Goal: Task Accomplishment & Management: Complete application form

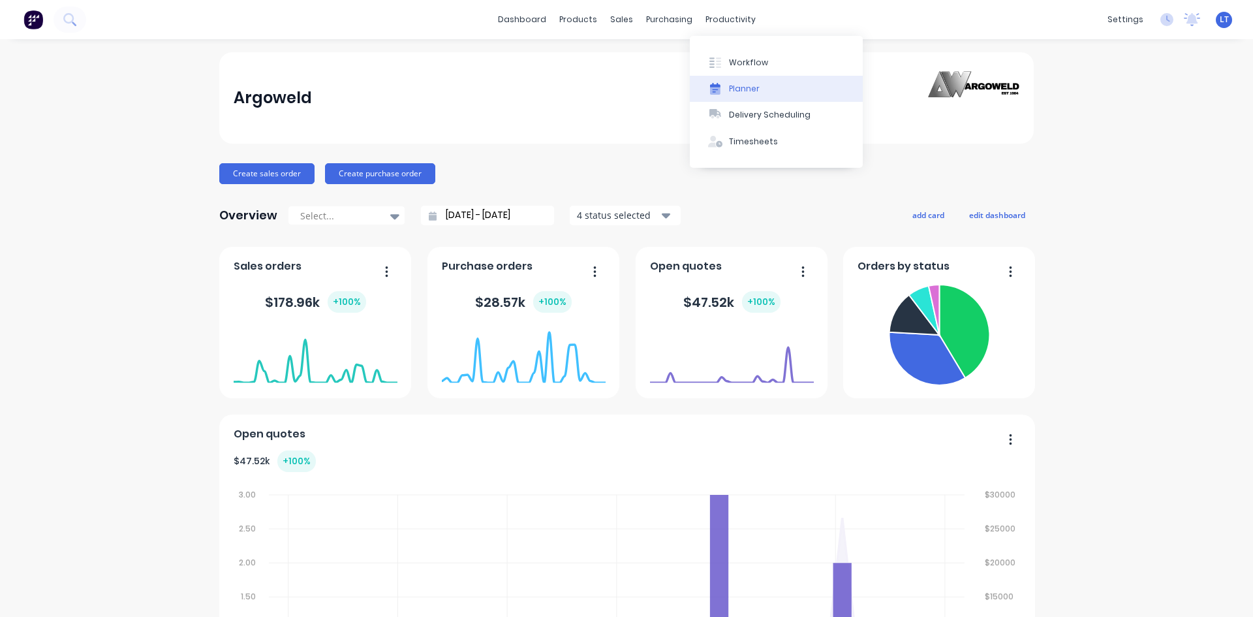
click at [738, 91] on div "Planner" at bounding box center [744, 89] width 31 height 12
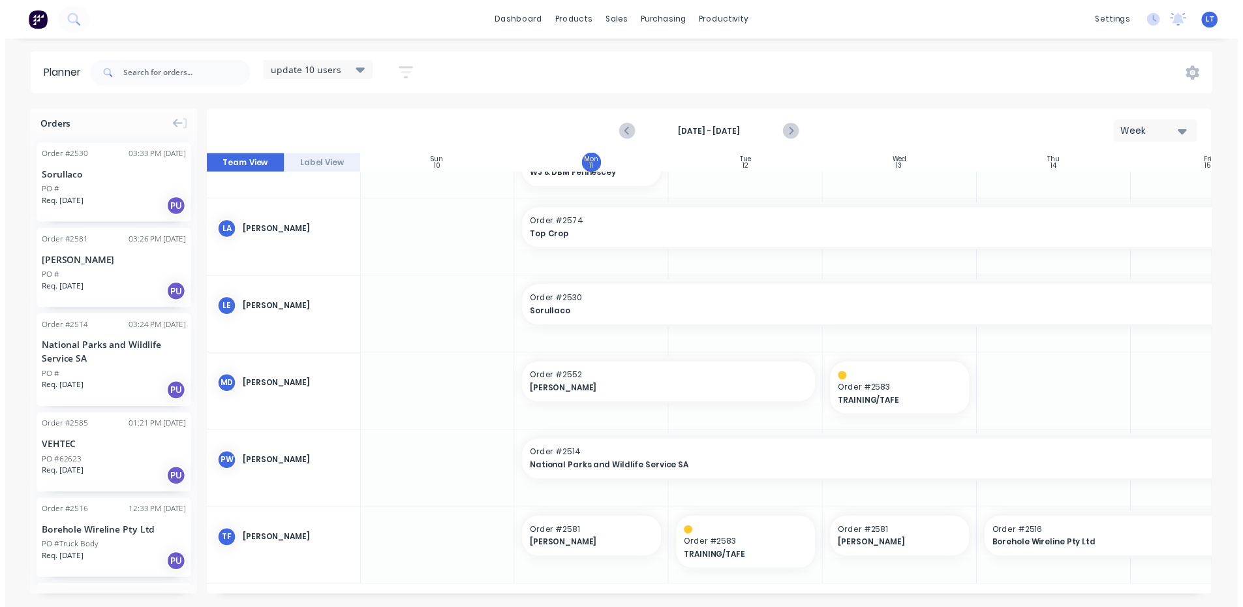
scroll to position [0, 1]
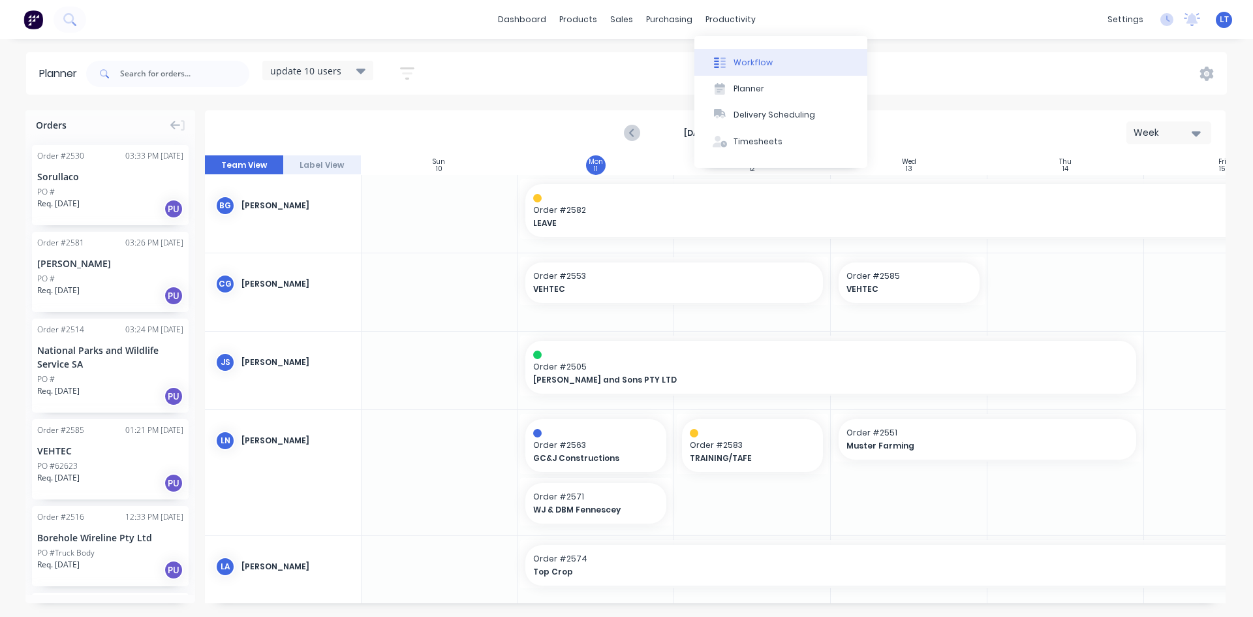
click at [761, 65] on div "Workflow" at bounding box center [753, 63] width 39 height 12
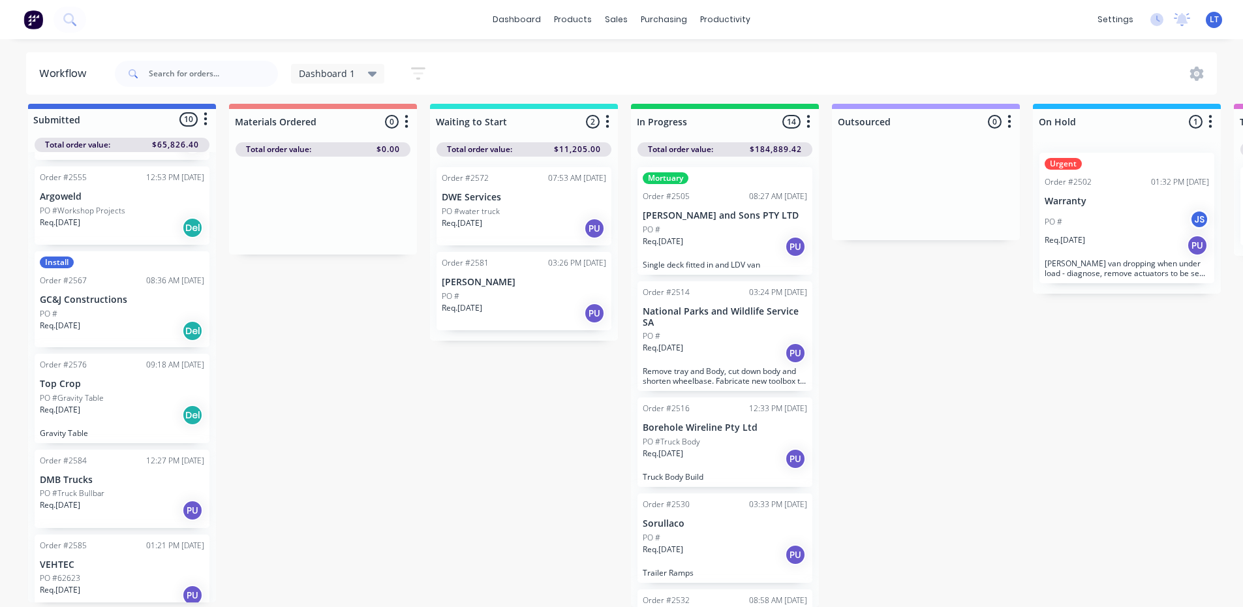
scroll to position [17, 0]
click at [123, 572] on div "PO #62623" at bounding box center [122, 578] width 164 height 12
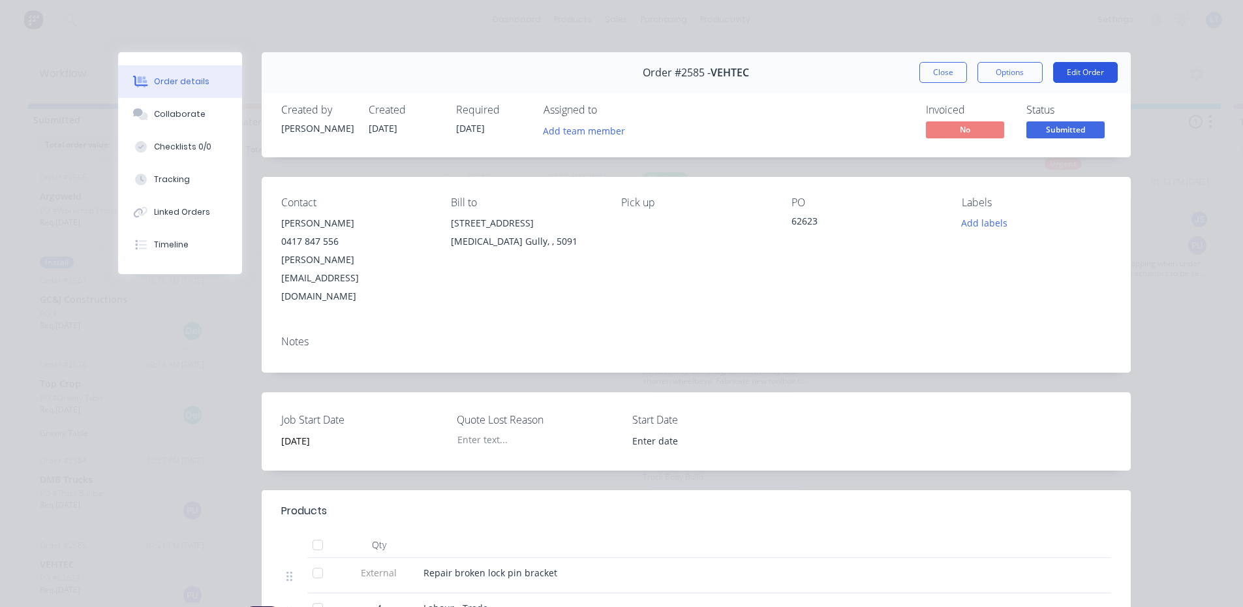
click at [1065, 70] on button "Edit Order" at bounding box center [1086, 72] width 65 height 21
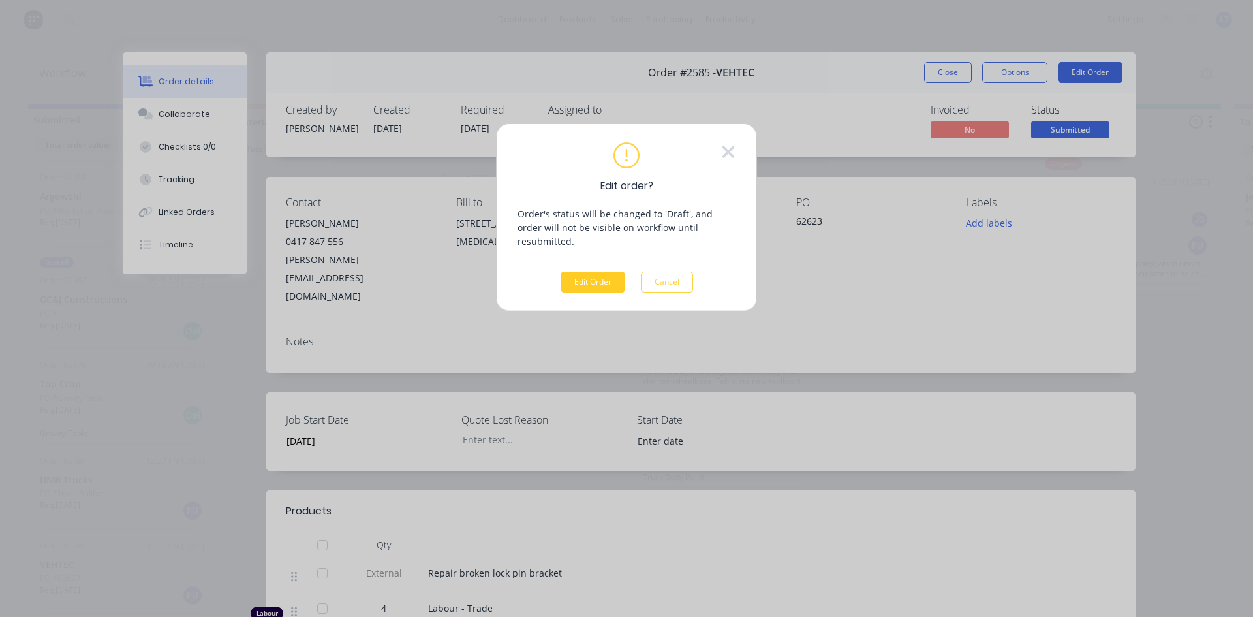
click at [597, 272] on button "Edit Order" at bounding box center [593, 282] width 65 height 21
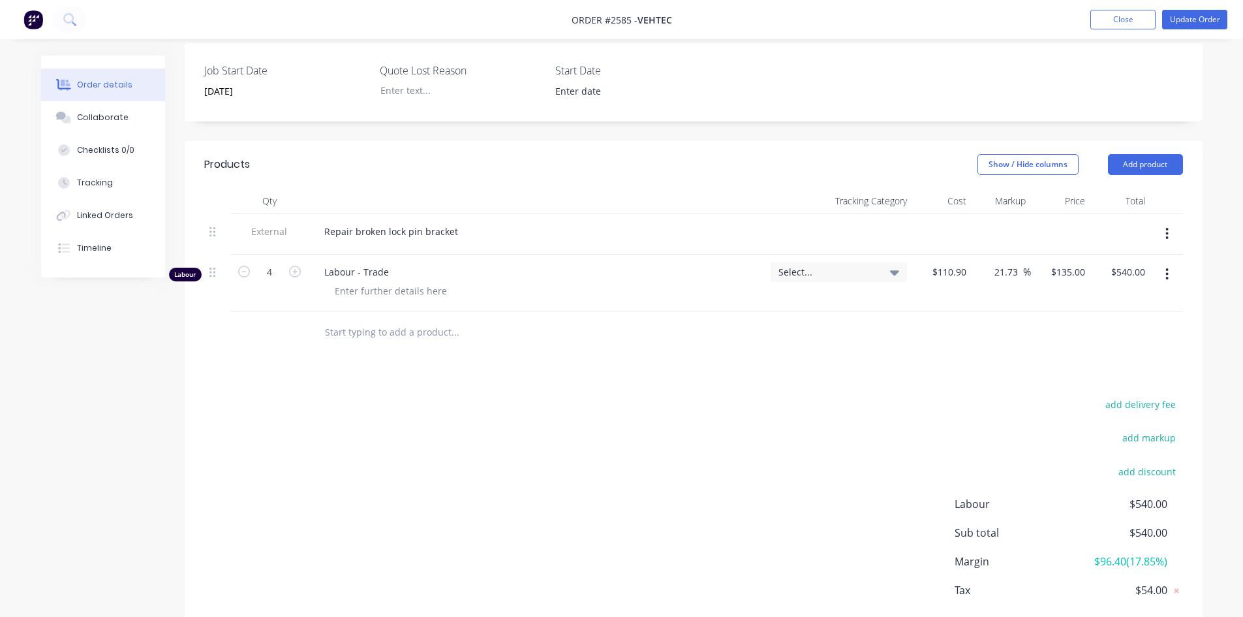
scroll to position [392, 0]
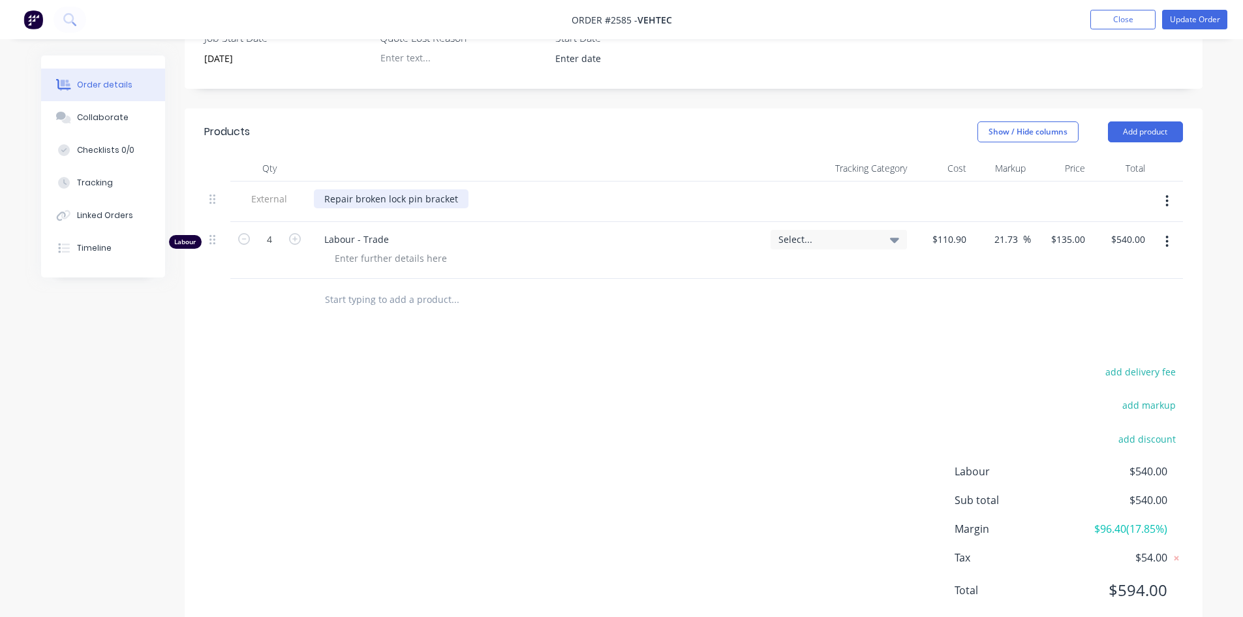
click at [461, 189] on div "Repair broken lock pin bracket" at bounding box center [391, 198] width 155 height 19
click at [1195, 14] on button "Update Order" at bounding box center [1195, 20] width 65 height 20
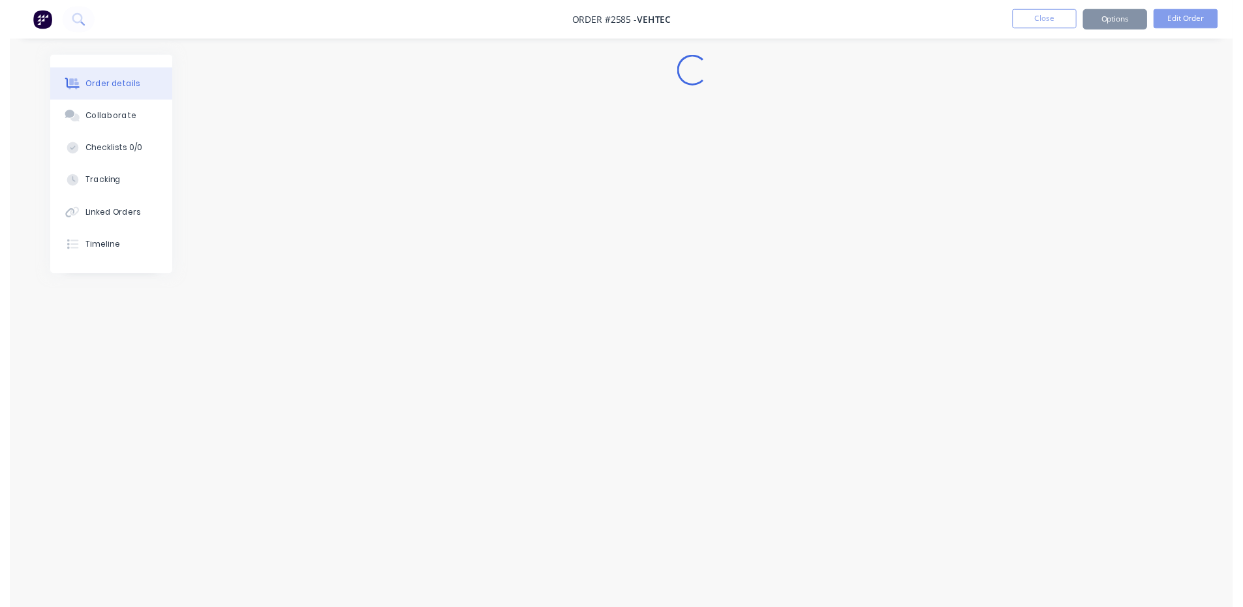
scroll to position [0, 0]
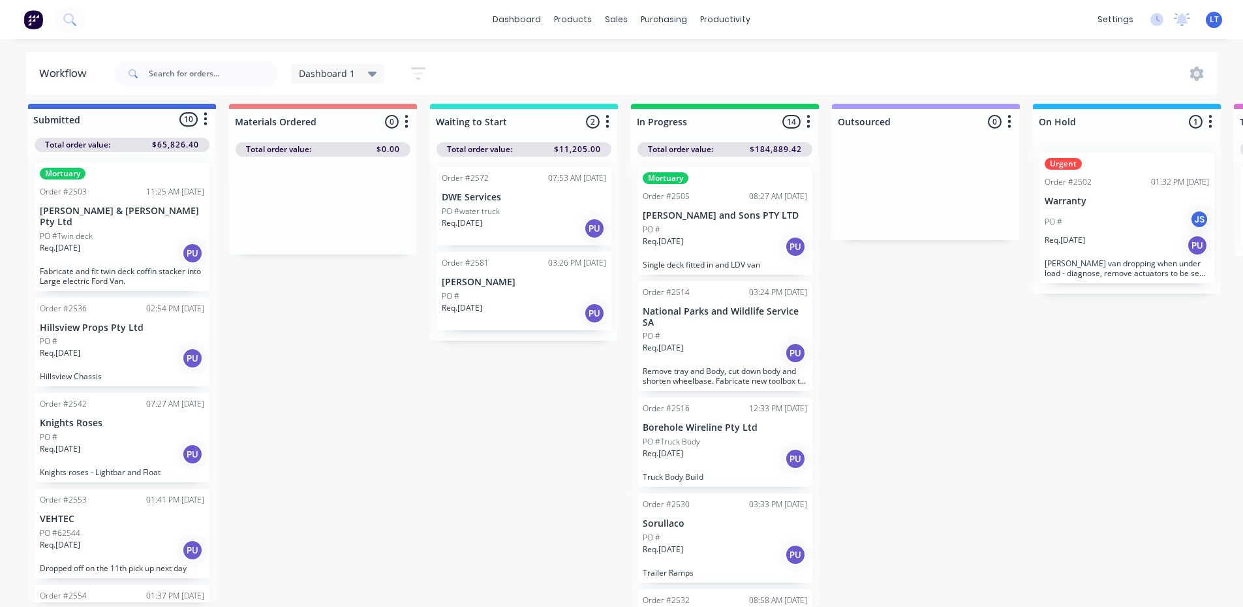
scroll to position [17, 0]
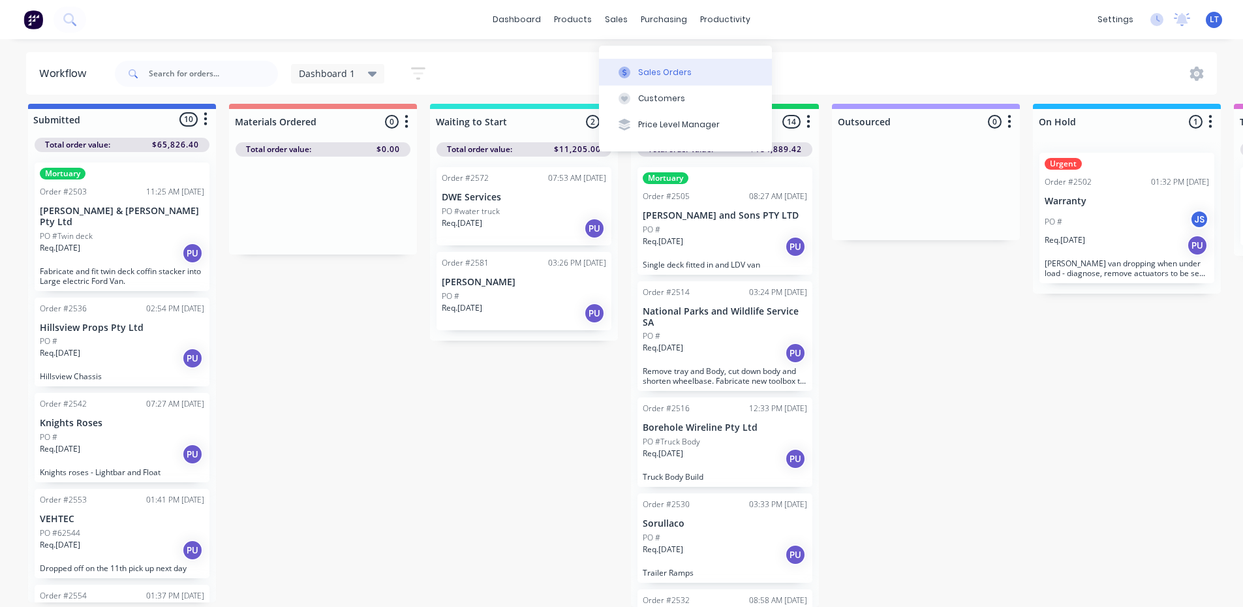
click at [645, 59] on button "Sales Orders" at bounding box center [685, 72] width 173 height 26
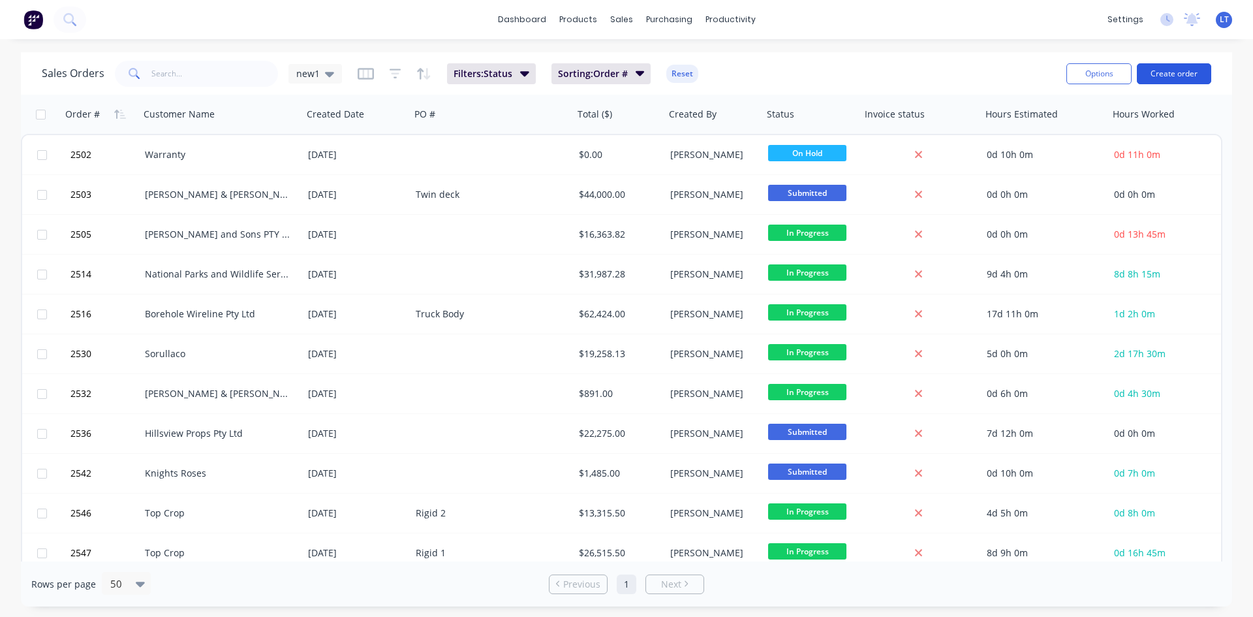
click at [1178, 74] on button "Create order" at bounding box center [1174, 73] width 74 height 21
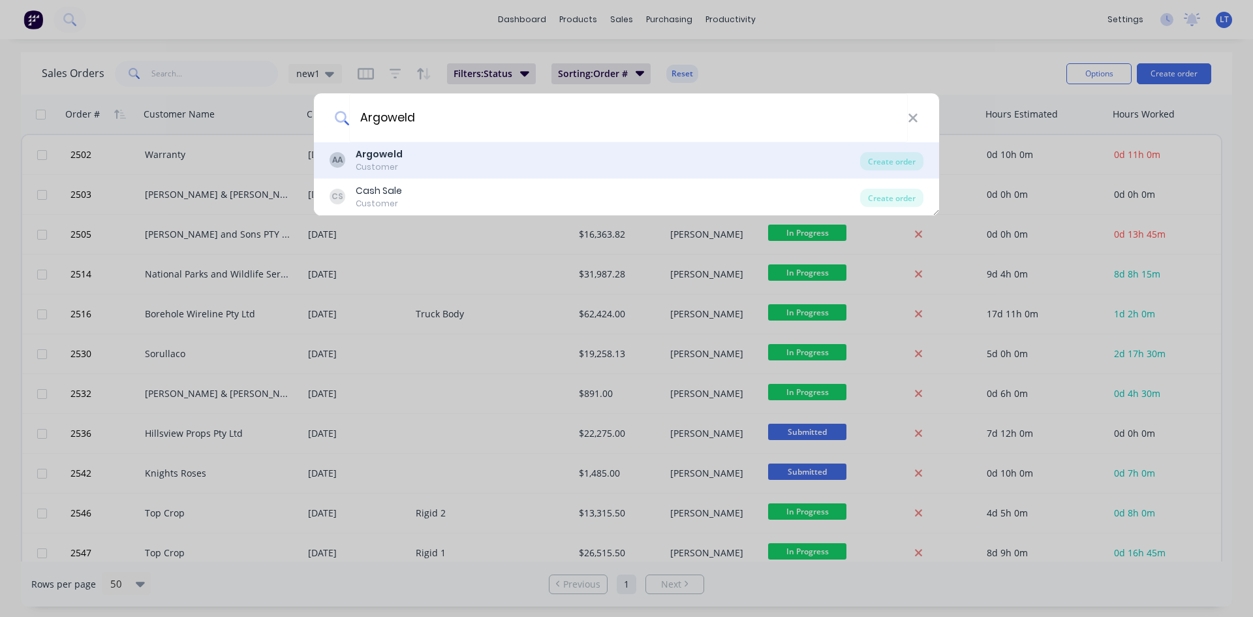
type input "Argoweld"
click at [395, 155] on b "Argoweld" at bounding box center [379, 154] width 47 height 13
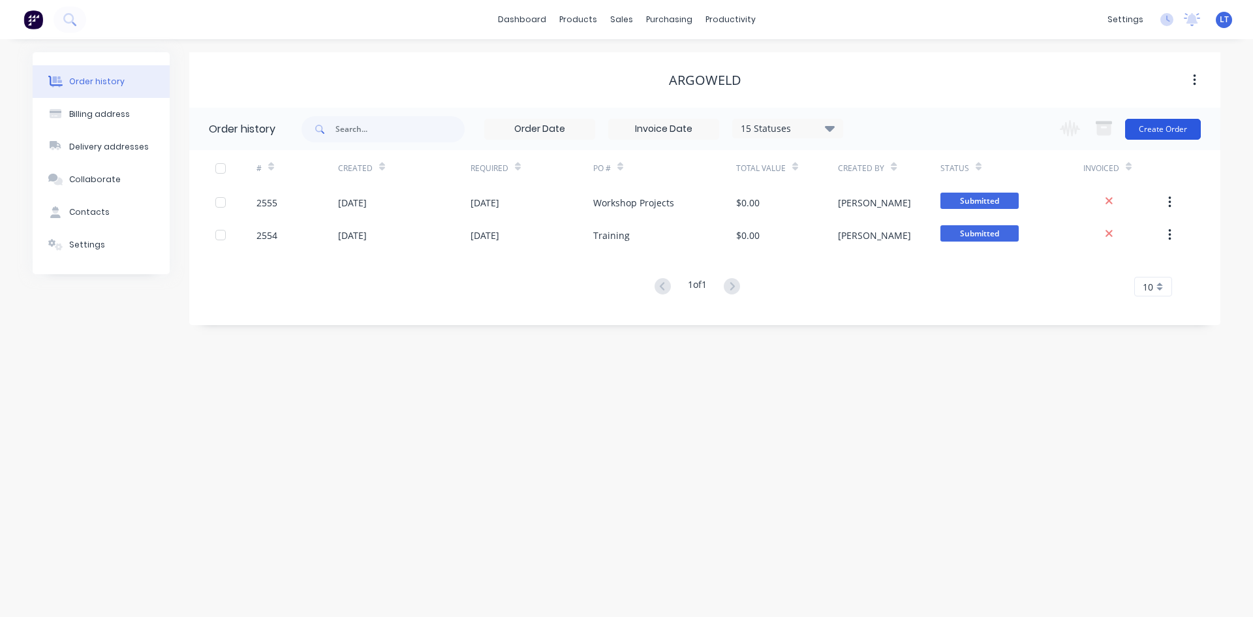
click at [1154, 133] on button "Create Order" at bounding box center [1163, 129] width 76 height 21
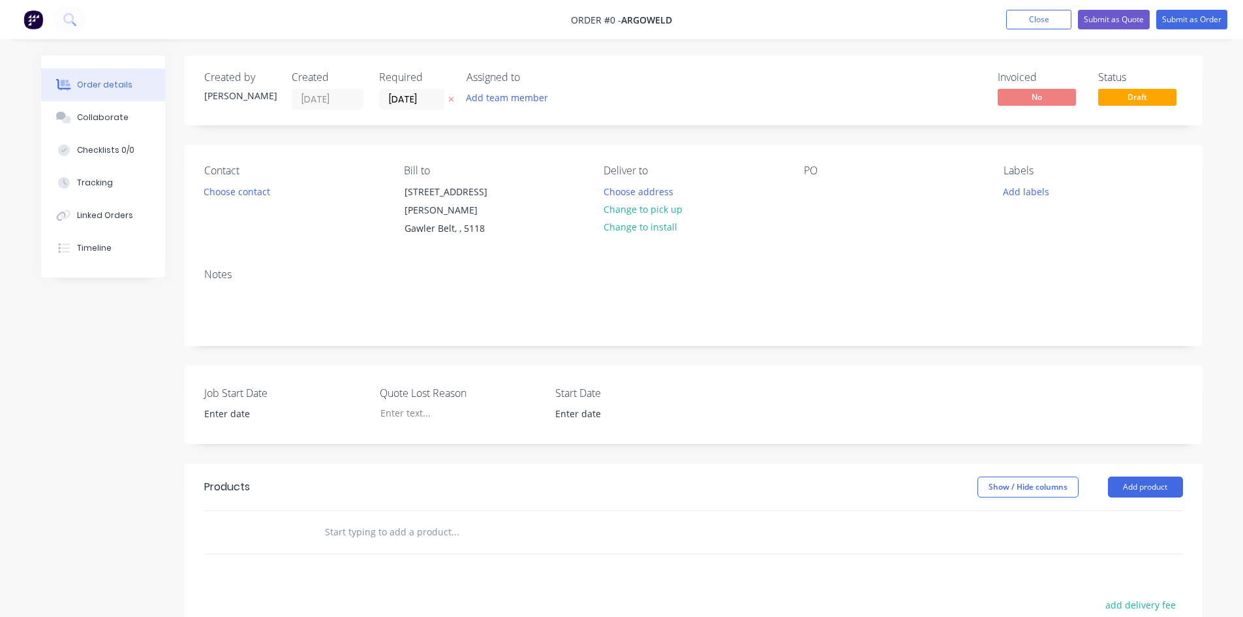
click at [450, 99] on icon at bounding box center [450, 99] width 5 height 5
click at [808, 189] on div at bounding box center [814, 191] width 21 height 19
click at [1016, 190] on button "Add labels" at bounding box center [1027, 191] width 60 height 18
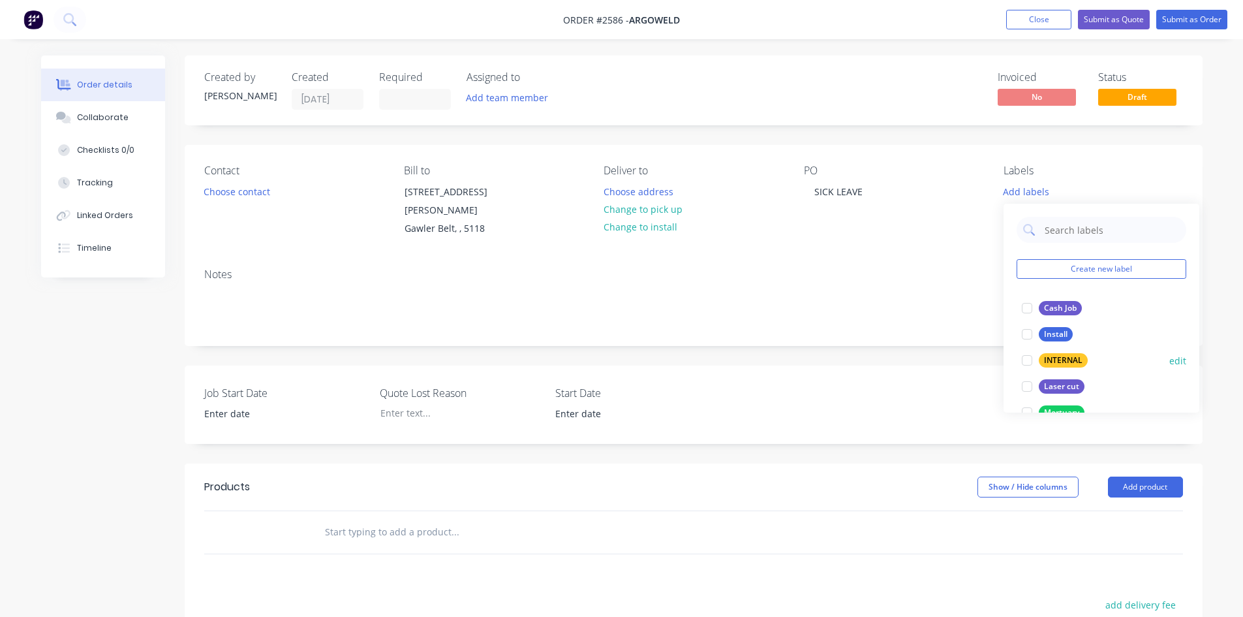
click at [1030, 366] on div at bounding box center [1027, 360] width 26 height 26
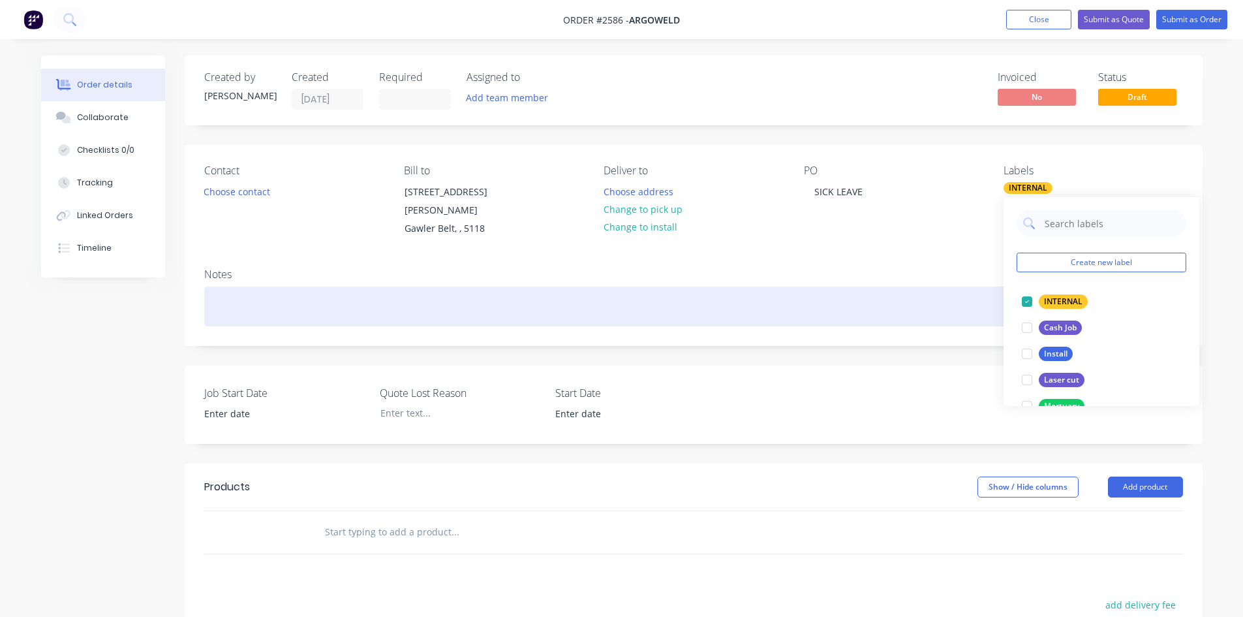
click at [791, 302] on div at bounding box center [693, 307] width 979 height 40
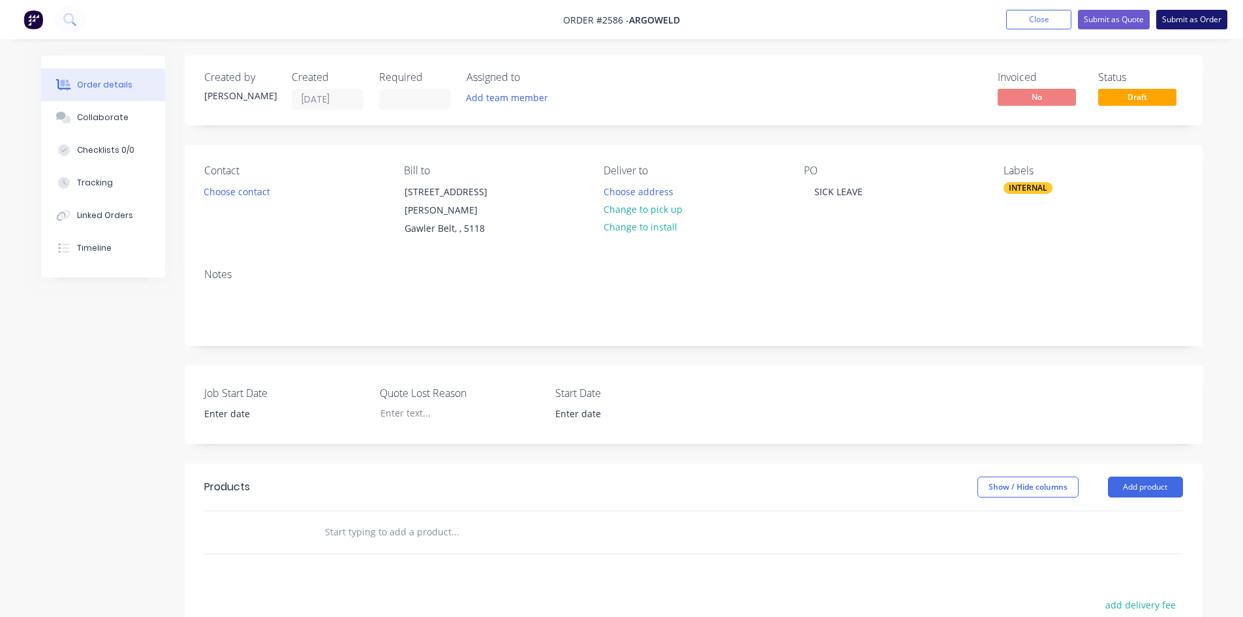
click at [1185, 22] on button "Submit as Order" at bounding box center [1192, 20] width 71 height 20
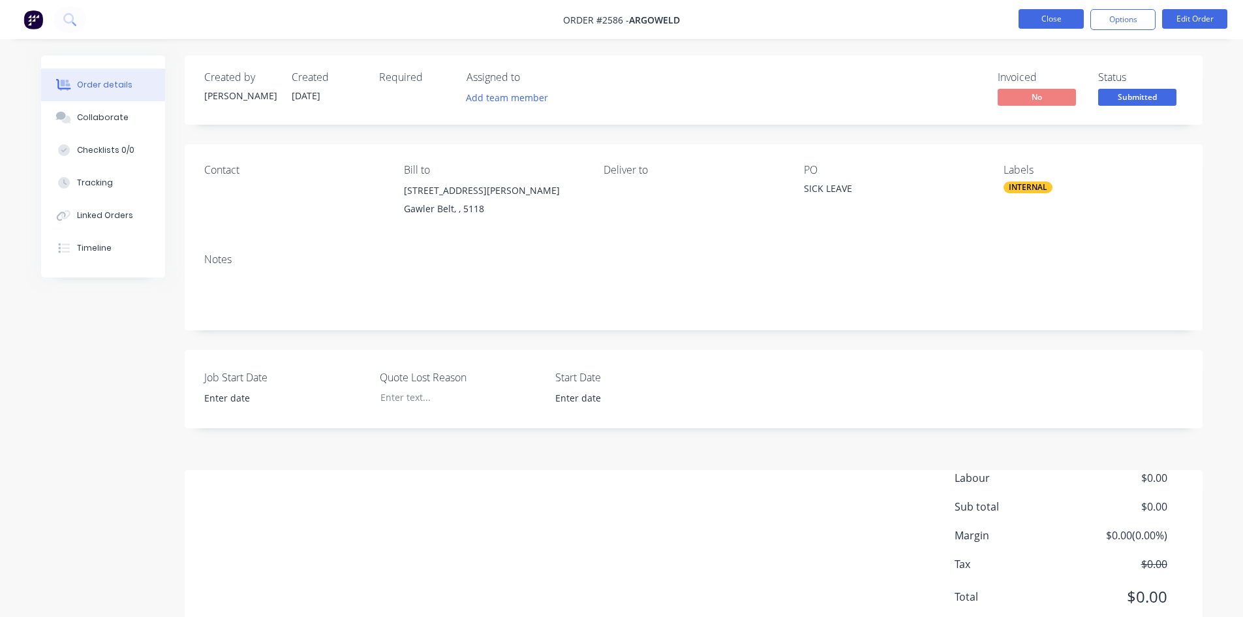
click at [1054, 22] on button "Close" at bounding box center [1051, 19] width 65 height 20
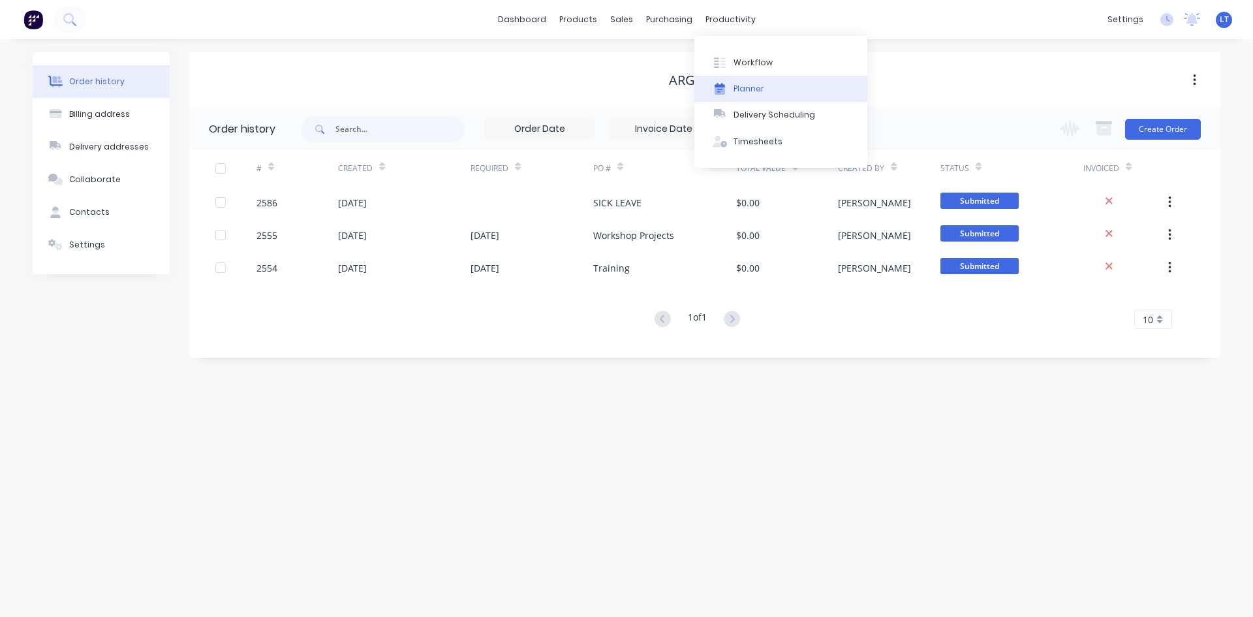
click at [758, 85] on div "Planner" at bounding box center [749, 89] width 31 height 12
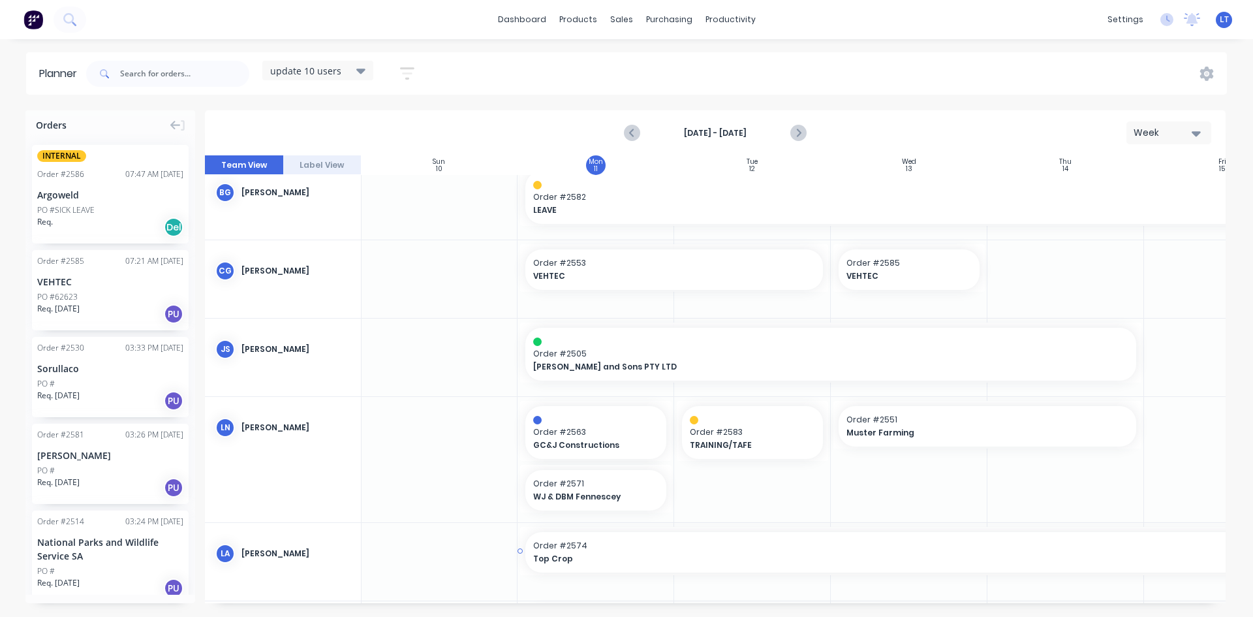
scroll to position [0, 1]
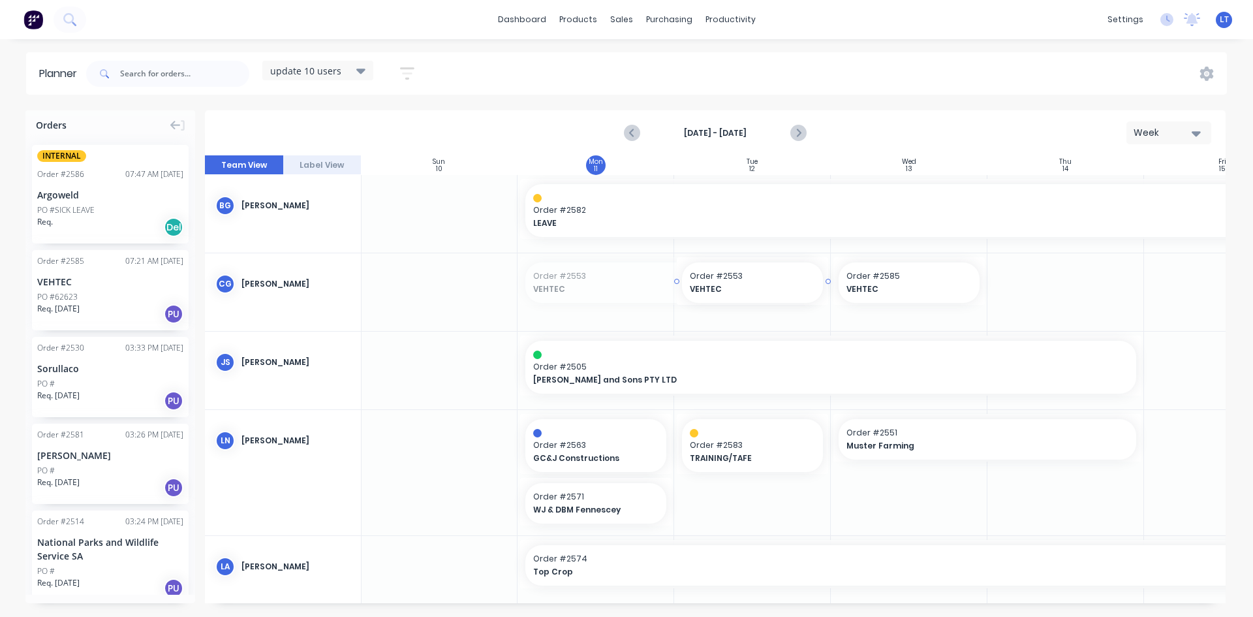
drag, startPoint x: 518, startPoint y: 280, endPoint x: 677, endPoint y: 279, distance: 159.3
drag, startPoint x: 53, startPoint y: 183, endPoint x: 567, endPoint y: 262, distance: 520.4
click at [81, 195] on div "Argoweld" at bounding box center [110, 195] width 146 height 14
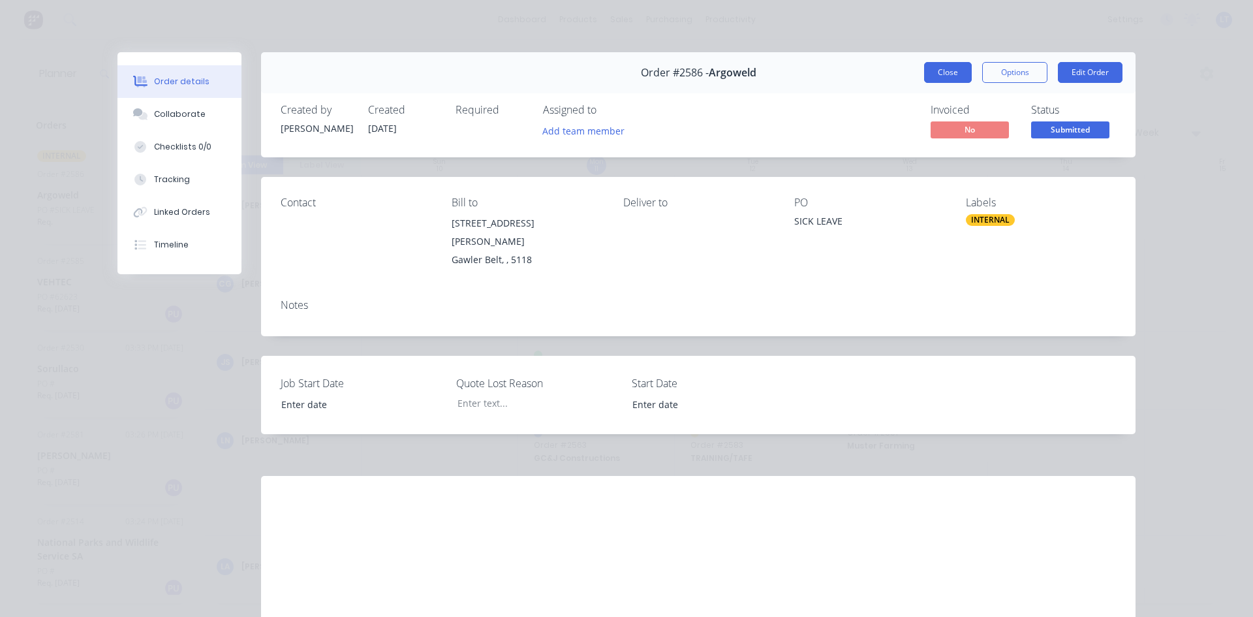
click at [936, 74] on button "Close" at bounding box center [948, 72] width 48 height 21
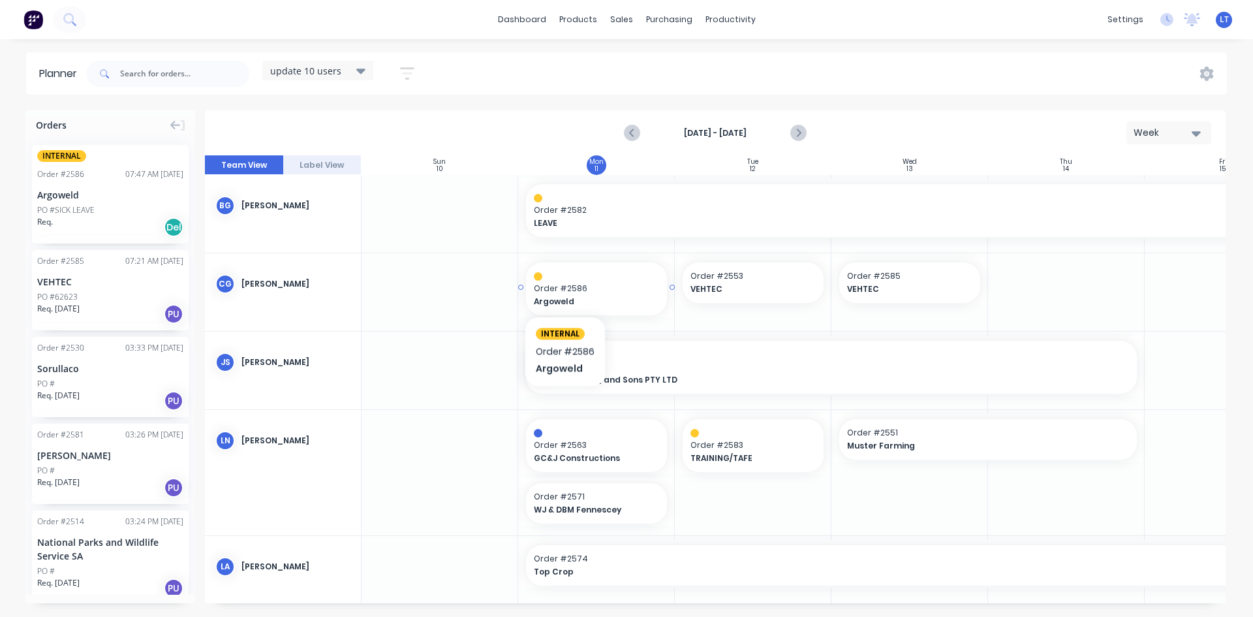
click at [565, 288] on span "Order # 2586" at bounding box center [596, 289] width 125 height 12
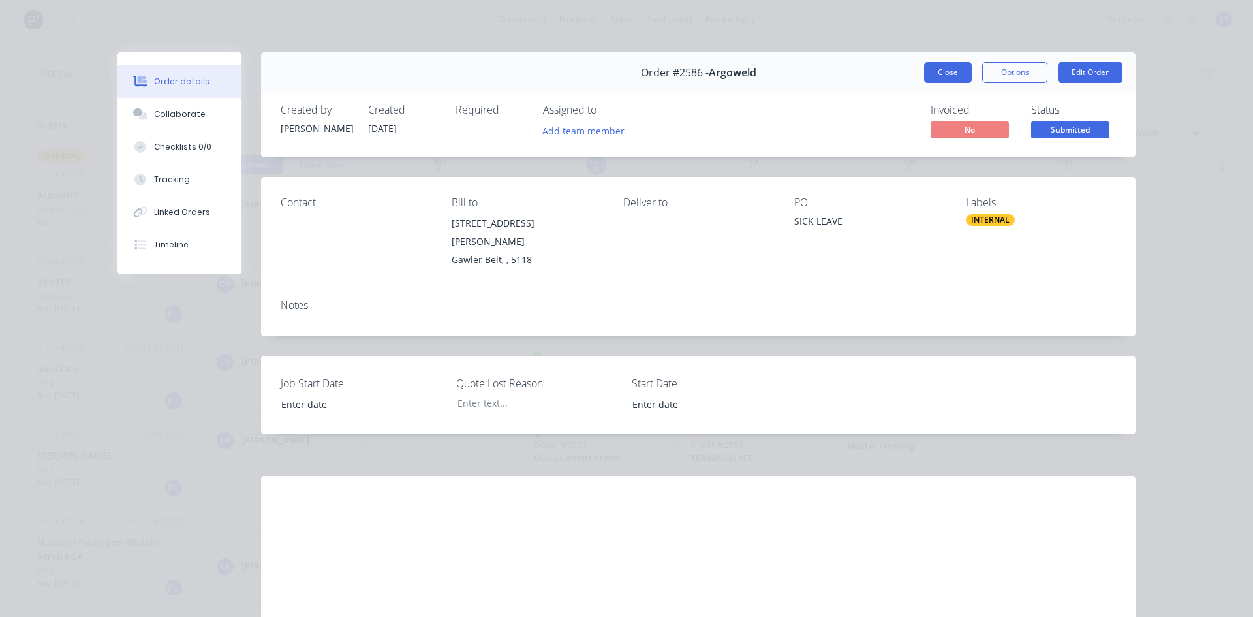
click at [958, 72] on button "Close" at bounding box center [948, 72] width 48 height 21
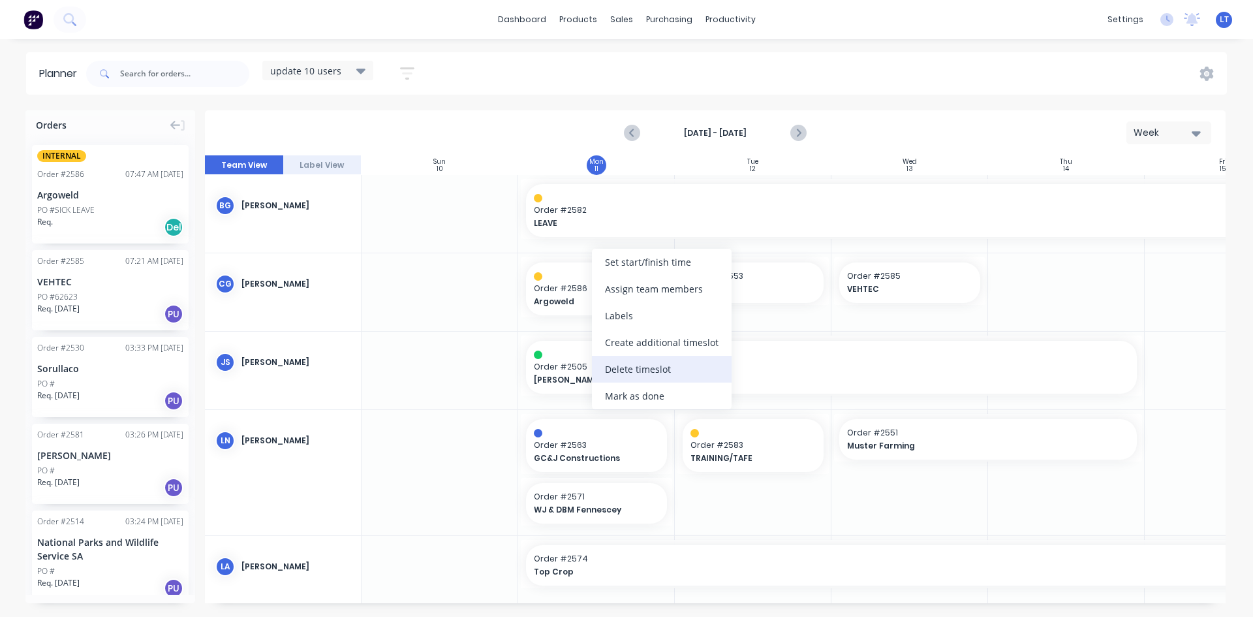
click at [644, 371] on div "Delete timeslot" at bounding box center [662, 369] width 140 height 27
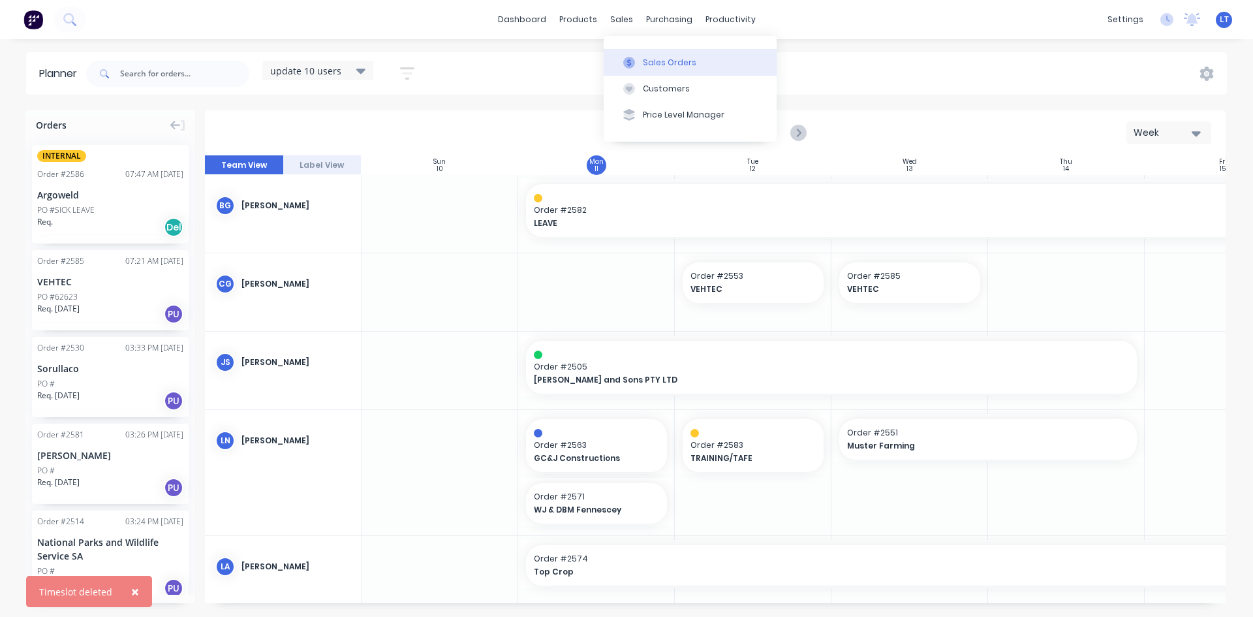
click at [663, 59] on div "Sales Orders" at bounding box center [670, 63] width 54 height 12
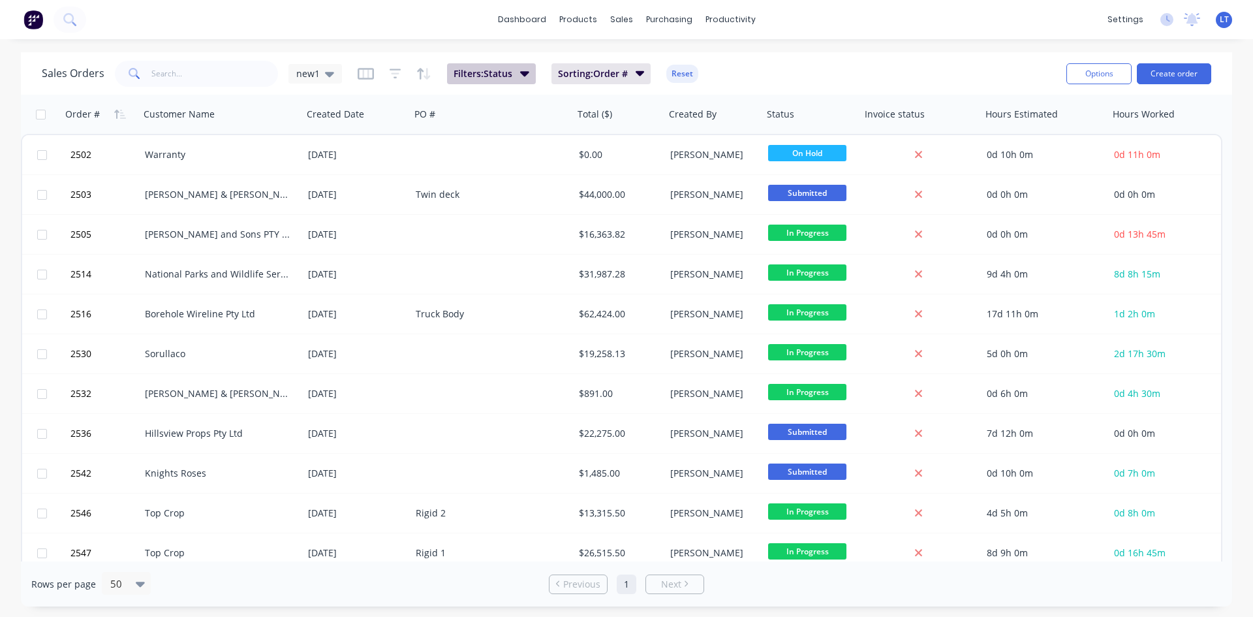
click at [520, 78] on icon "button" at bounding box center [524, 73] width 9 height 14
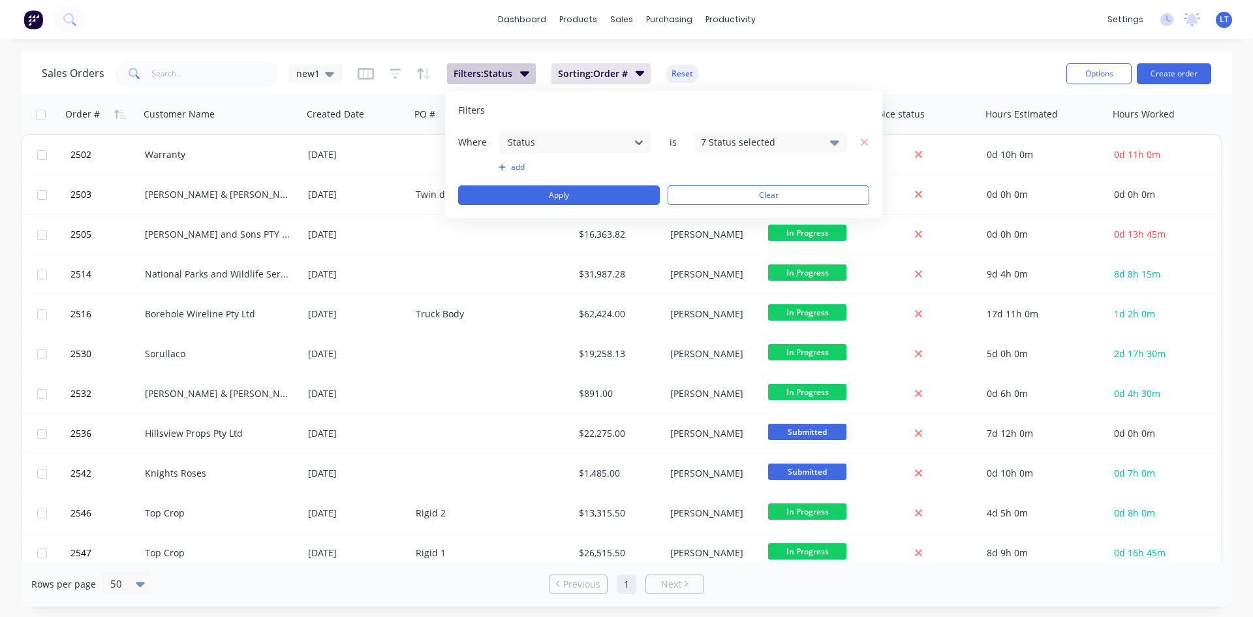
click at [522, 77] on icon "button" at bounding box center [524, 73] width 9 height 14
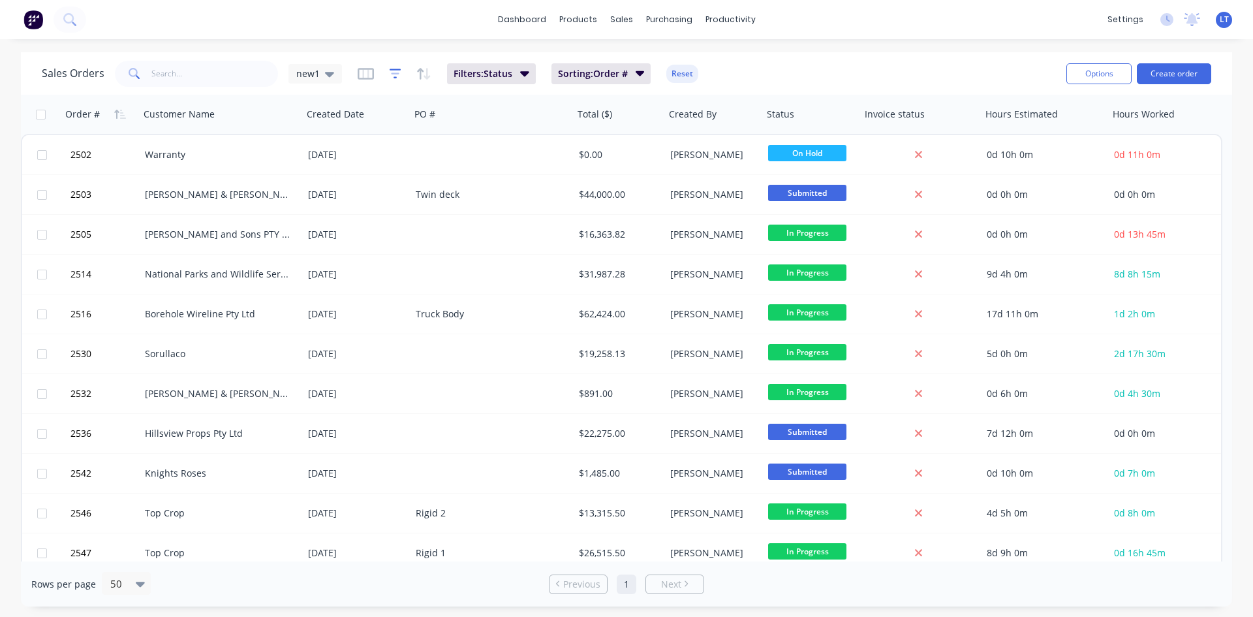
click at [399, 76] on icon "button" at bounding box center [396, 73] width 12 height 13
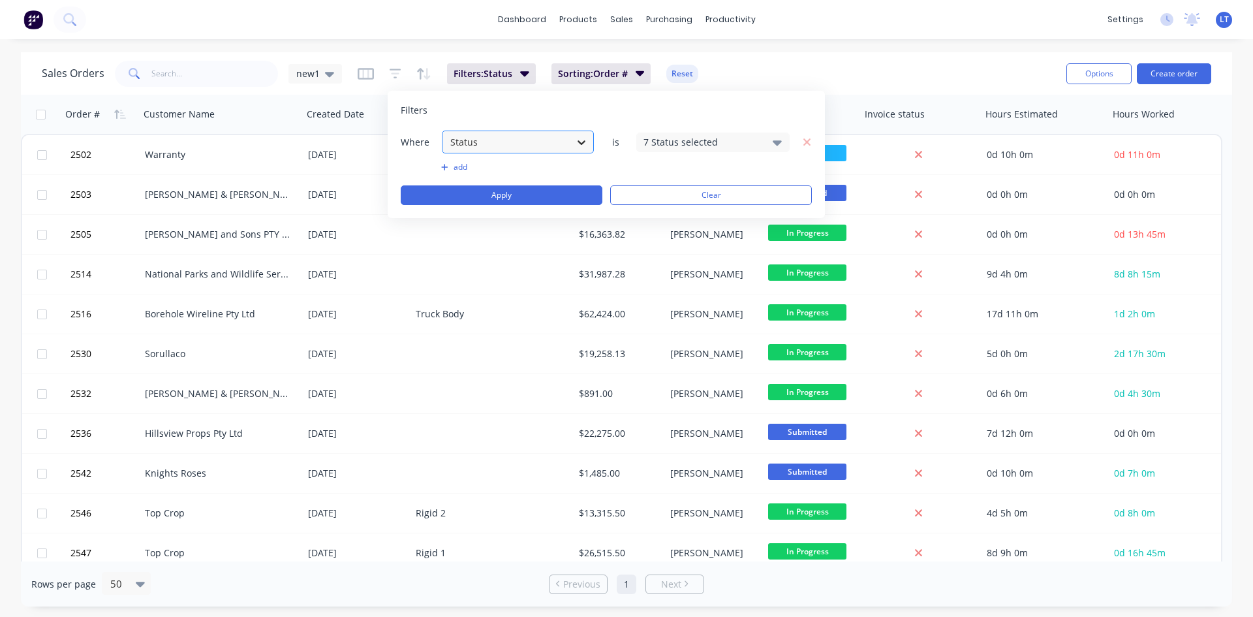
click at [584, 144] on icon at bounding box center [581, 142] width 13 height 13
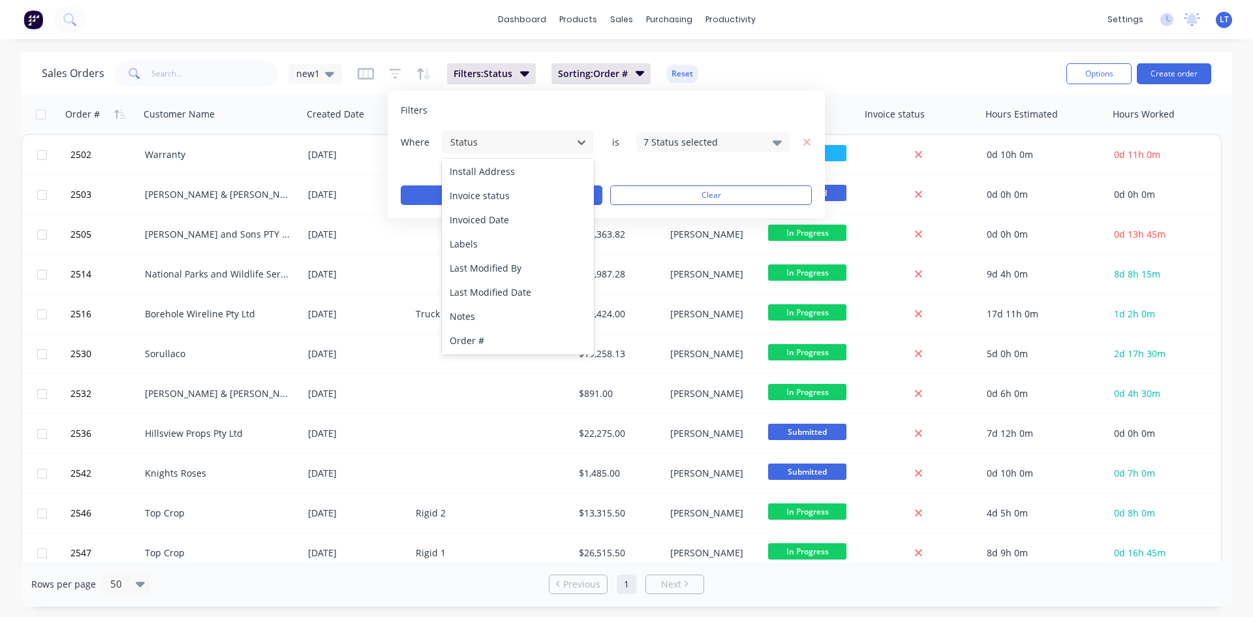
scroll to position [196, 0]
click at [512, 243] on div "Labels" at bounding box center [518, 243] width 152 height 24
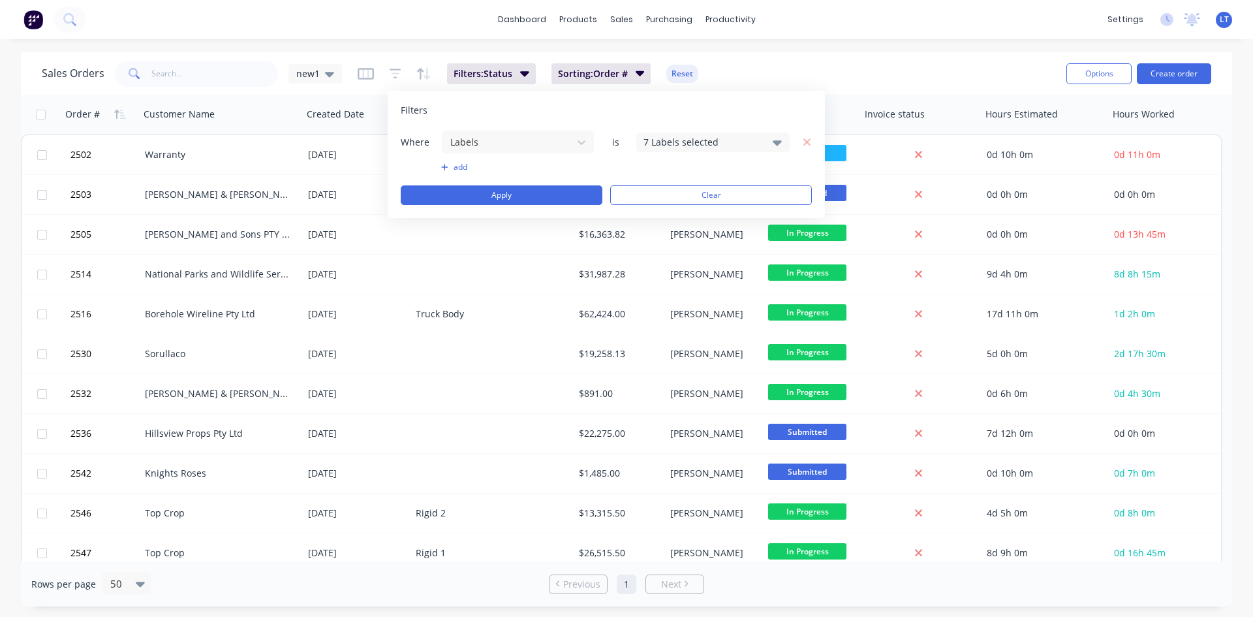
click at [772, 143] on div "7 Labels selected" at bounding box center [712, 143] width 153 height 20
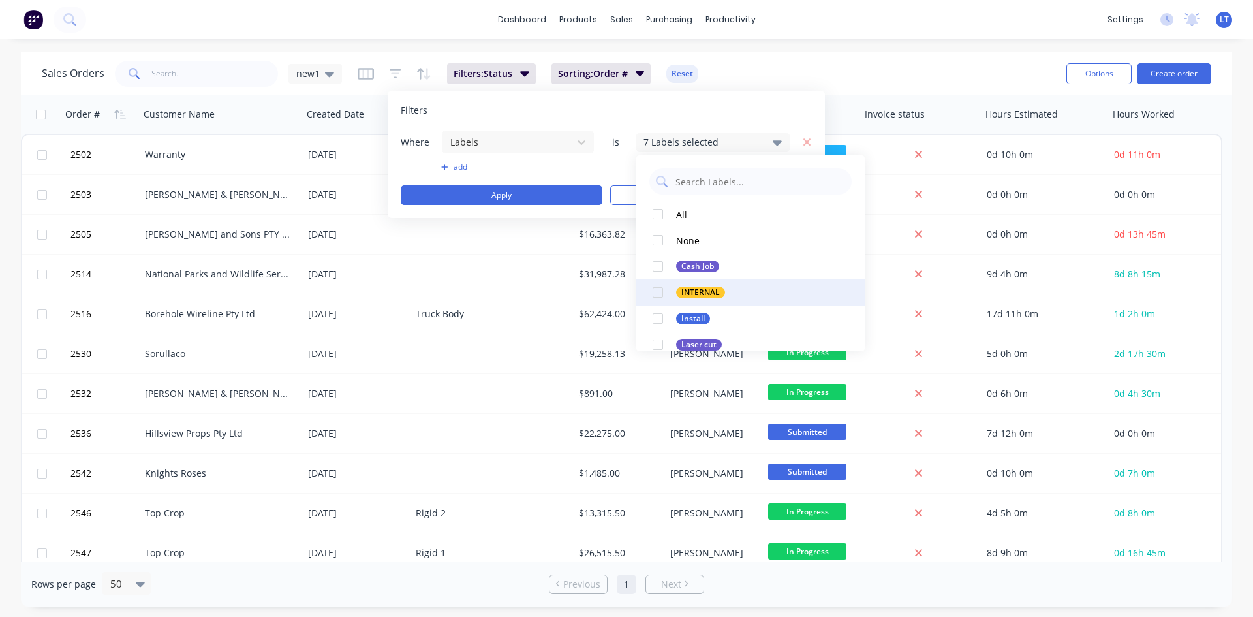
click at [659, 289] on div at bounding box center [658, 292] width 26 height 26
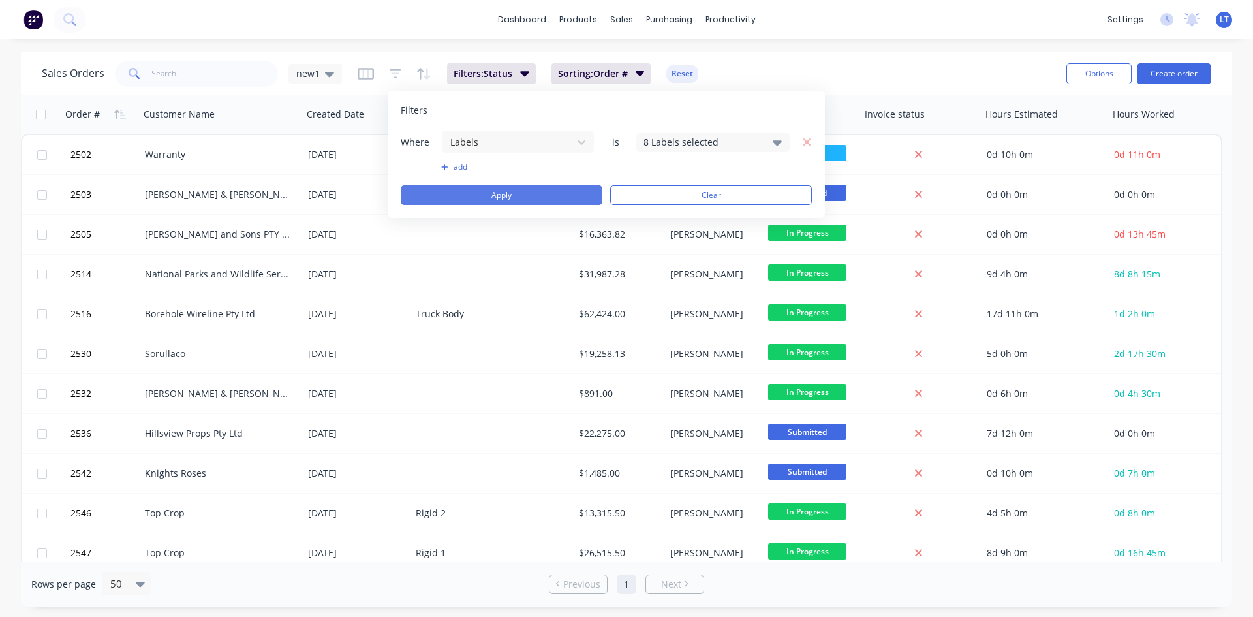
click at [540, 196] on button "Apply" at bounding box center [502, 195] width 202 height 20
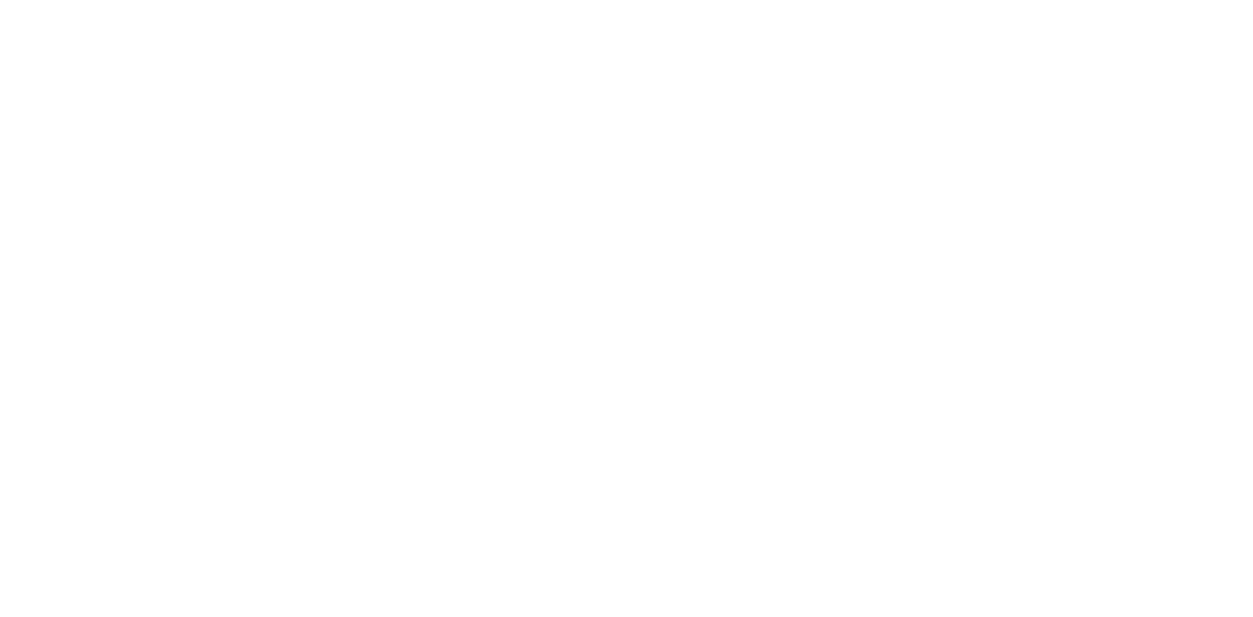
drag, startPoint x: 486, startPoint y: 277, endPoint x: 111, endPoint y: 18, distance: 456.5
click at [481, 0] on html at bounding box center [626, 0] width 1253 height 0
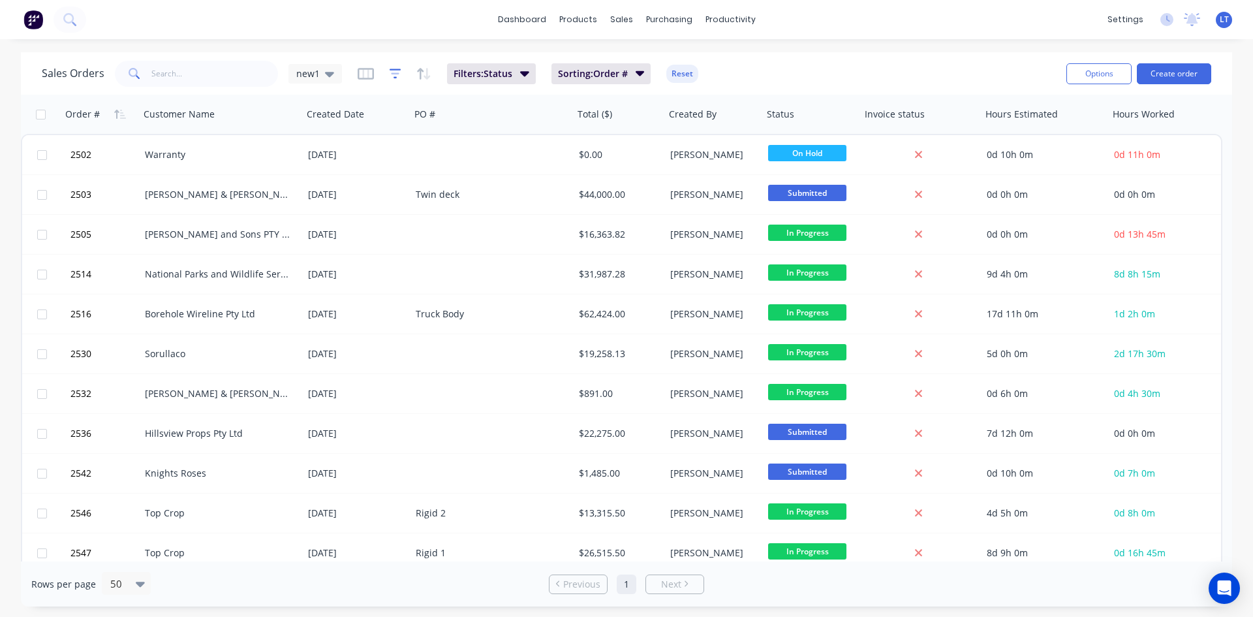
click at [391, 74] on icon "button" at bounding box center [395, 73] width 8 height 2
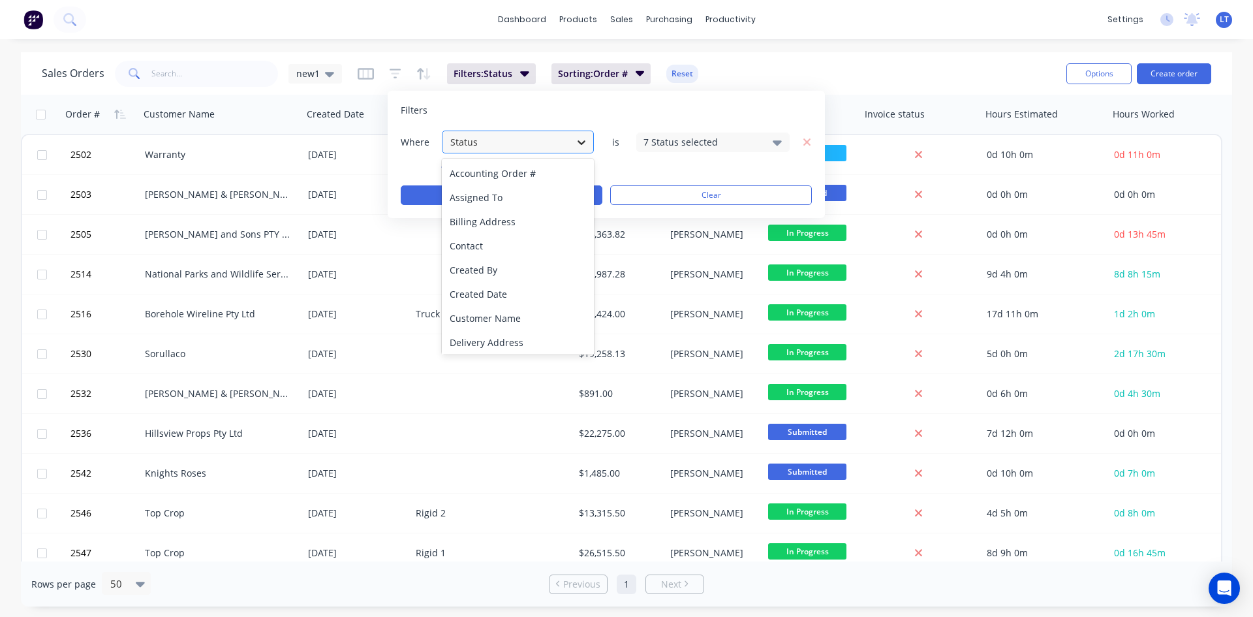
click at [582, 143] on icon at bounding box center [582, 142] width 8 height 5
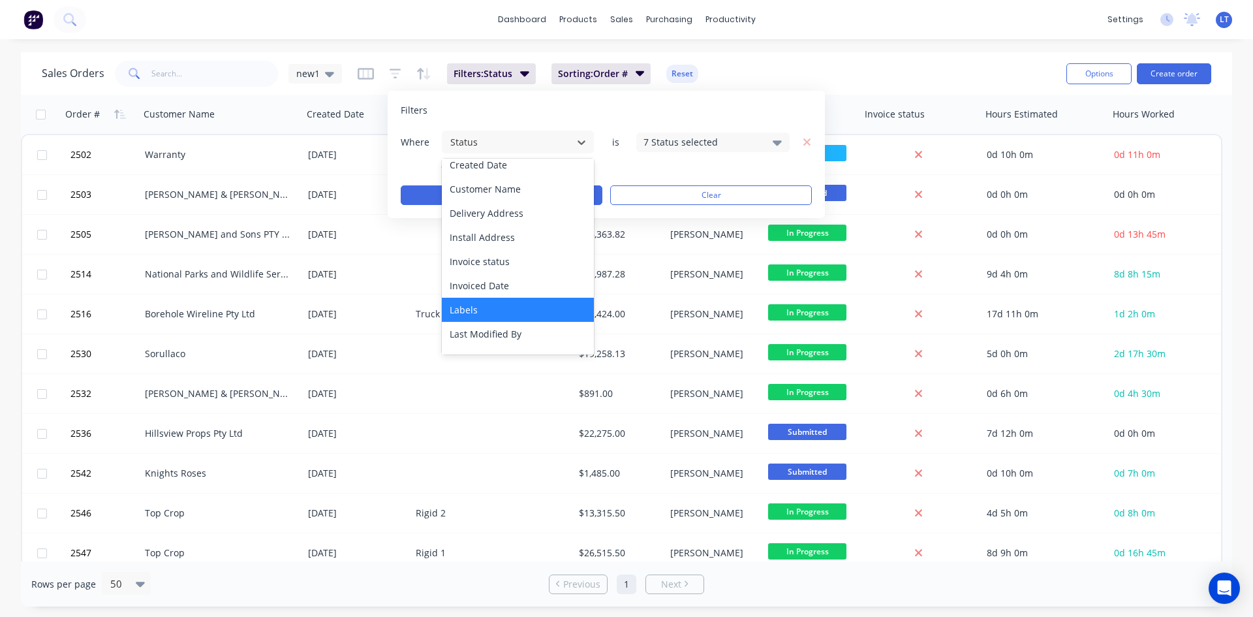
scroll to position [131, 0]
click at [499, 304] on div "Labels" at bounding box center [518, 308] width 152 height 24
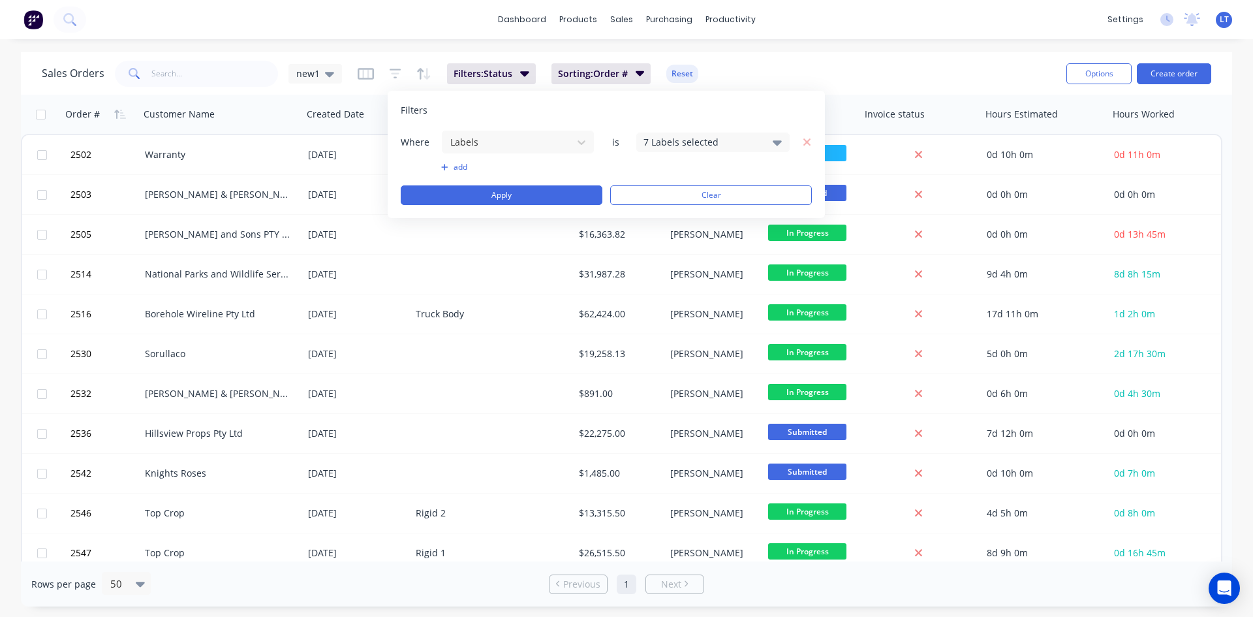
click at [779, 143] on icon at bounding box center [777, 142] width 9 height 5
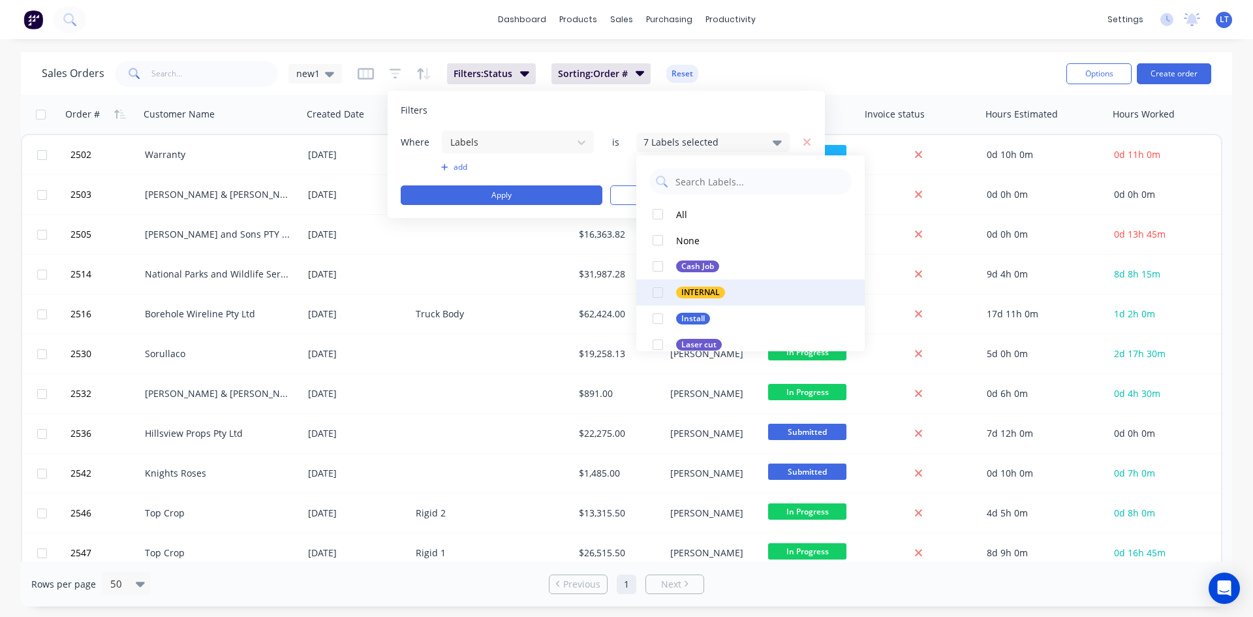
click at [656, 290] on div at bounding box center [658, 292] width 26 height 26
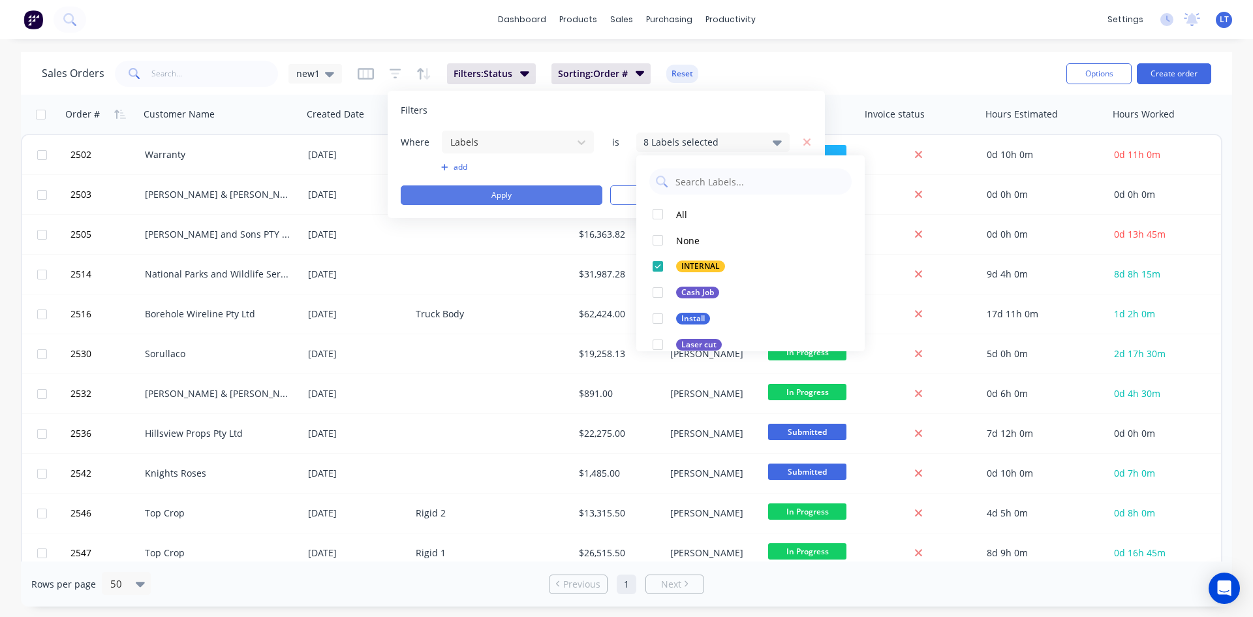
click at [575, 191] on button "Apply" at bounding box center [502, 195] width 202 height 20
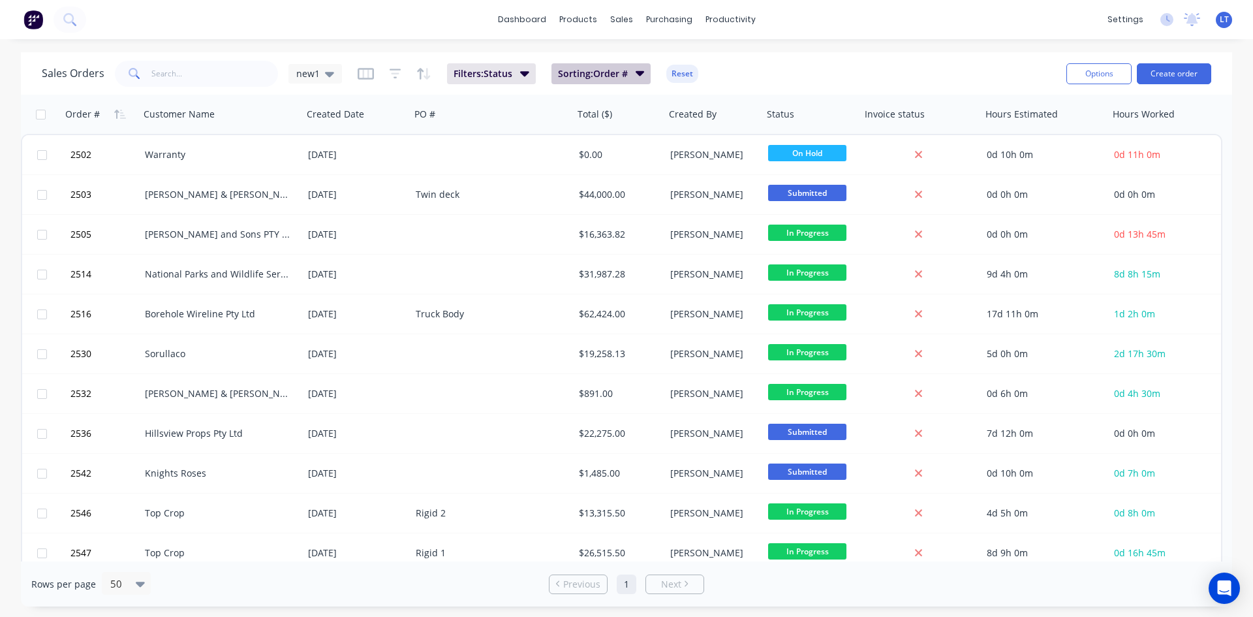
click at [638, 73] on icon "button" at bounding box center [639, 73] width 9 height 5
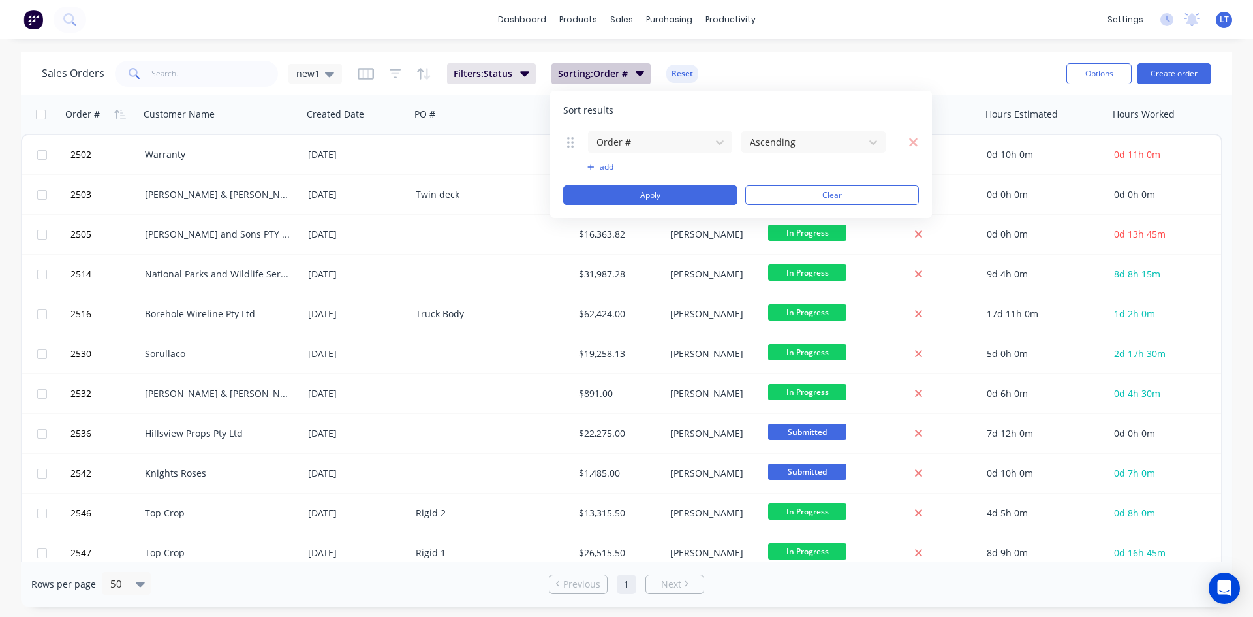
click at [638, 73] on icon "button" at bounding box center [639, 73] width 9 height 5
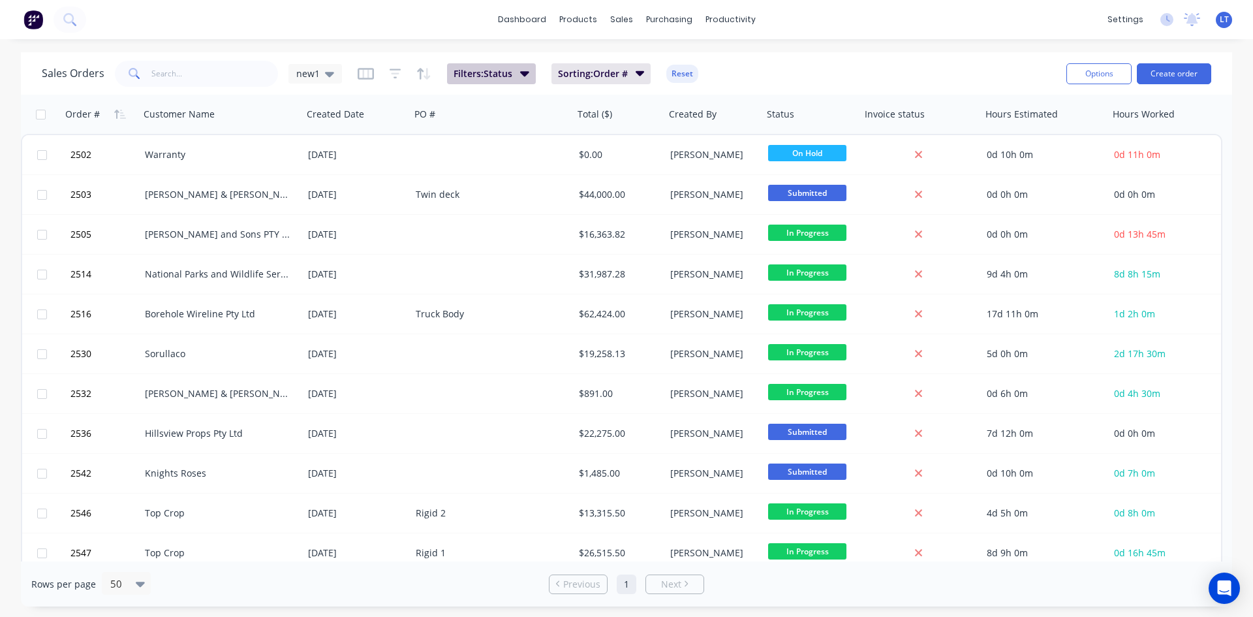
click at [520, 74] on icon "button" at bounding box center [524, 73] width 9 height 14
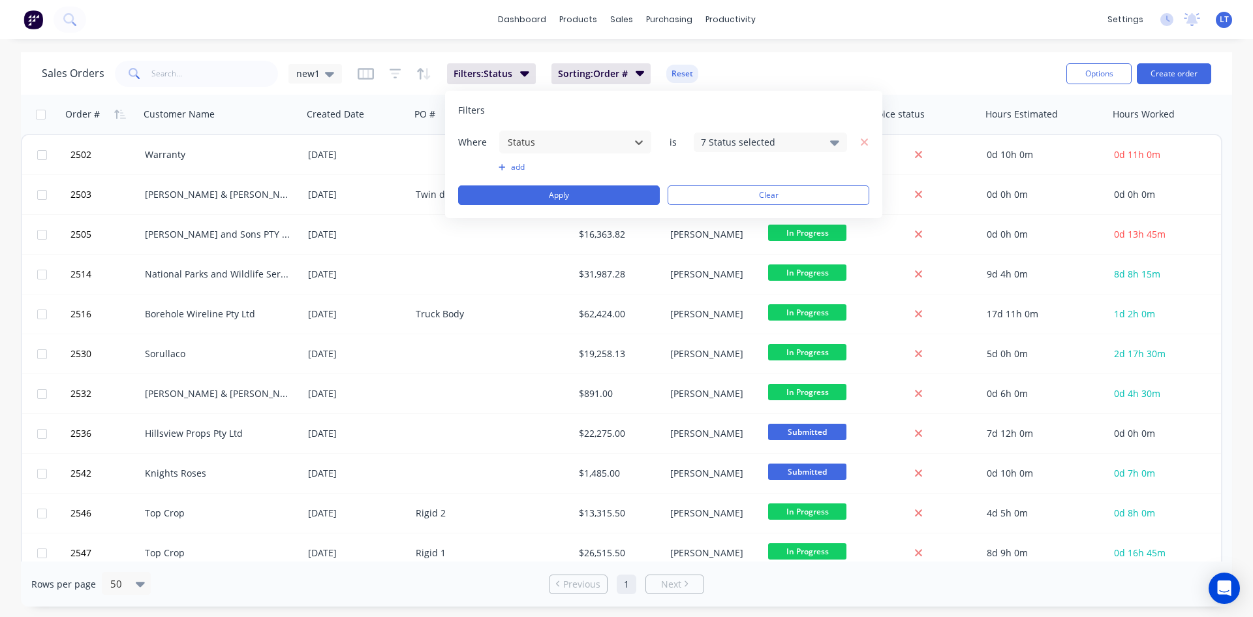
click at [830, 148] on div "7 Status selected" at bounding box center [770, 143] width 153 height 20
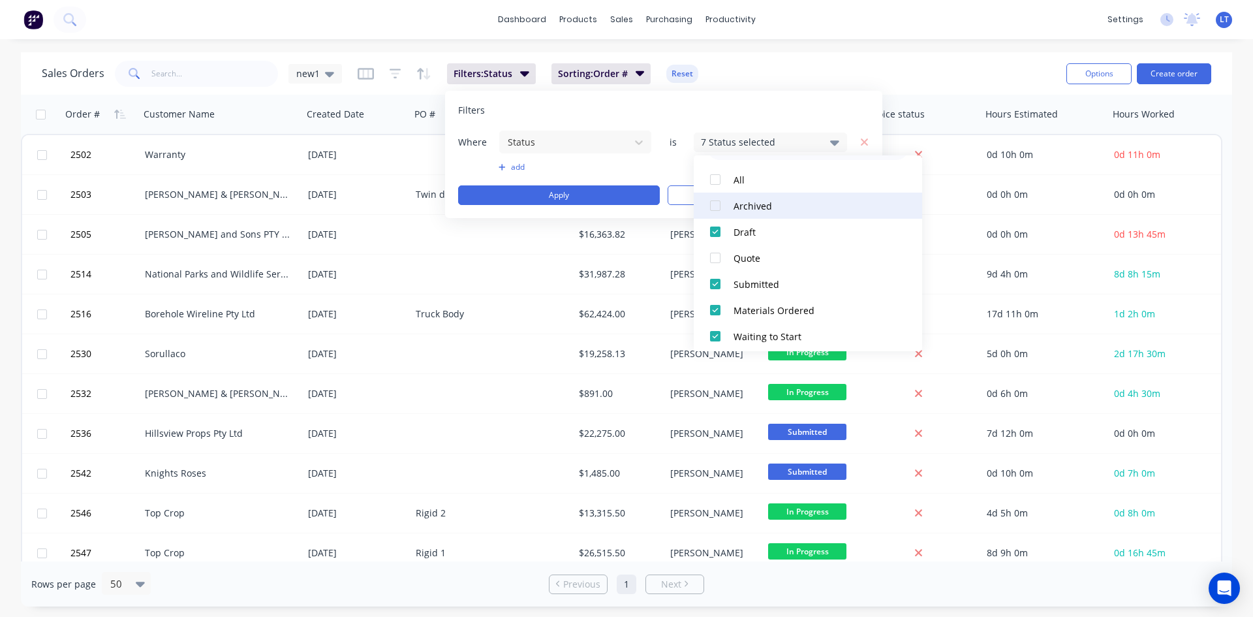
scroll to position [26, 0]
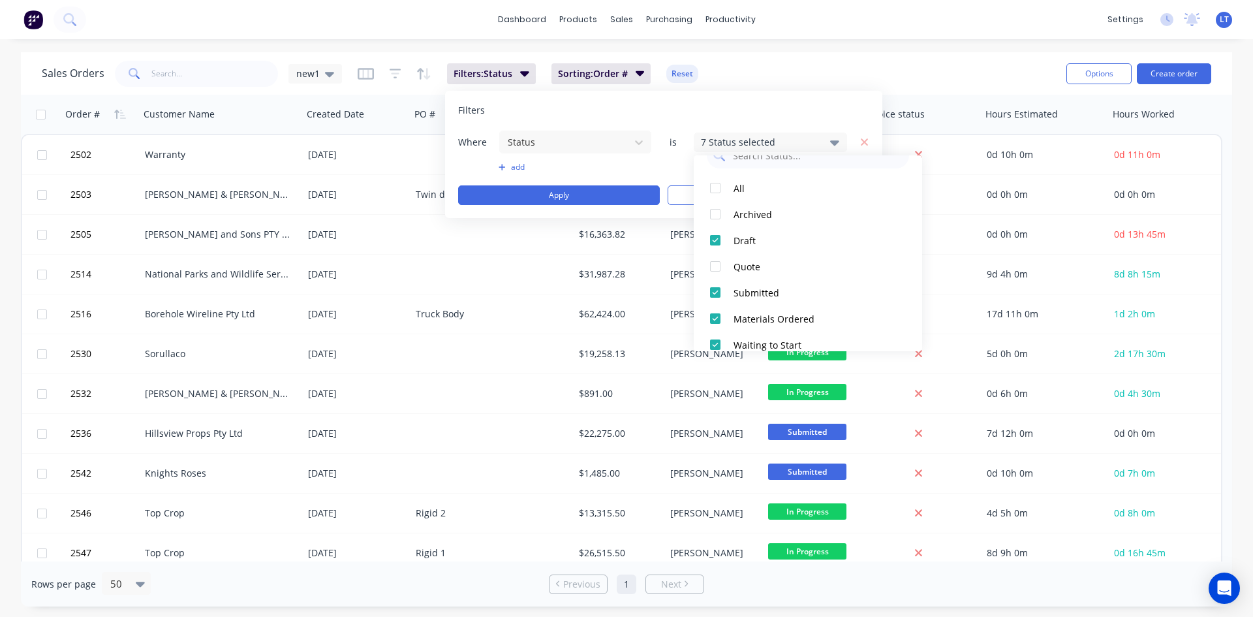
click at [836, 146] on icon at bounding box center [834, 142] width 9 height 14
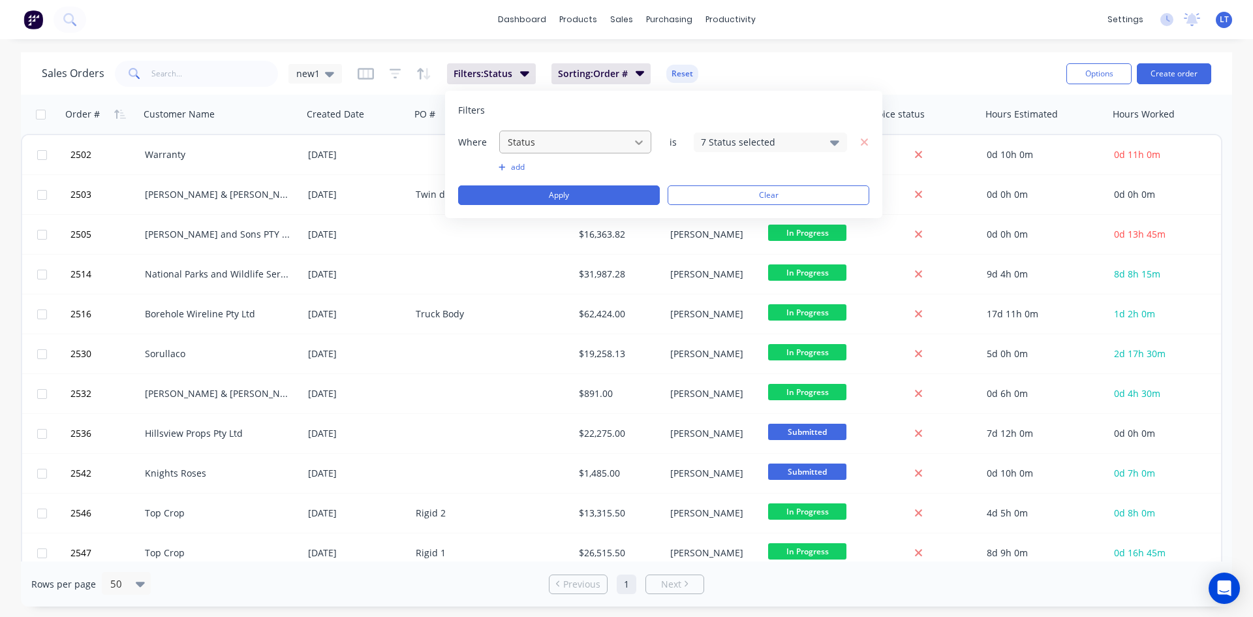
click at [634, 136] on icon at bounding box center [639, 142] width 13 height 13
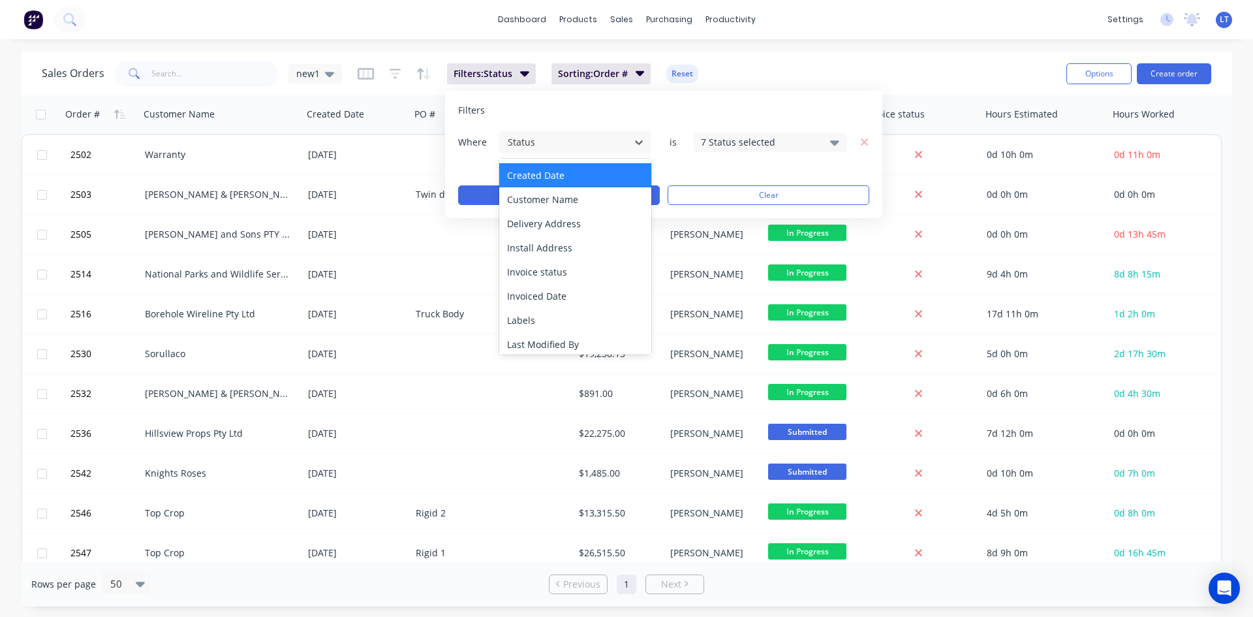
scroll to position [131, 0]
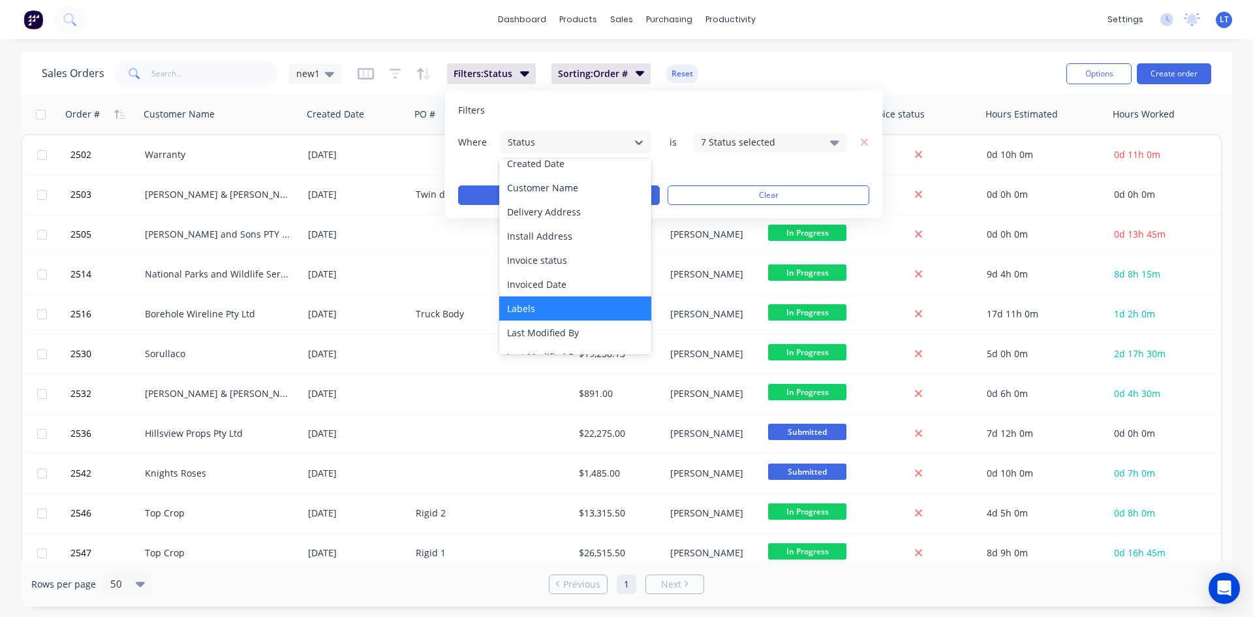
click at [545, 309] on div "Labels" at bounding box center [575, 308] width 152 height 24
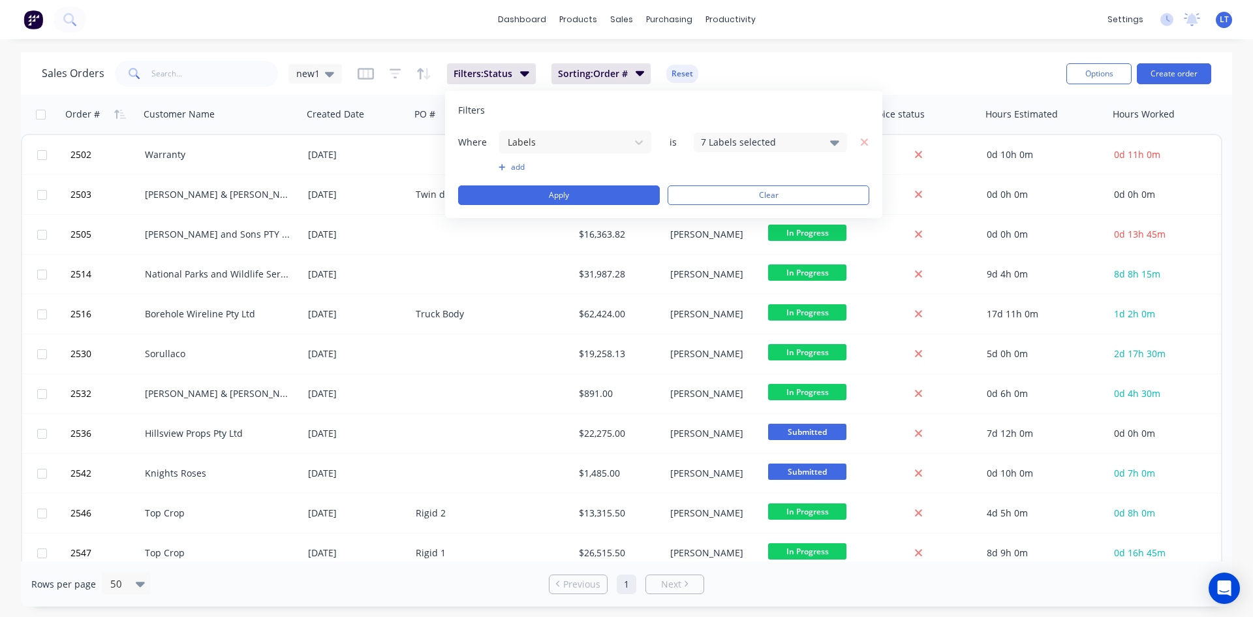
click at [835, 147] on icon at bounding box center [834, 142] width 9 height 14
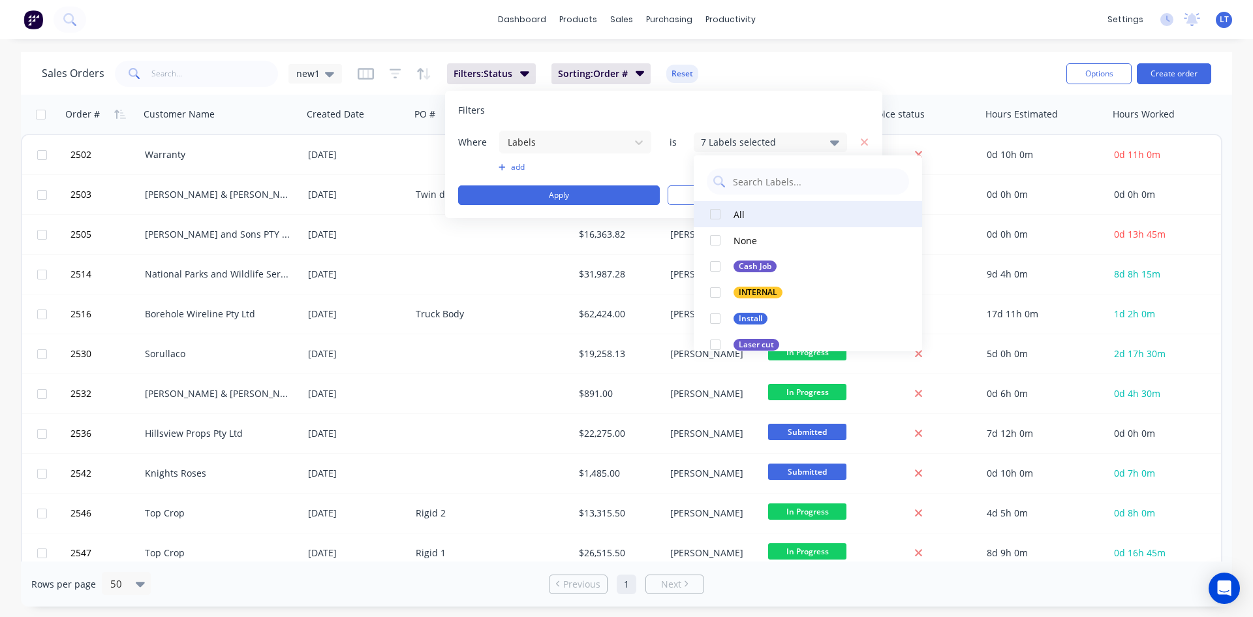
click at [715, 212] on div at bounding box center [715, 214] width 26 height 26
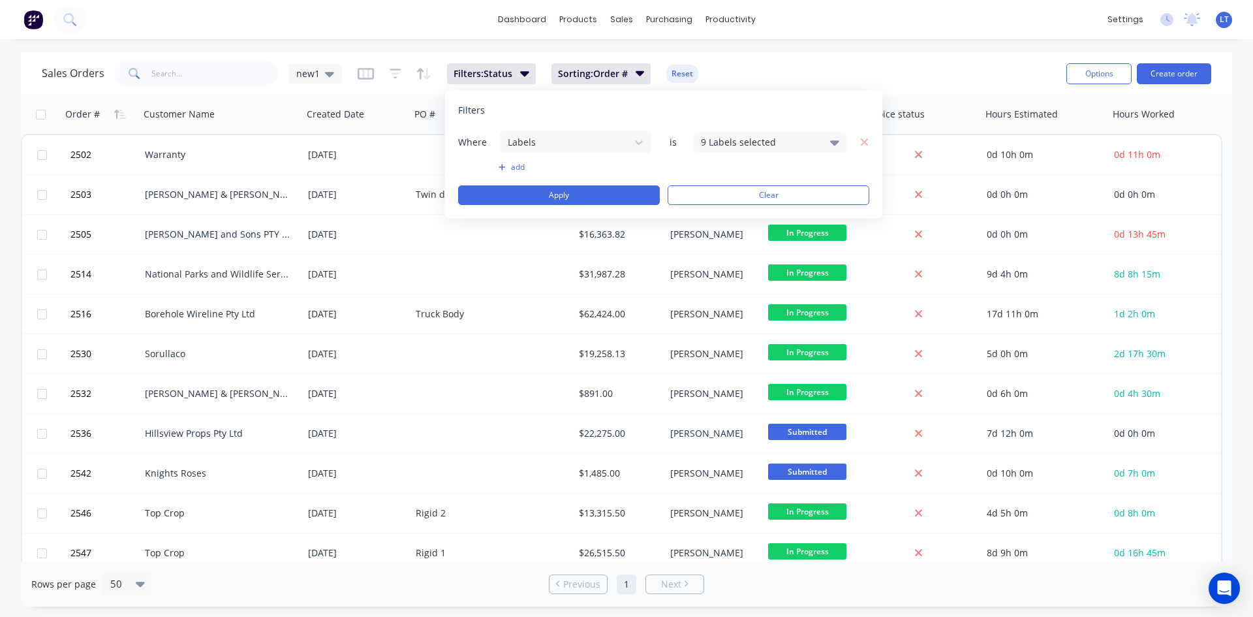
click at [669, 169] on div "add" at bounding box center [663, 167] width 411 height 10
click at [628, 195] on button "Apply" at bounding box center [559, 195] width 202 height 20
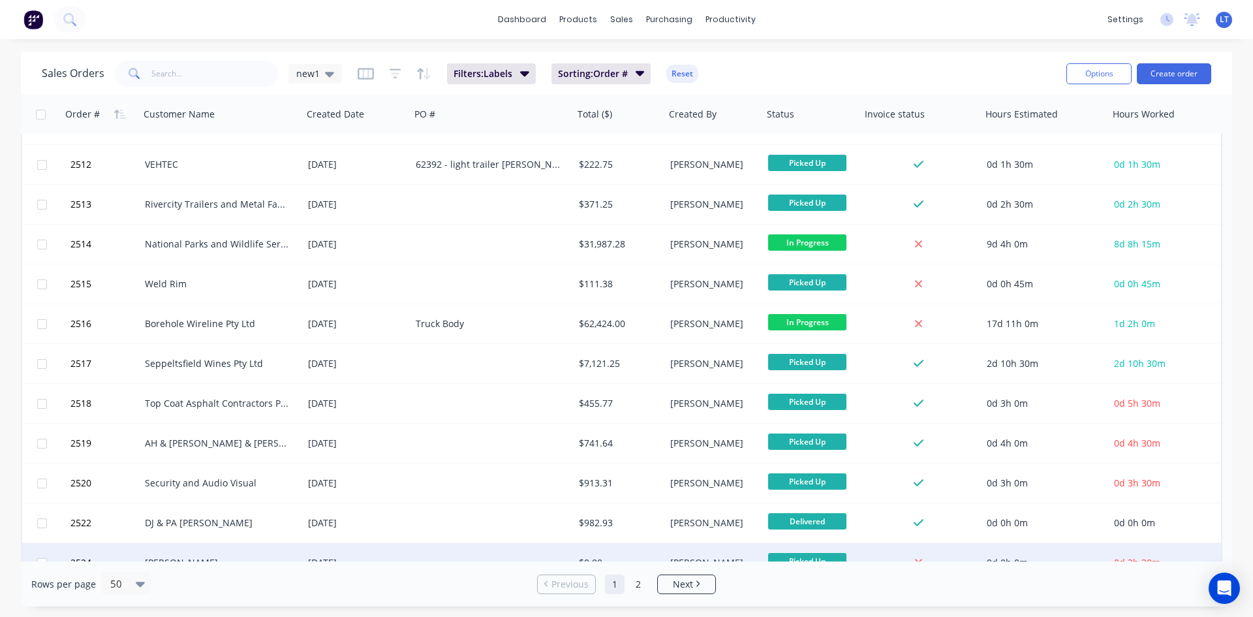
scroll to position [0, 0]
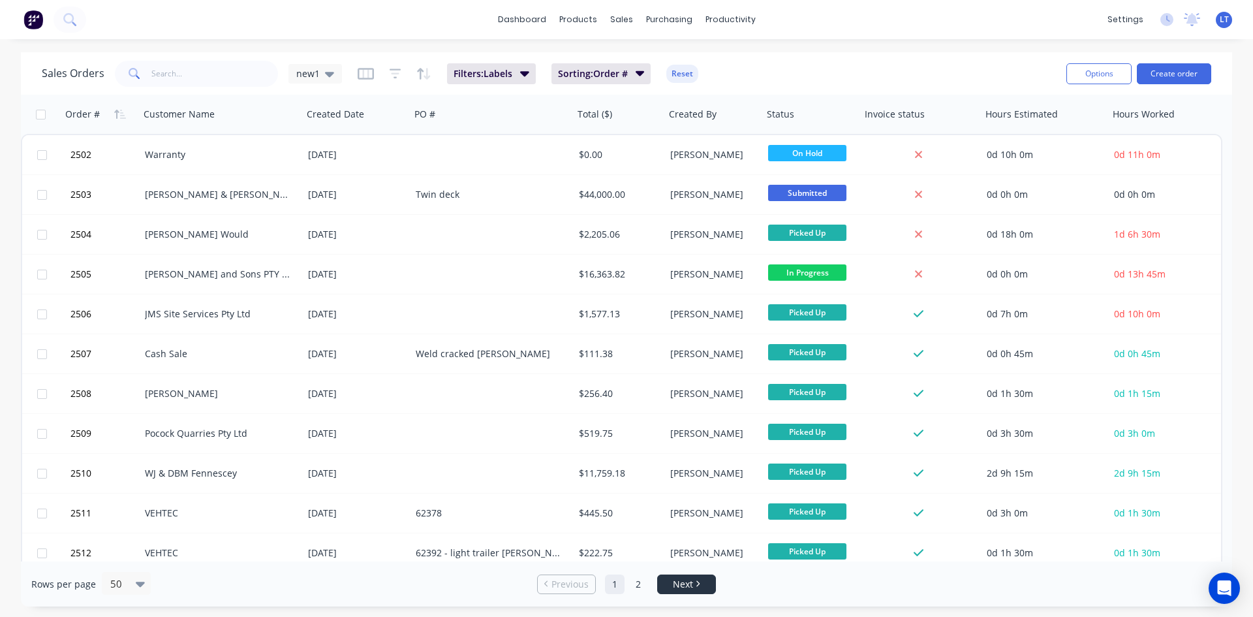
click at [693, 582] on span "Next" at bounding box center [683, 584] width 20 height 13
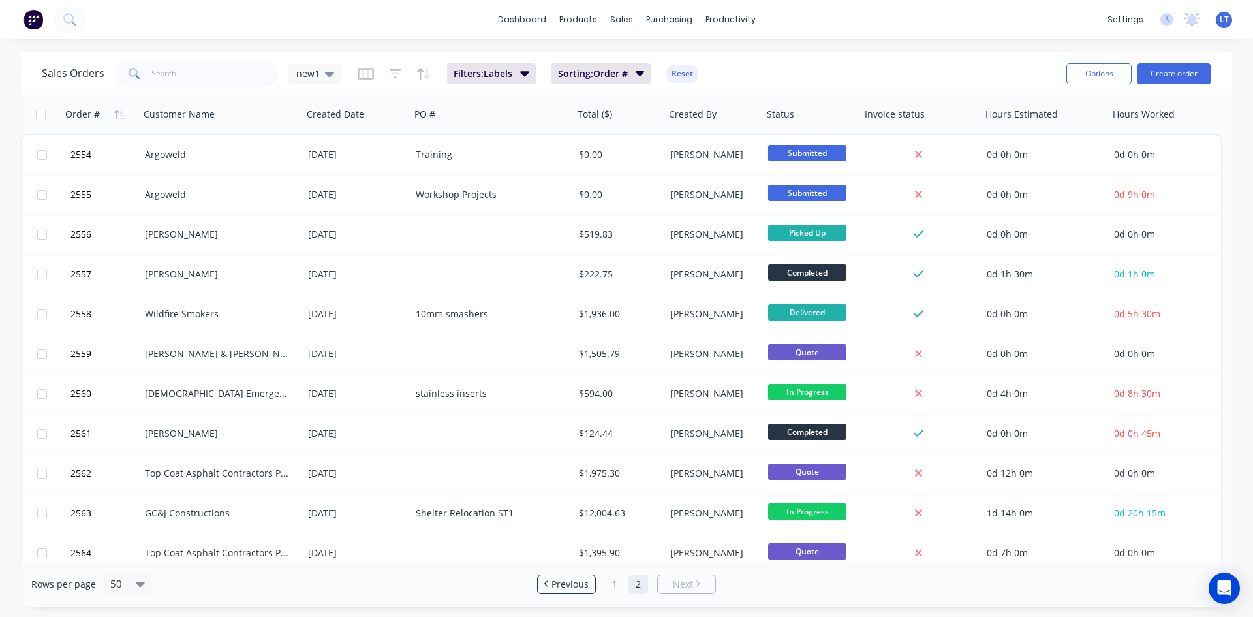
click at [536, 74] on div "Filters: Labels Sorting: Order # Reset" at bounding box center [528, 73] width 341 height 21
click at [525, 76] on icon "button" at bounding box center [524, 73] width 9 height 5
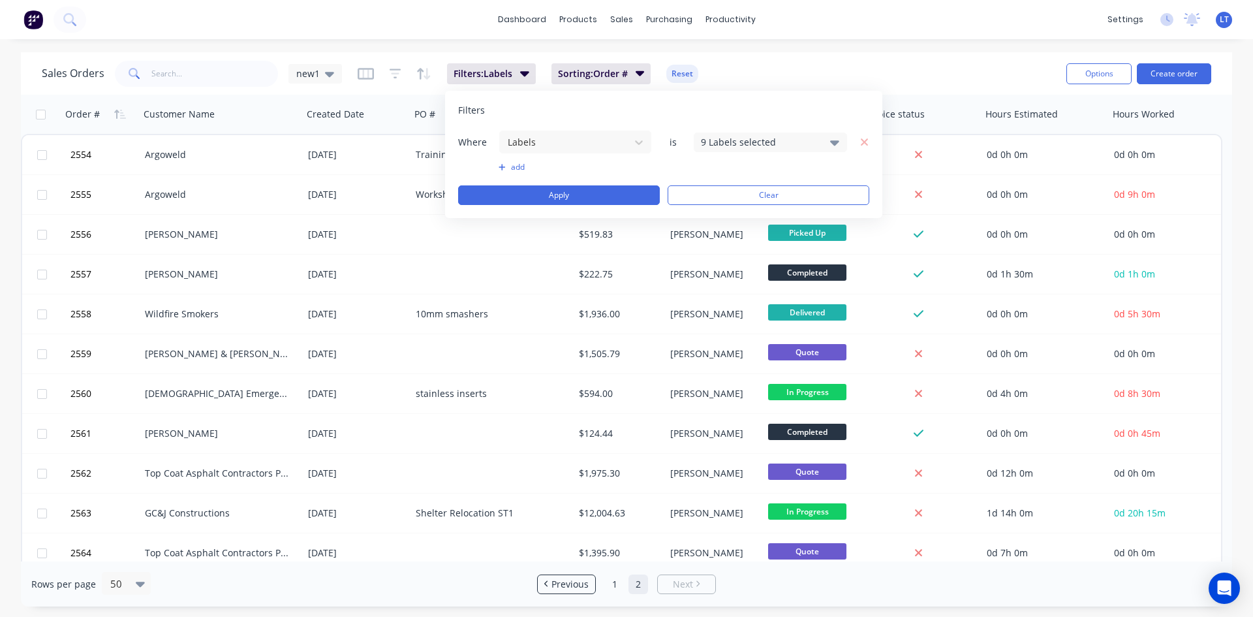
click at [841, 138] on div "9 Labels selected" at bounding box center [770, 143] width 153 height 20
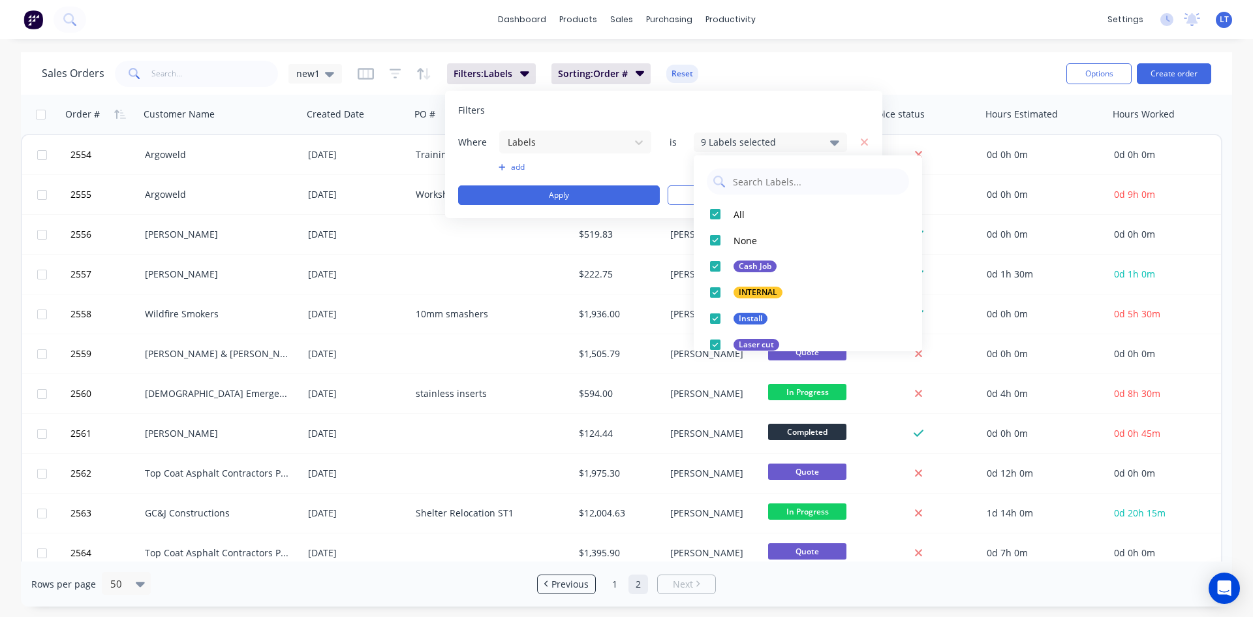
click at [765, 106] on div "Filters" at bounding box center [663, 110] width 411 height 13
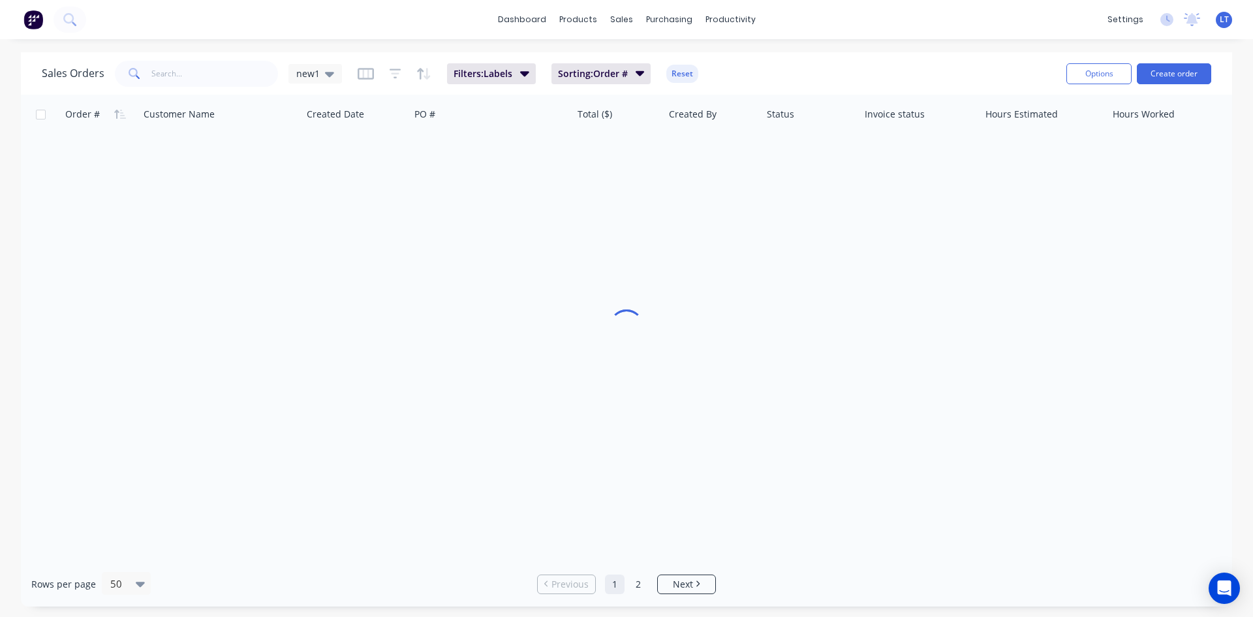
click at [799, 52] on div "Sales Orders new1 Filters: Labels Sorting: Order # Reset Options Create order" at bounding box center [626, 73] width 1211 height 42
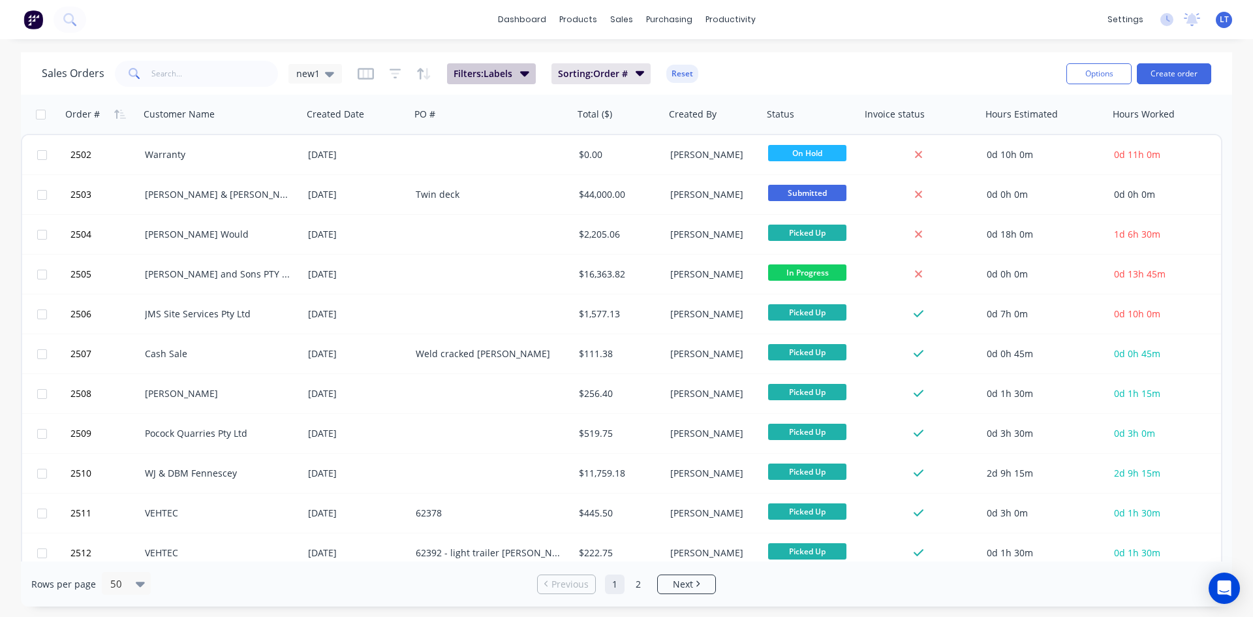
drag, startPoint x: 532, startPoint y: 69, endPoint x: 525, endPoint y: 73, distance: 8.0
click at [531, 69] on button "Filters: Labels" at bounding box center [491, 73] width 89 height 21
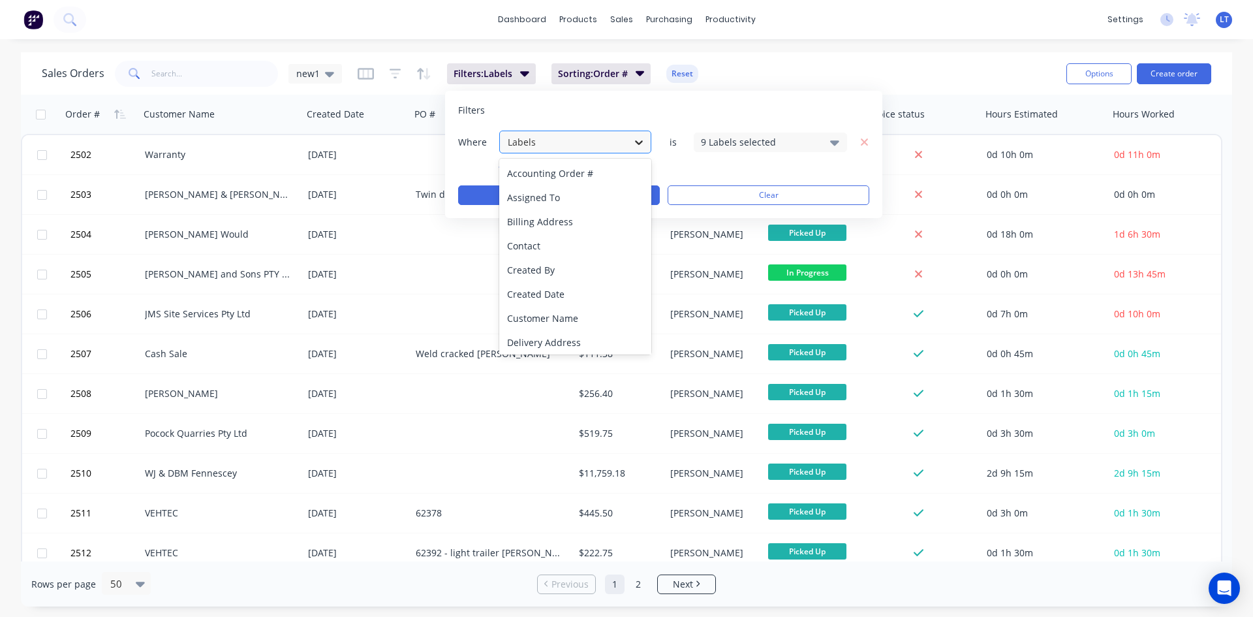
click at [642, 142] on icon at bounding box center [639, 142] width 8 height 5
click at [559, 246] on div "Contact" at bounding box center [575, 246] width 152 height 24
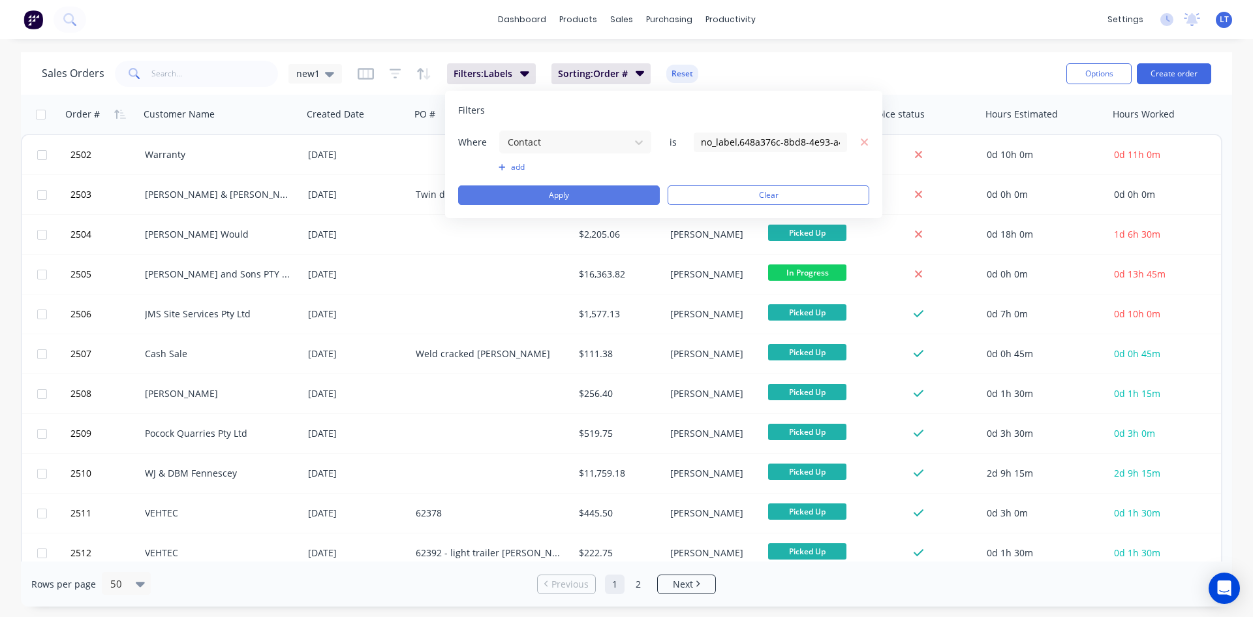
click at [601, 195] on button "Apply" at bounding box center [559, 195] width 202 height 20
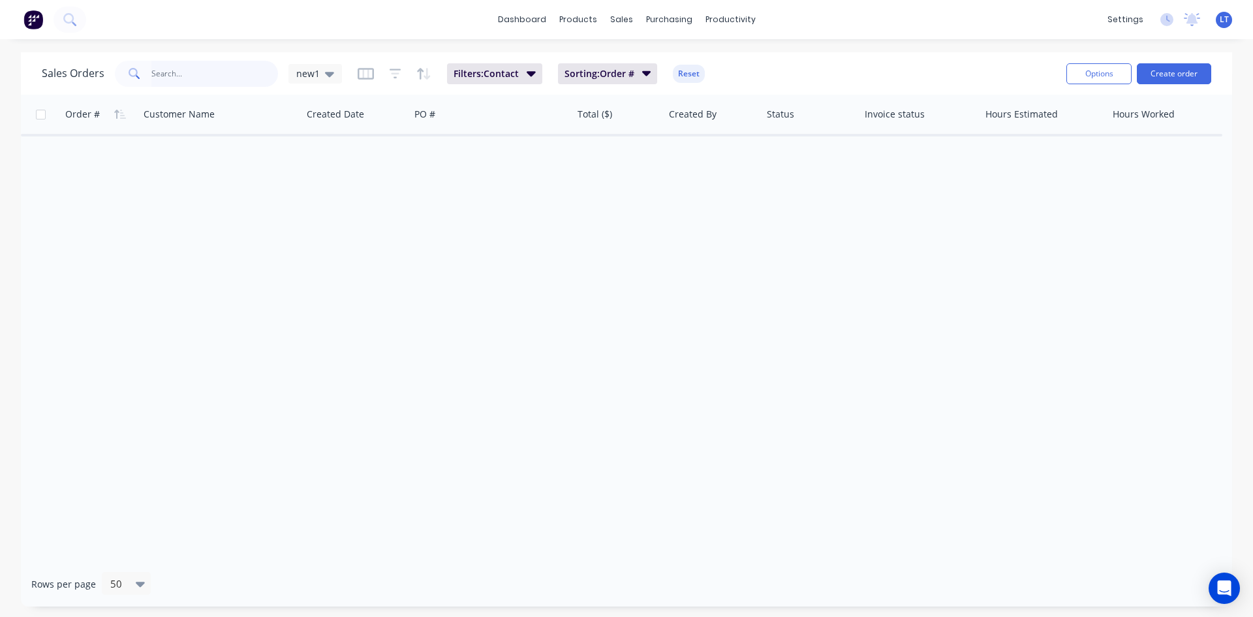
click at [207, 75] on input "text" at bounding box center [214, 74] width 127 height 26
drag, startPoint x: 168, startPoint y: 76, endPoint x: 205, endPoint y: 84, distance: 38.2
click at [167, 76] on input "argooweld" at bounding box center [214, 74] width 127 height 26
type input "argoweld"
click at [328, 71] on icon at bounding box center [329, 74] width 9 height 14
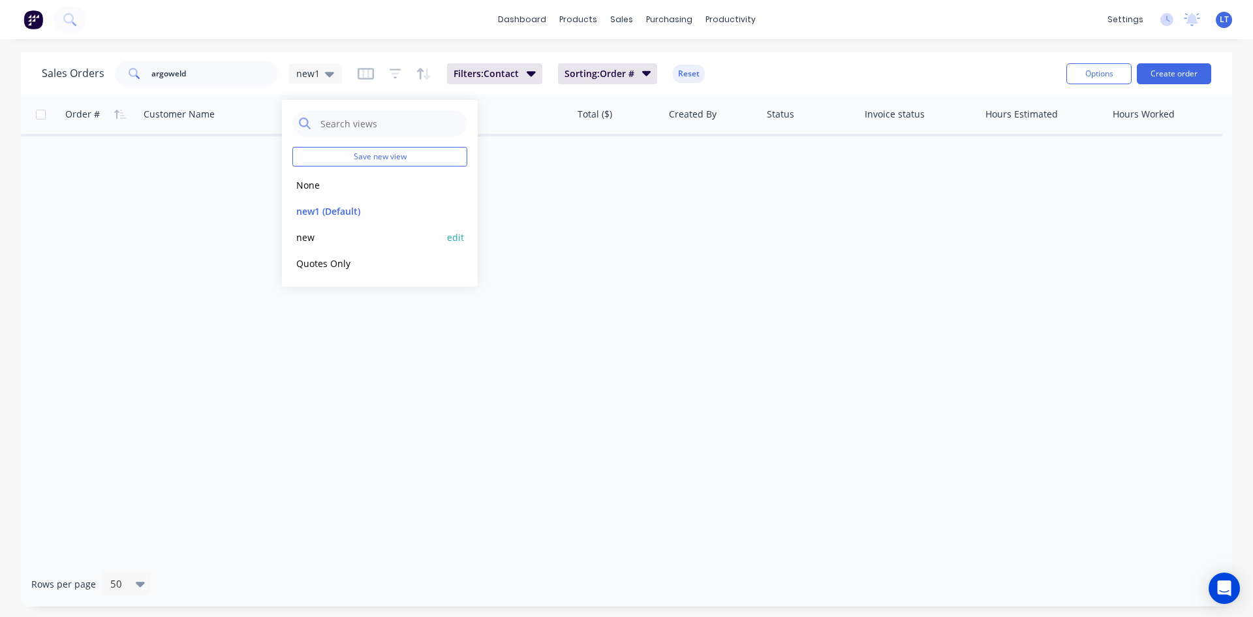
click at [311, 234] on button "new" at bounding box center [366, 237] width 149 height 15
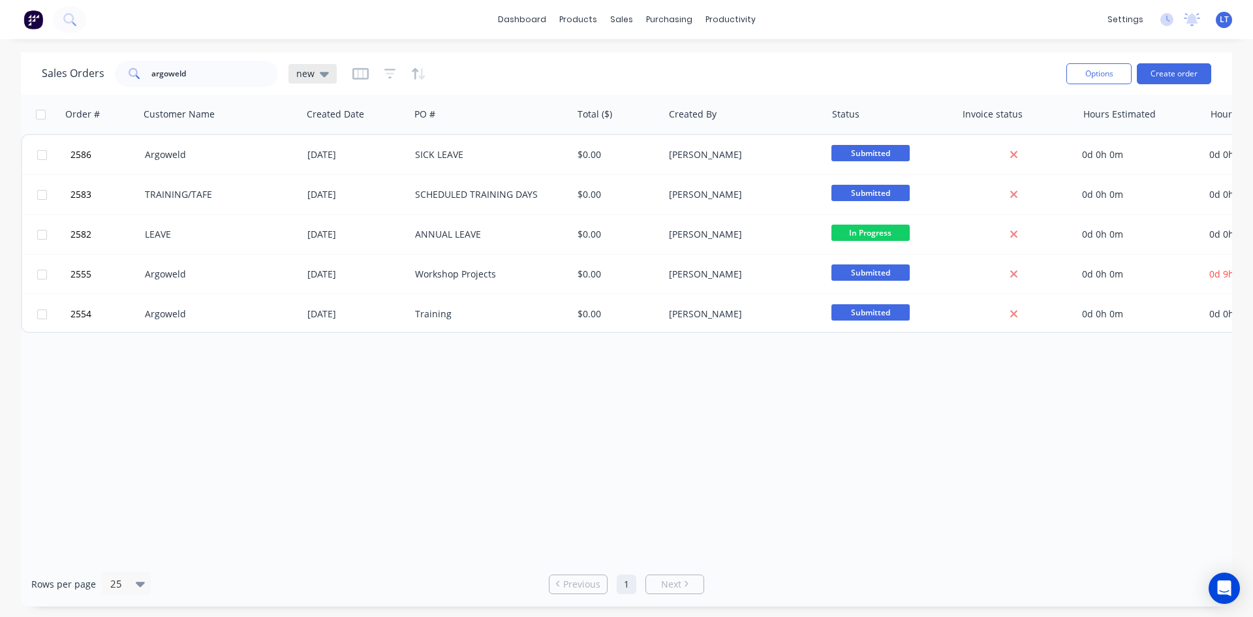
click at [322, 72] on icon at bounding box center [324, 74] width 9 height 5
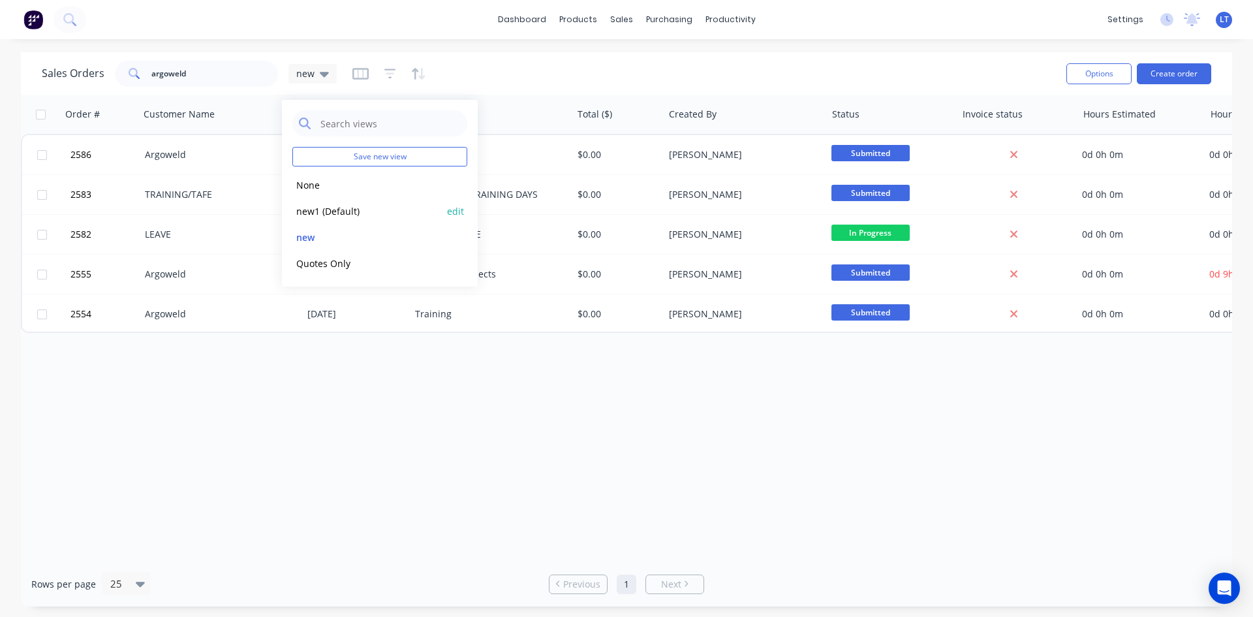
click at [329, 212] on button "new1 (Default)" at bounding box center [366, 211] width 149 height 15
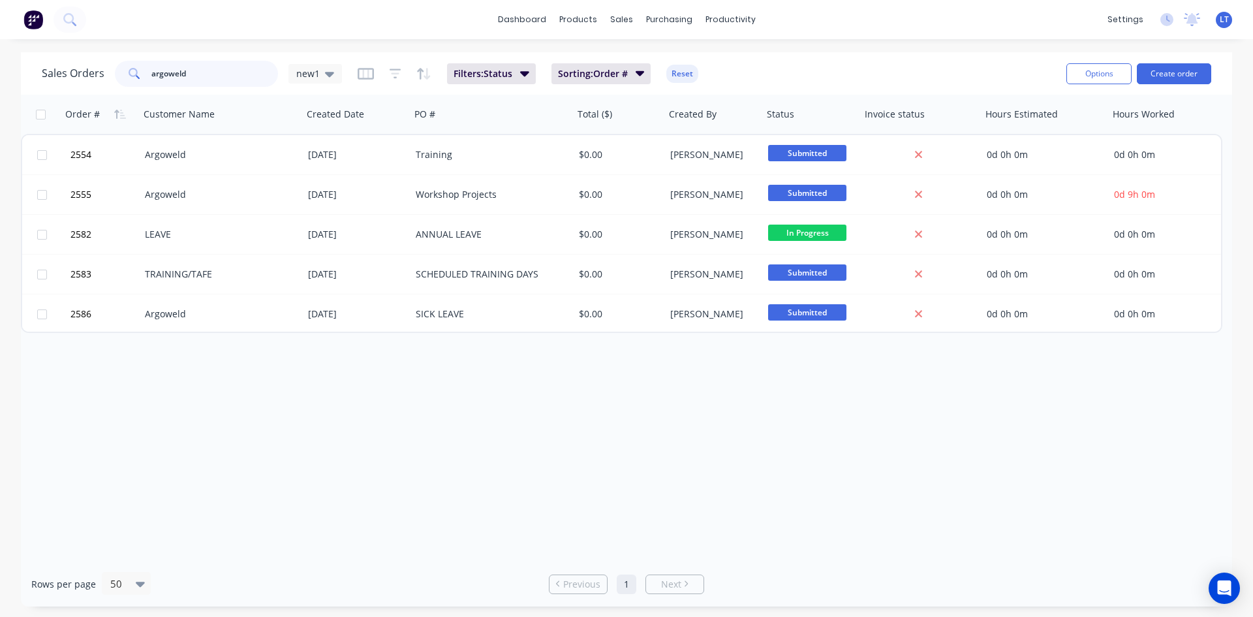
drag, startPoint x: 207, startPoint y: 82, endPoint x: 103, endPoint y: 76, distance: 104.0
click at [103, 76] on div "Sales Orders argoweld new1" at bounding box center [192, 74] width 300 height 26
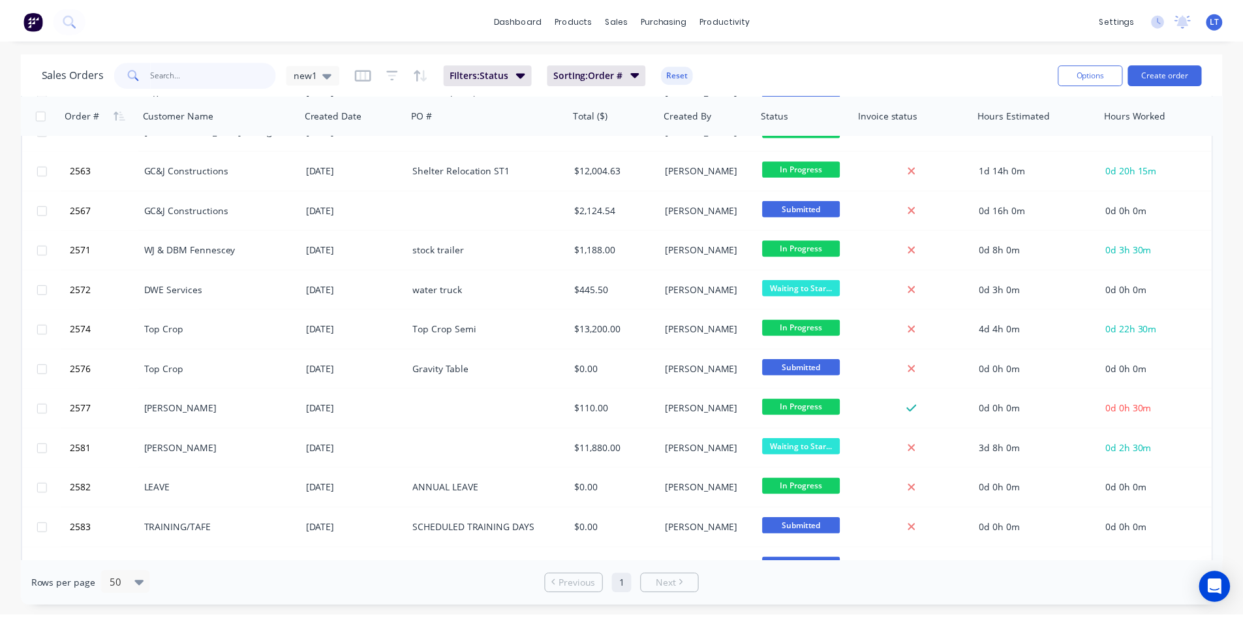
scroll to position [767, 0]
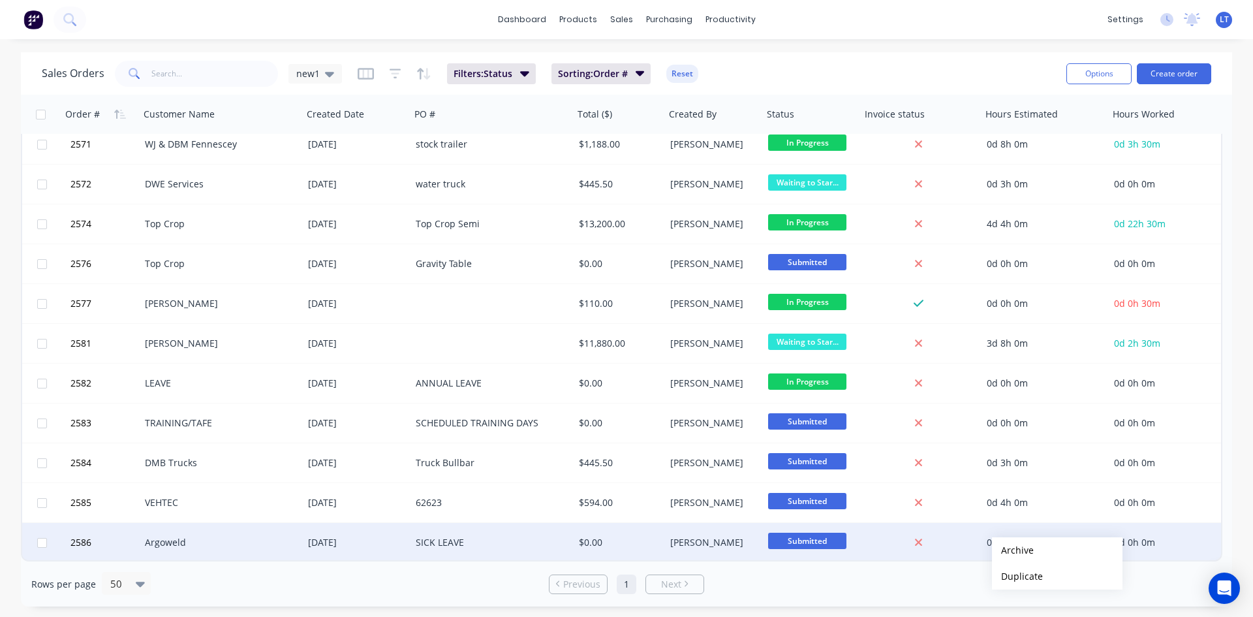
click at [491, 552] on div "SICK LEAVE" at bounding box center [492, 542] width 163 height 39
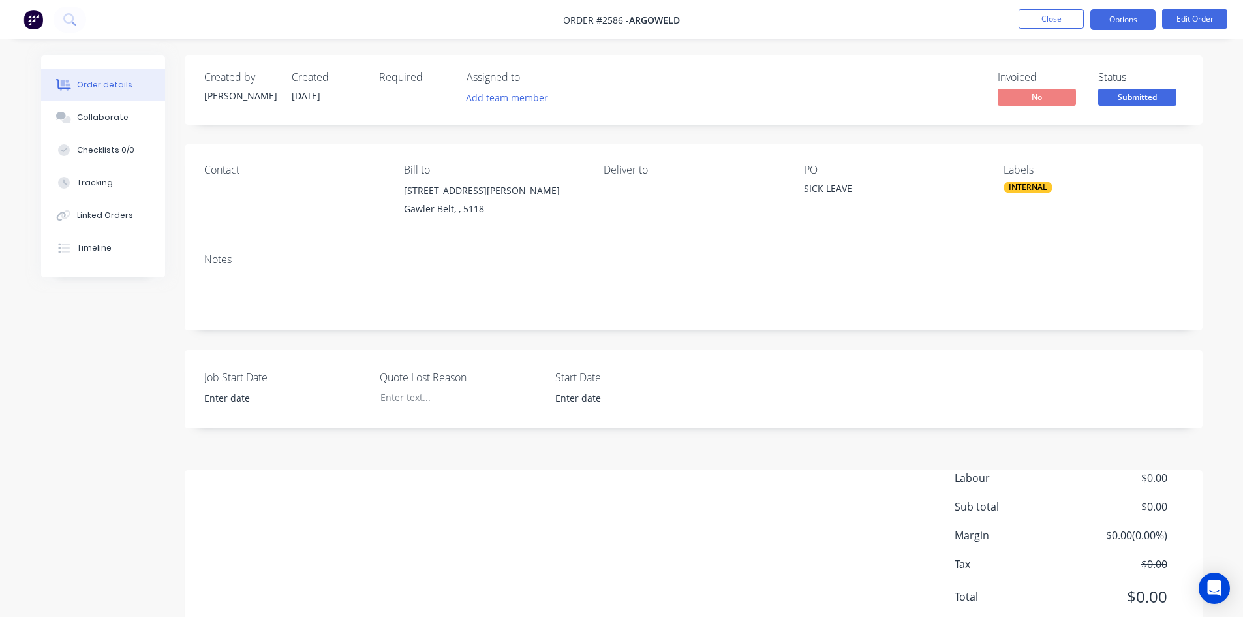
click at [1140, 24] on button "Options" at bounding box center [1123, 19] width 65 height 21
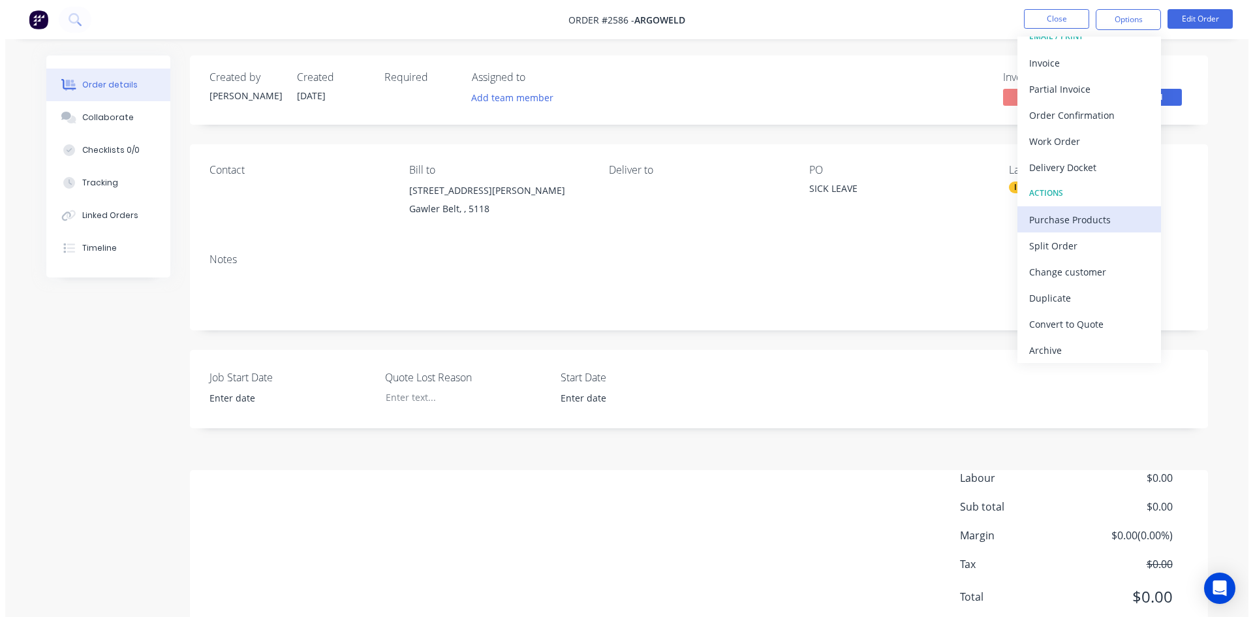
scroll to position [20, 0]
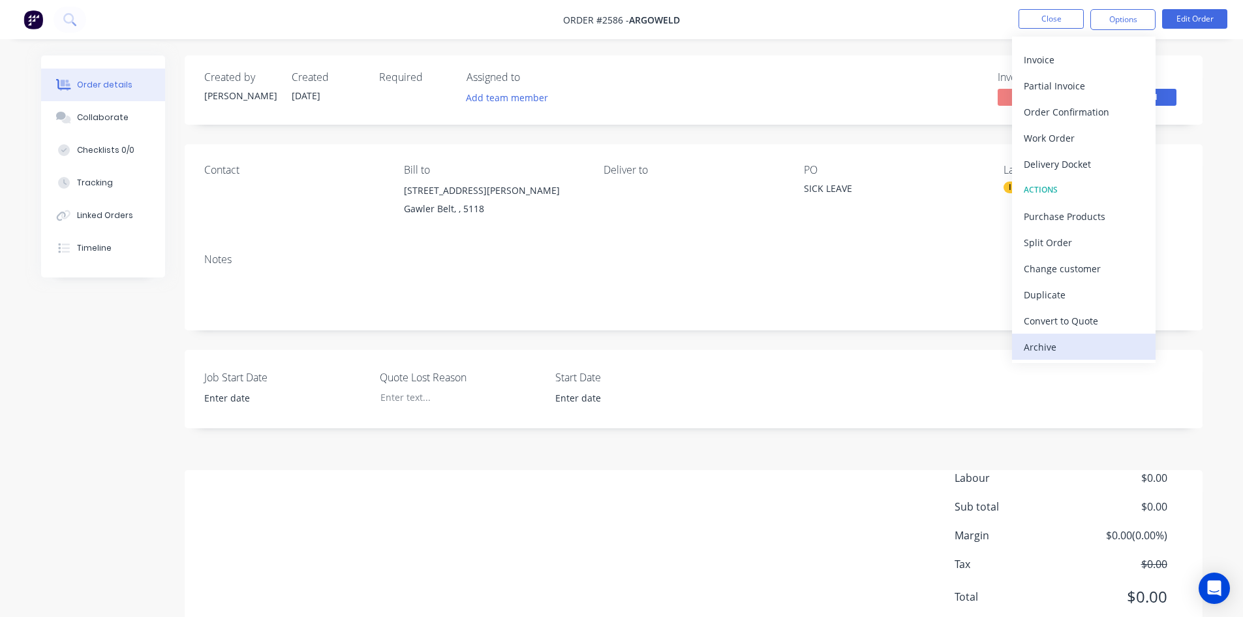
click at [1057, 343] on div "Archive" at bounding box center [1084, 346] width 120 height 19
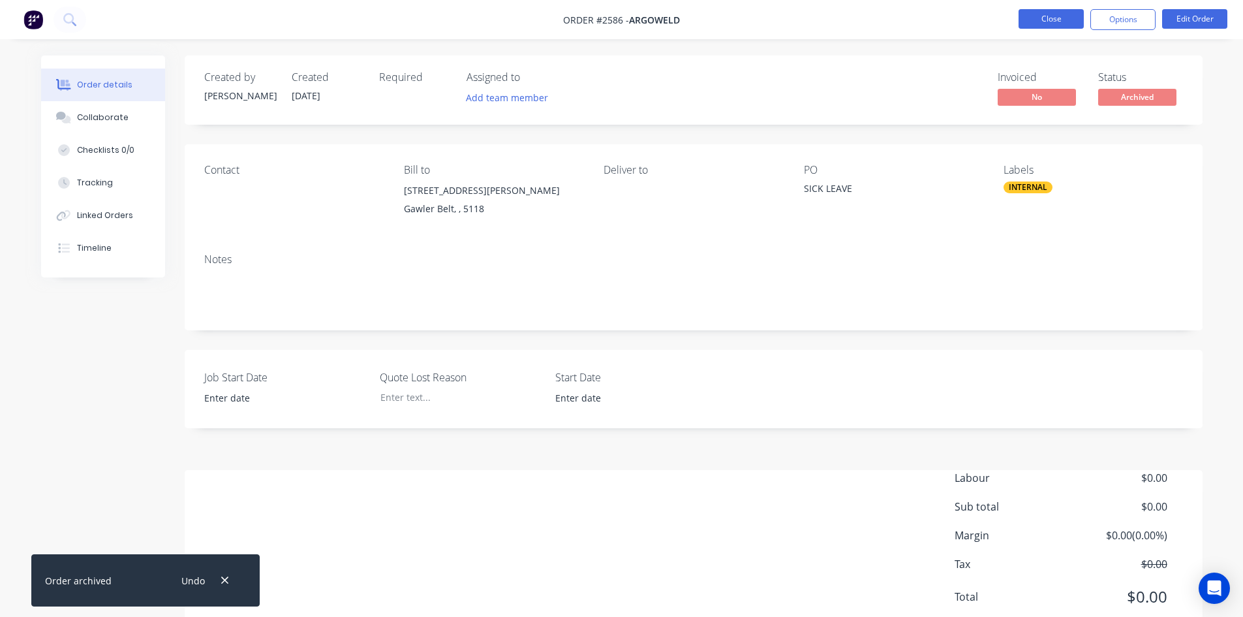
click at [1045, 15] on button "Close" at bounding box center [1051, 19] width 65 height 20
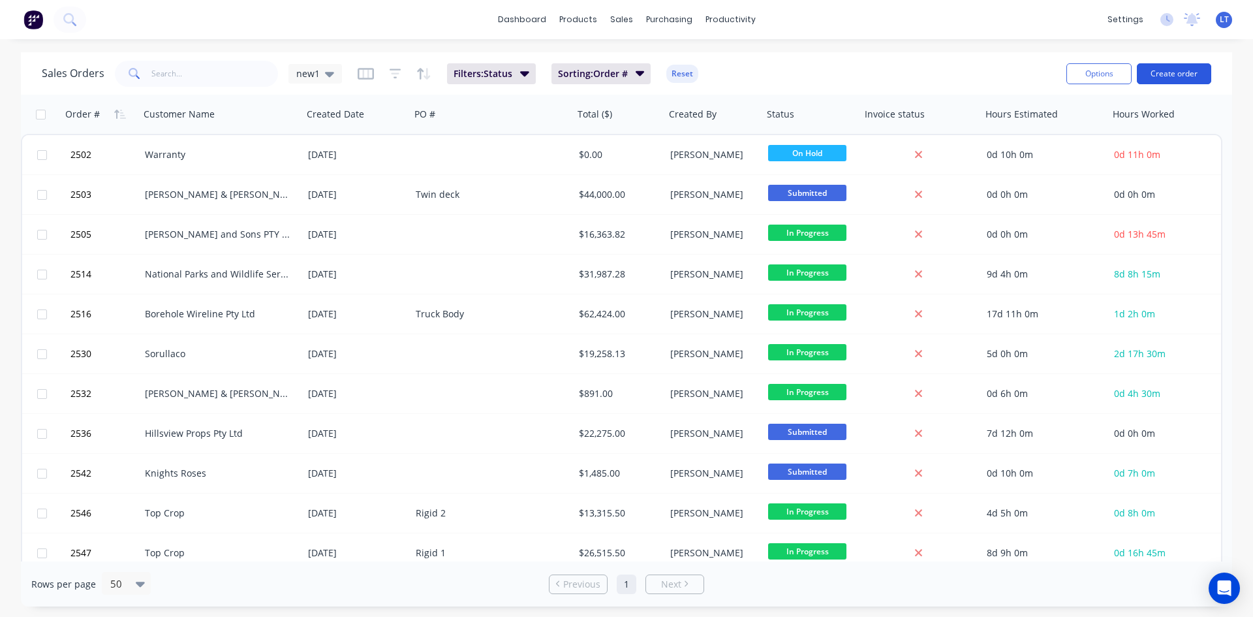
click at [1173, 74] on button "Create order" at bounding box center [1174, 73] width 74 height 21
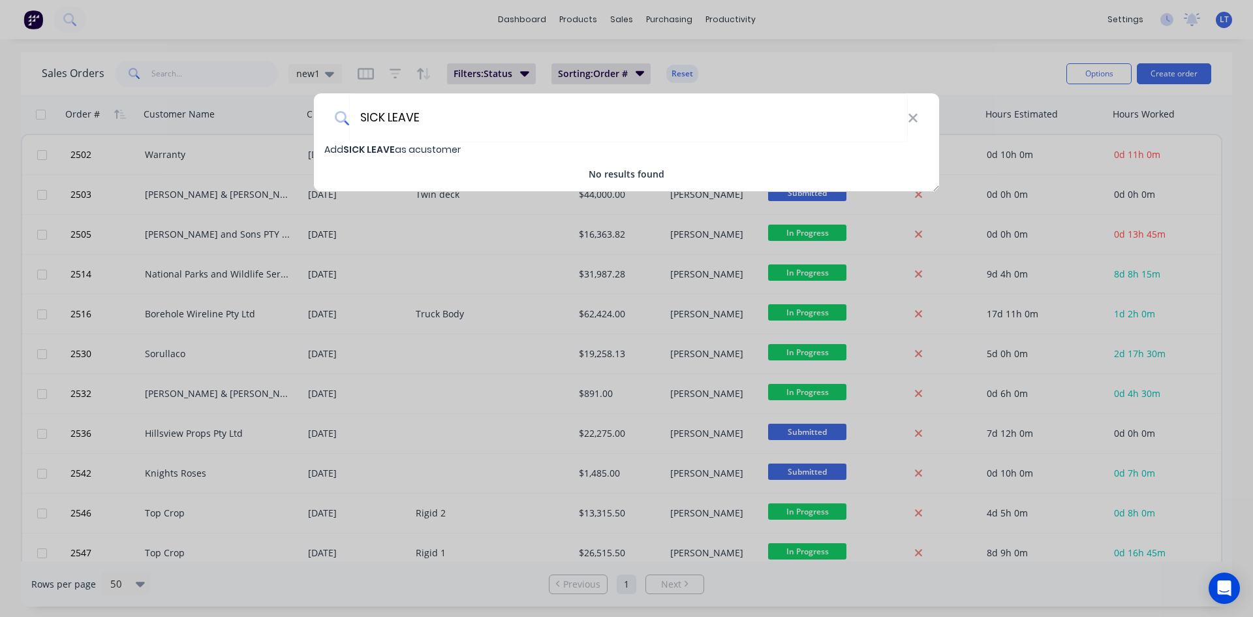
type input "SICK LEAVE"
click at [439, 149] on span "Add SICK LEAVE as a customer" at bounding box center [392, 149] width 136 height 13
select select "AU"
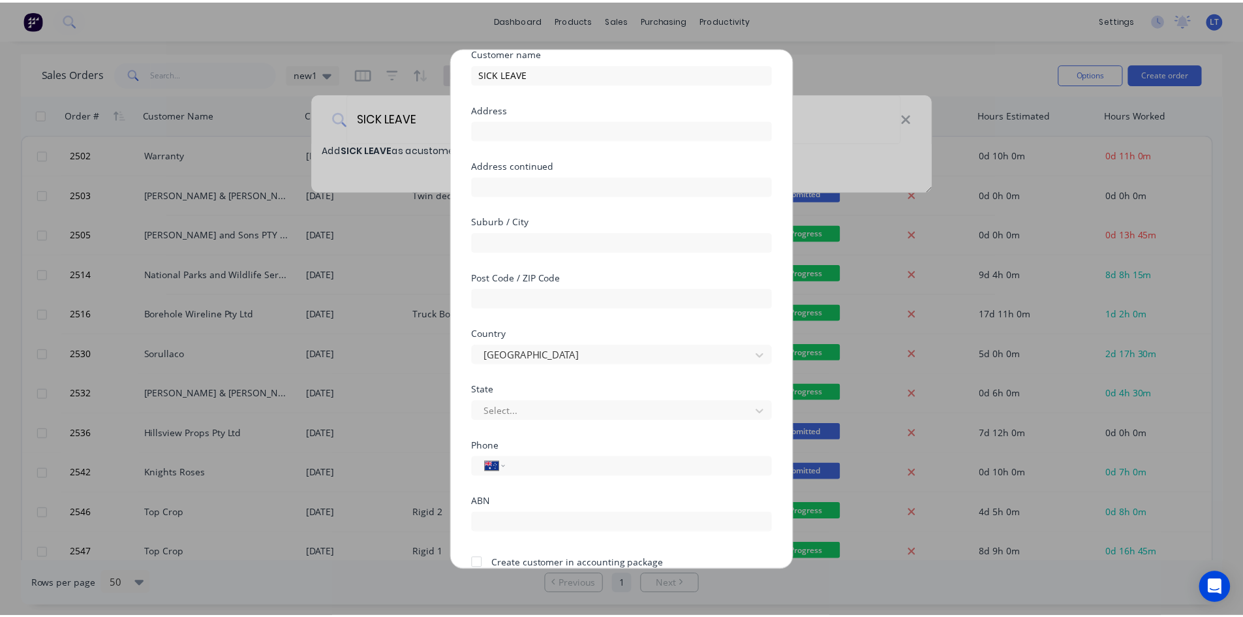
scroll to position [115, 0]
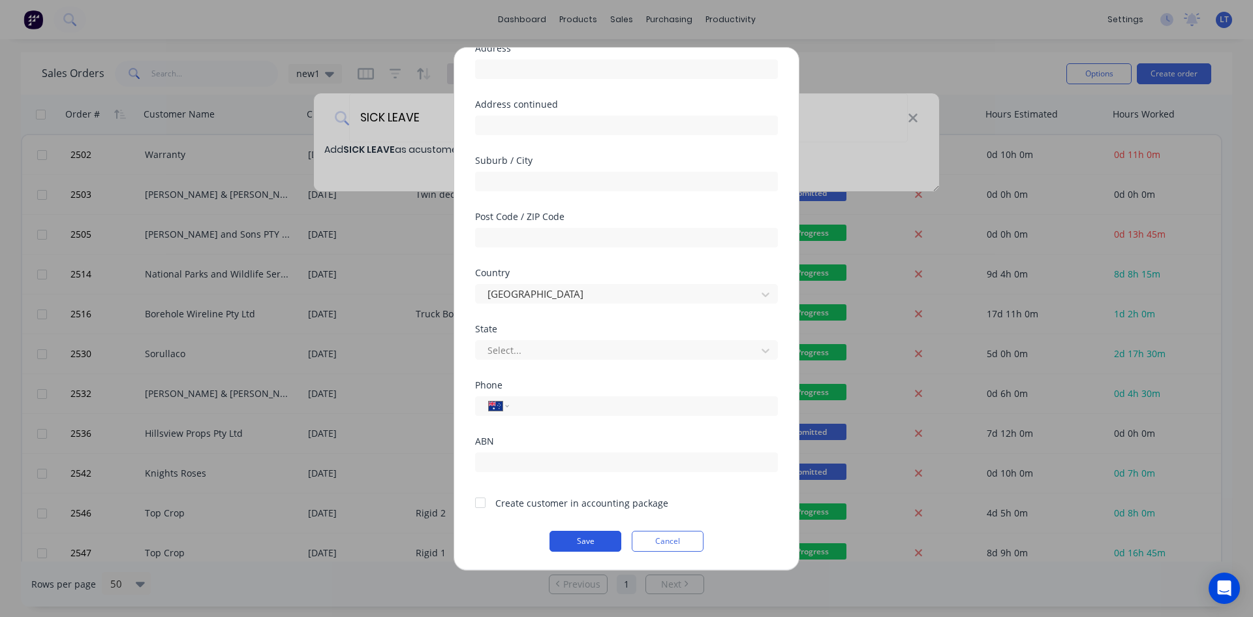
click at [582, 537] on button "Save" at bounding box center [586, 541] width 72 height 21
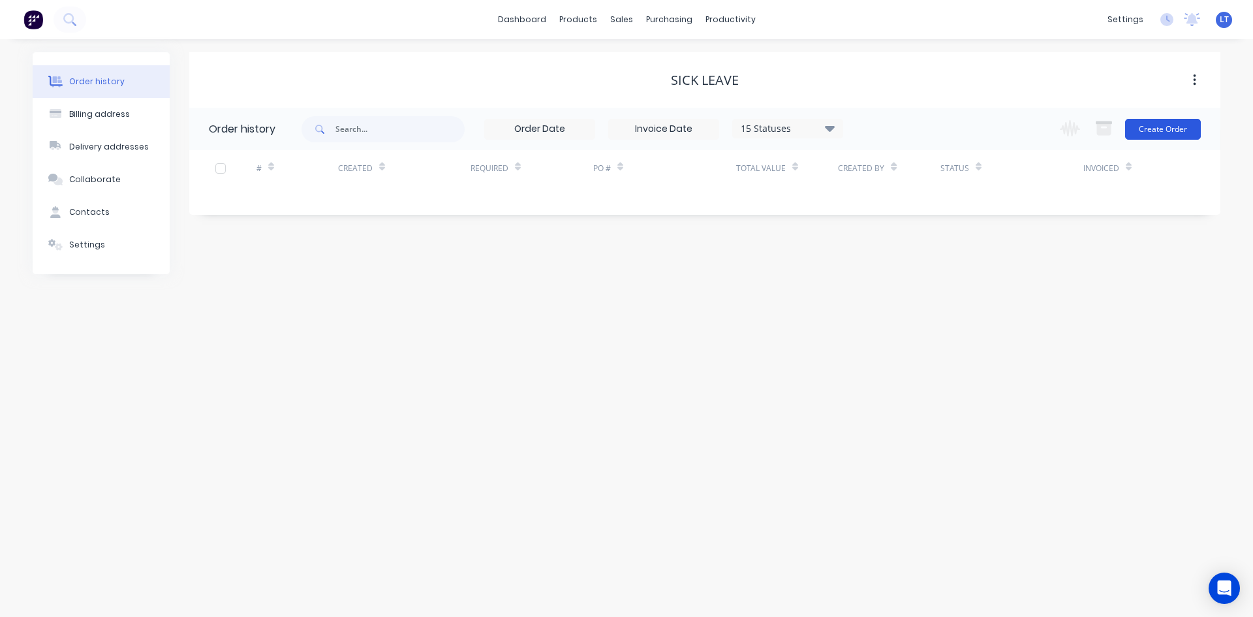
click at [1169, 129] on button "Create Order" at bounding box center [1163, 129] width 76 height 21
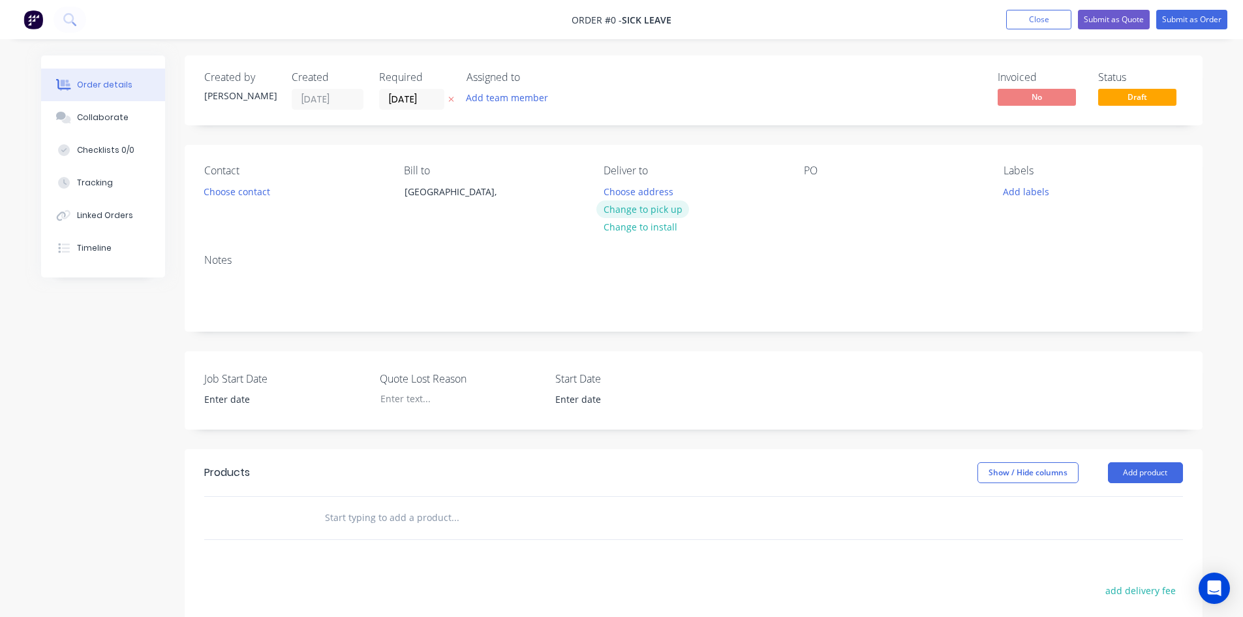
click at [671, 206] on button "Change to pick up" at bounding box center [643, 209] width 93 height 18
click at [450, 99] on icon at bounding box center [450, 99] width 5 height 5
click at [1195, 20] on button "Submit as Order" at bounding box center [1192, 20] width 71 height 20
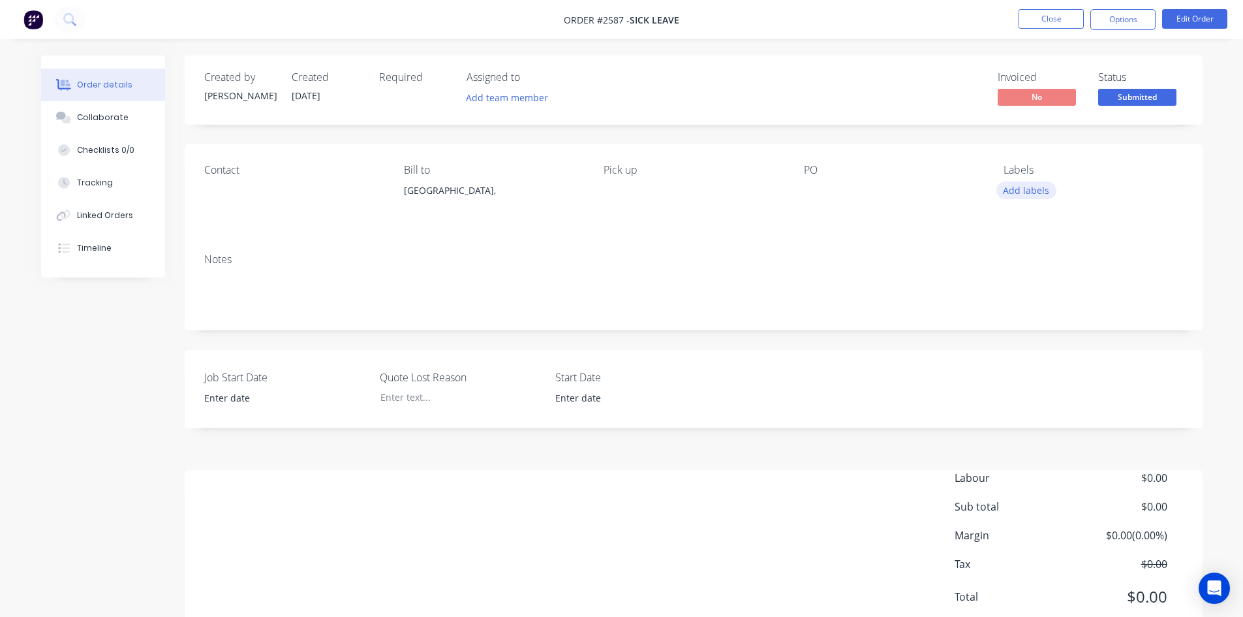
click at [1021, 194] on button "Add labels" at bounding box center [1027, 190] width 60 height 18
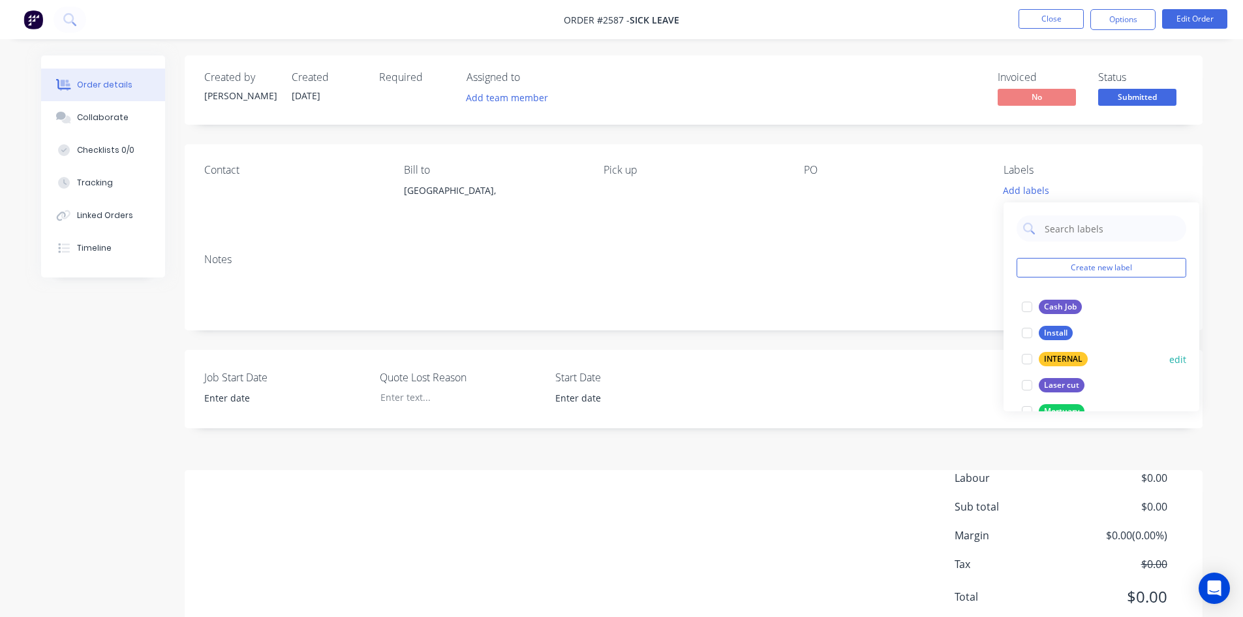
click at [1030, 360] on div at bounding box center [1027, 359] width 26 height 26
click at [860, 44] on div "Order details Collaborate Checklists 0/0 Tracking Linked Orders Timeline Order …" at bounding box center [621, 330] width 1243 height 661
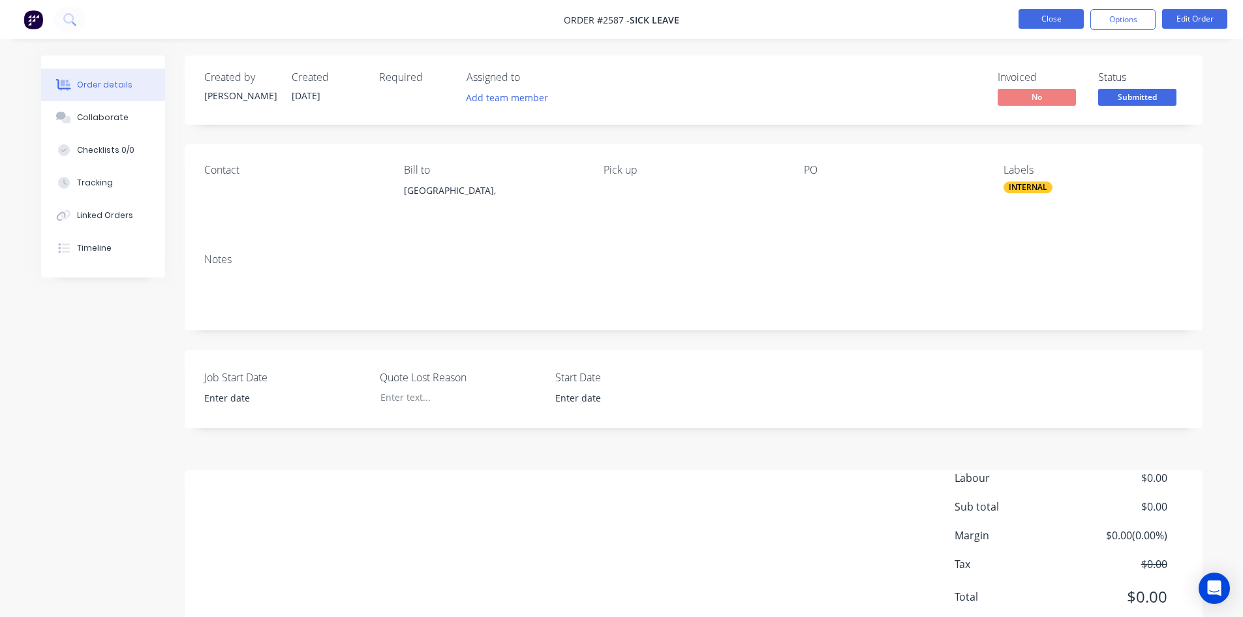
click at [1056, 12] on button "Close" at bounding box center [1051, 19] width 65 height 20
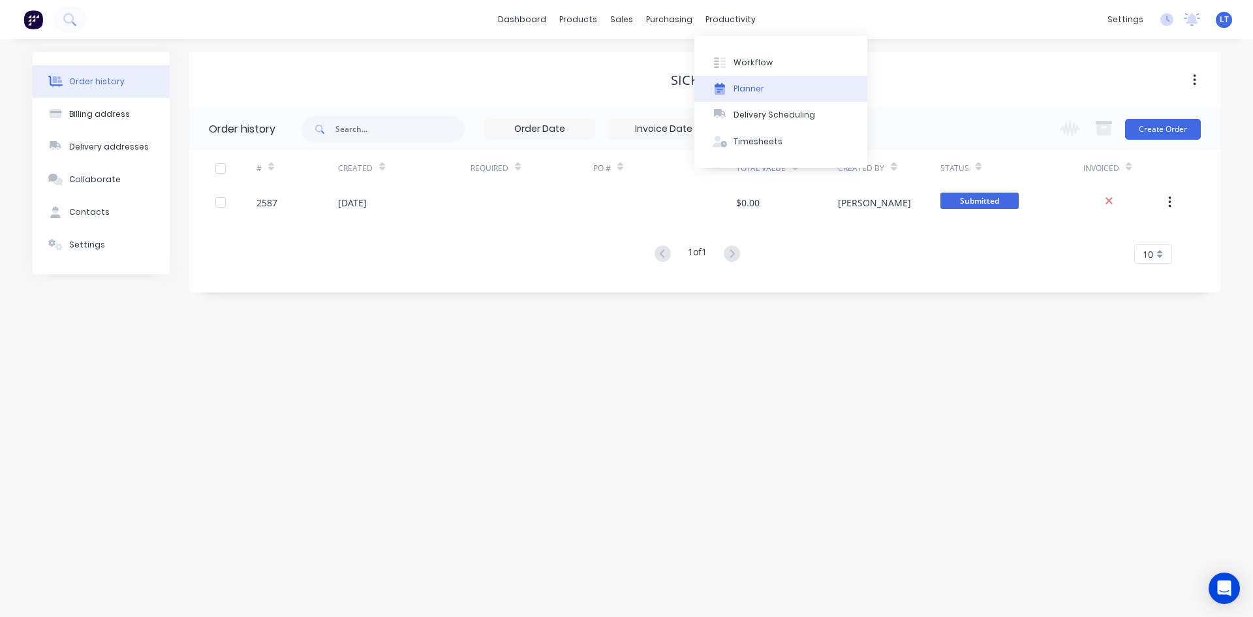
click at [754, 86] on div "Planner" at bounding box center [749, 89] width 31 height 12
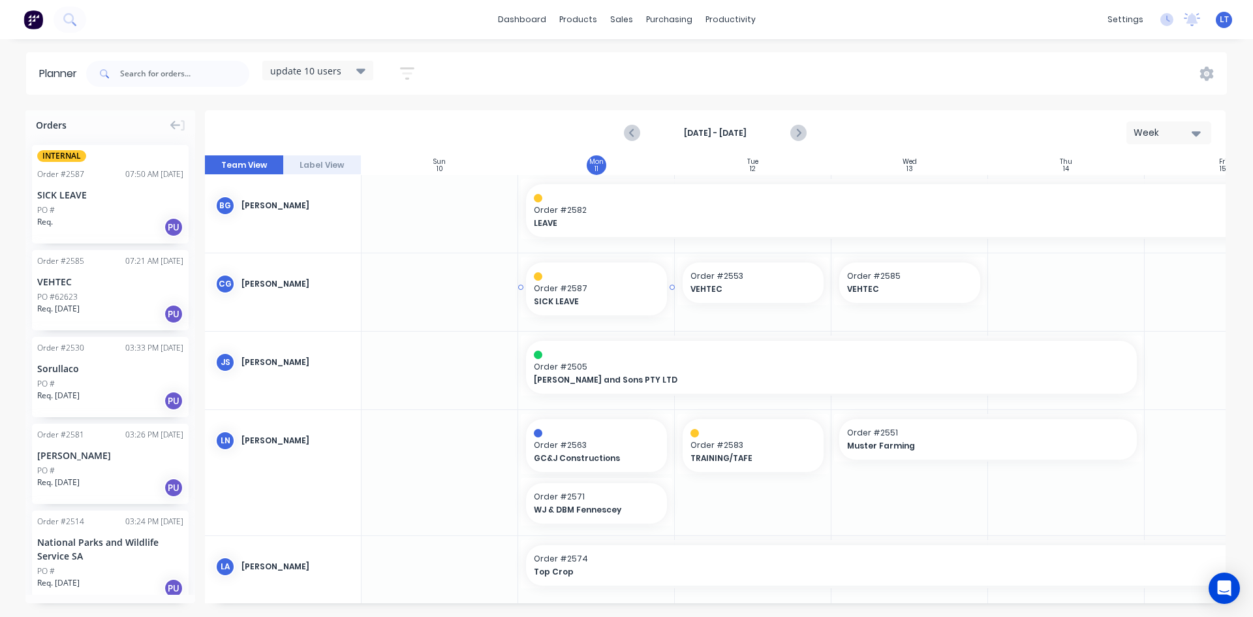
drag, startPoint x: 78, startPoint y: 178, endPoint x: 602, endPoint y: 289, distance: 536.4
click at [616, 221] on span "LEAVE" at bounding box center [872, 223] width 677 height 12
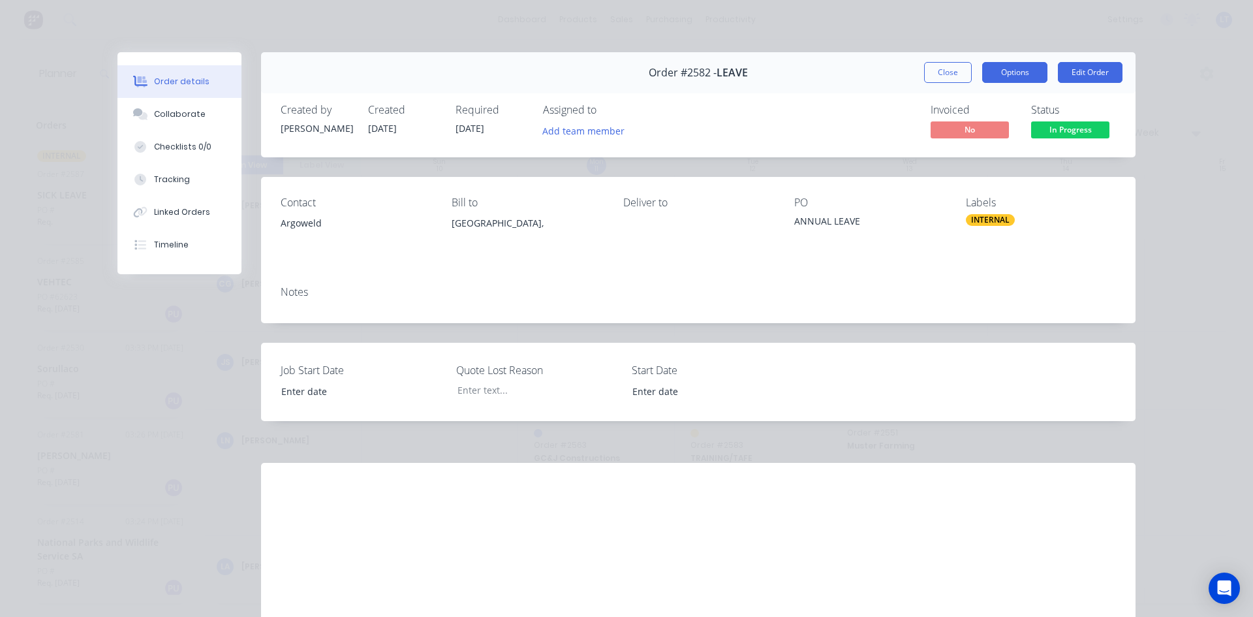
click at [1025, 67] on button "Options" at bounding box center [1014, 72] width 65 height 21
click at [1149, 214] on div "Order details Collaborate Checklists 0/0 Tracking Linked Orders Timeline Order …" at bounding box center [626, 308] width 1253 height 617
click at [946, 77] on button "Close" at bounding box center [948, 72] width 48 height 21
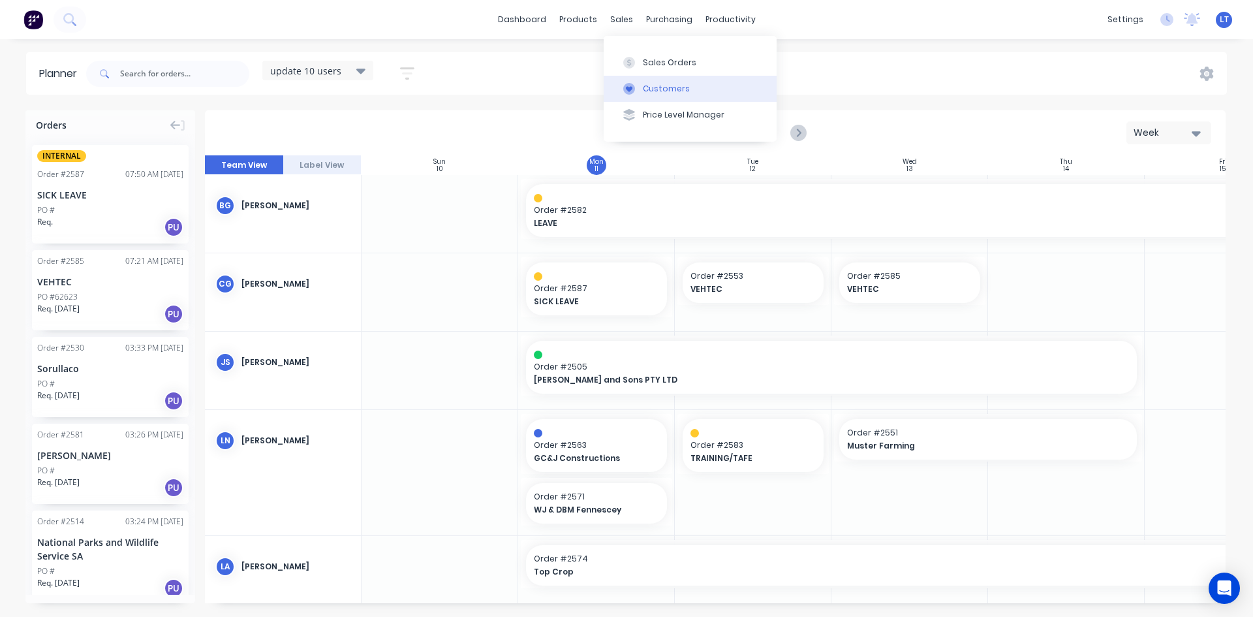
click at [664, 93] on div "Customers" at bounding box center [666, 89] width 47 height 12
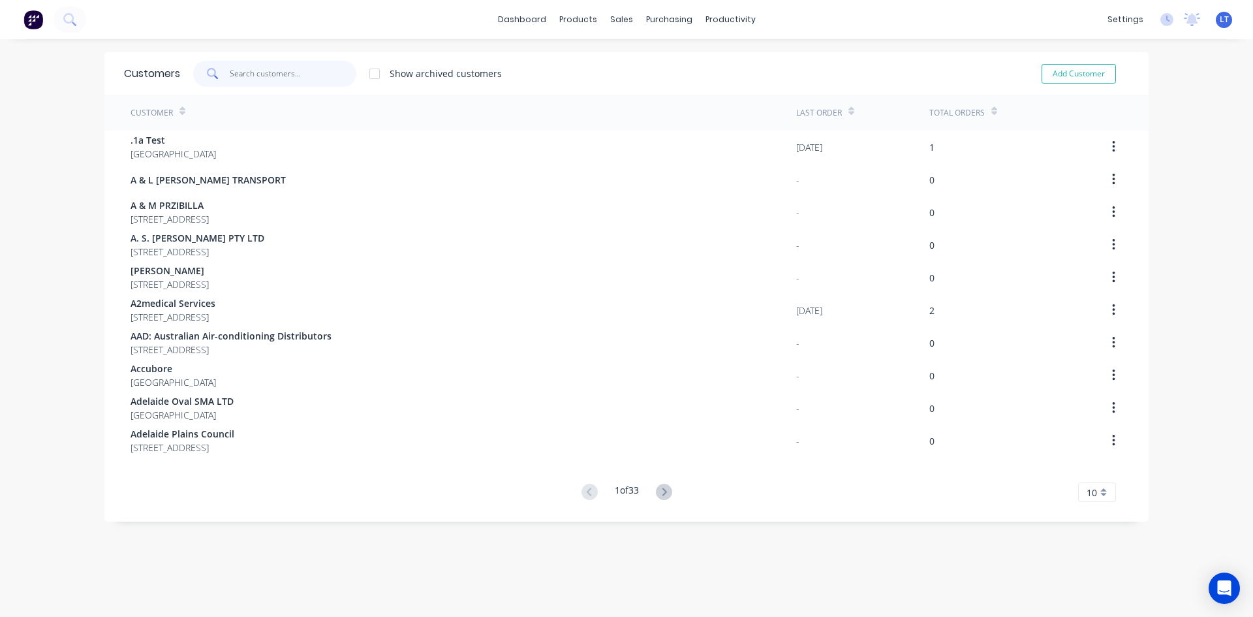
click at [250, 73] on input "text" at bounding box center [293, 74] width 127 height 26
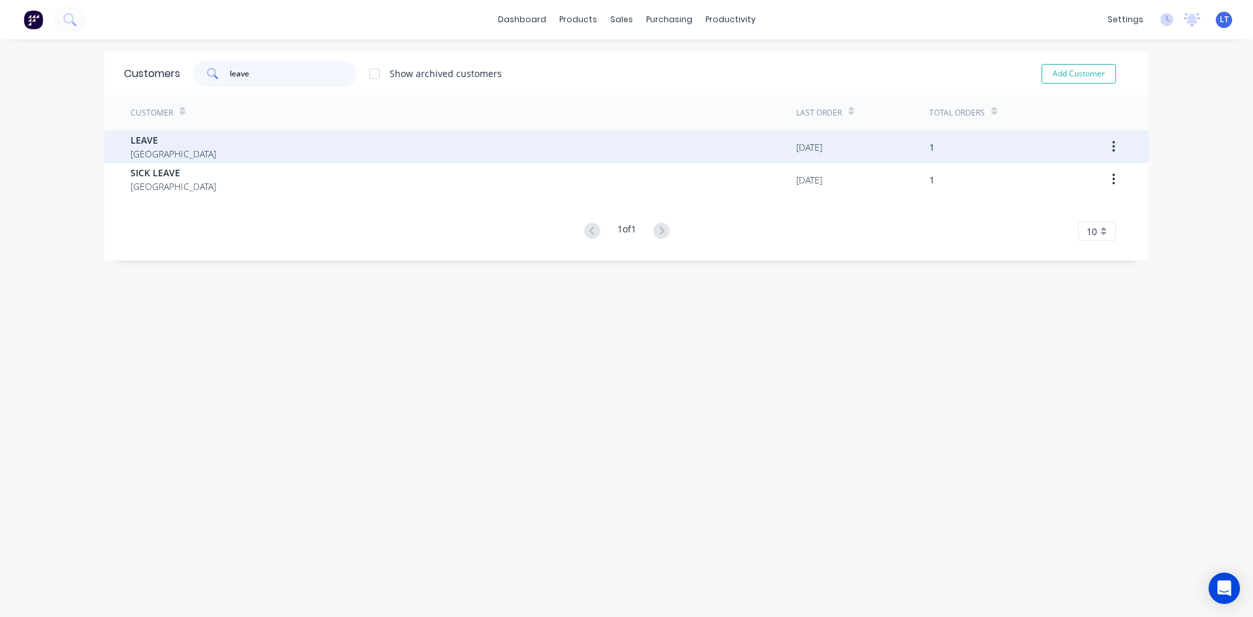
type input "leave"
click at [153, 155] on span "[GEOGRAPHIC_DATA]" at bounding box center [174, 154] width 86 height 14
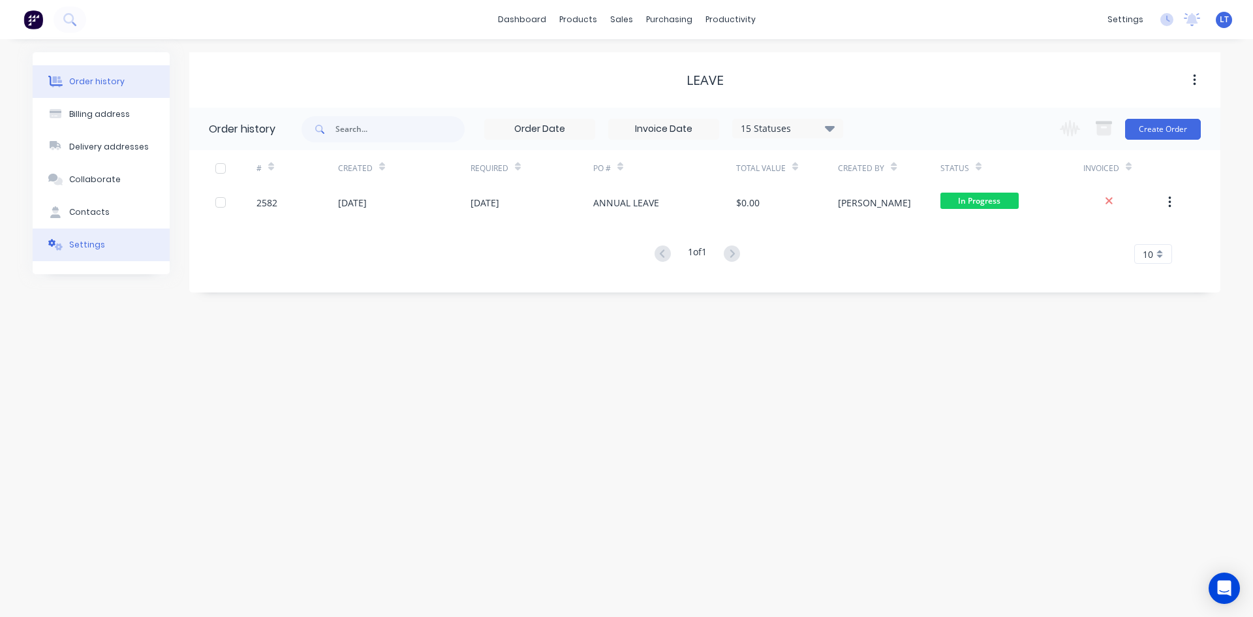
click at [91, 250] on div "Settings" at bounding box center [87, 245] width 36 height 12
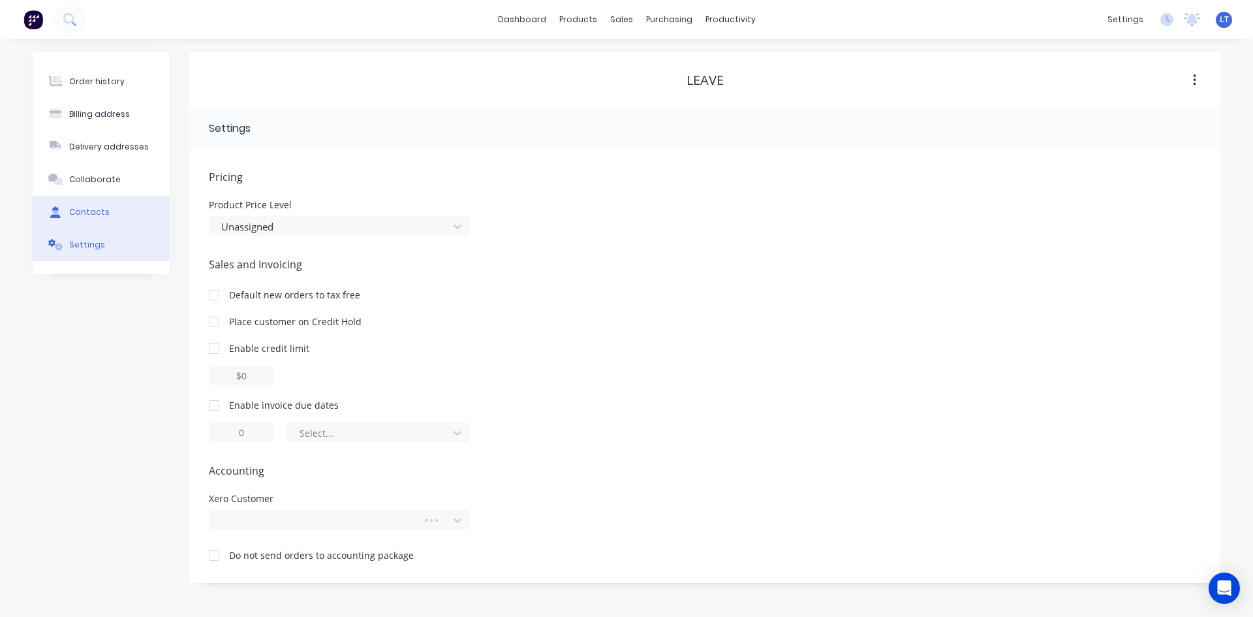
click at [93, 219] on button "Contacts" at bounding box center [101, 212] width 137 height 33
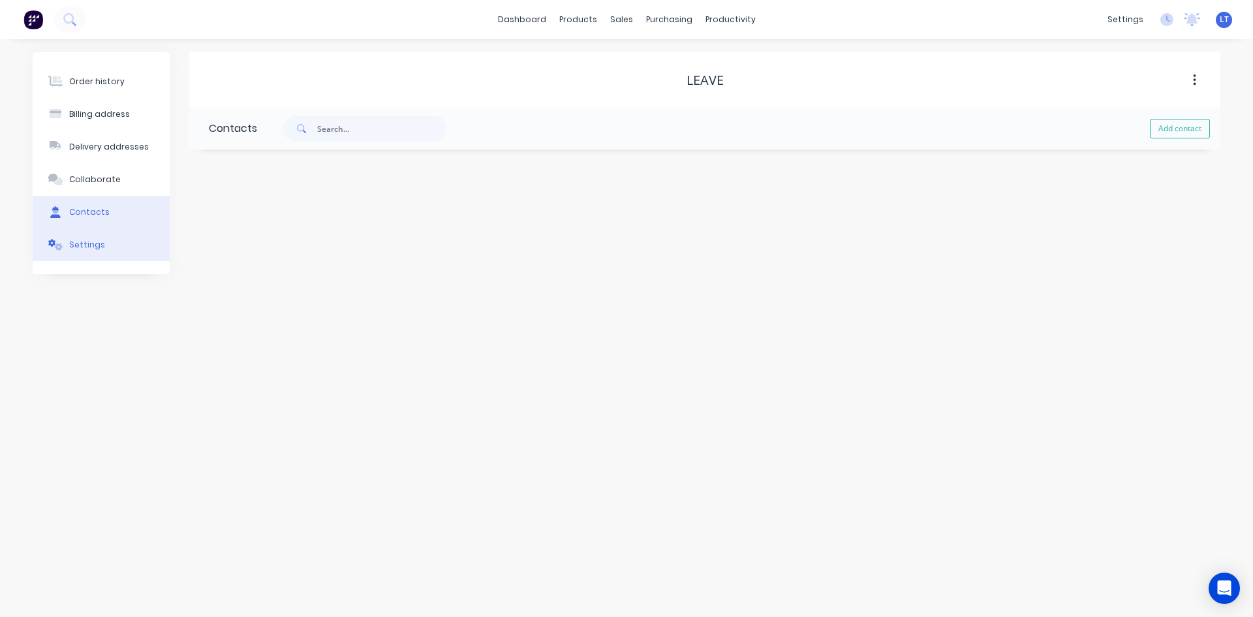
click at [82, 242] on div "Settings" at bounding box center [87, 245] width 36 height 12
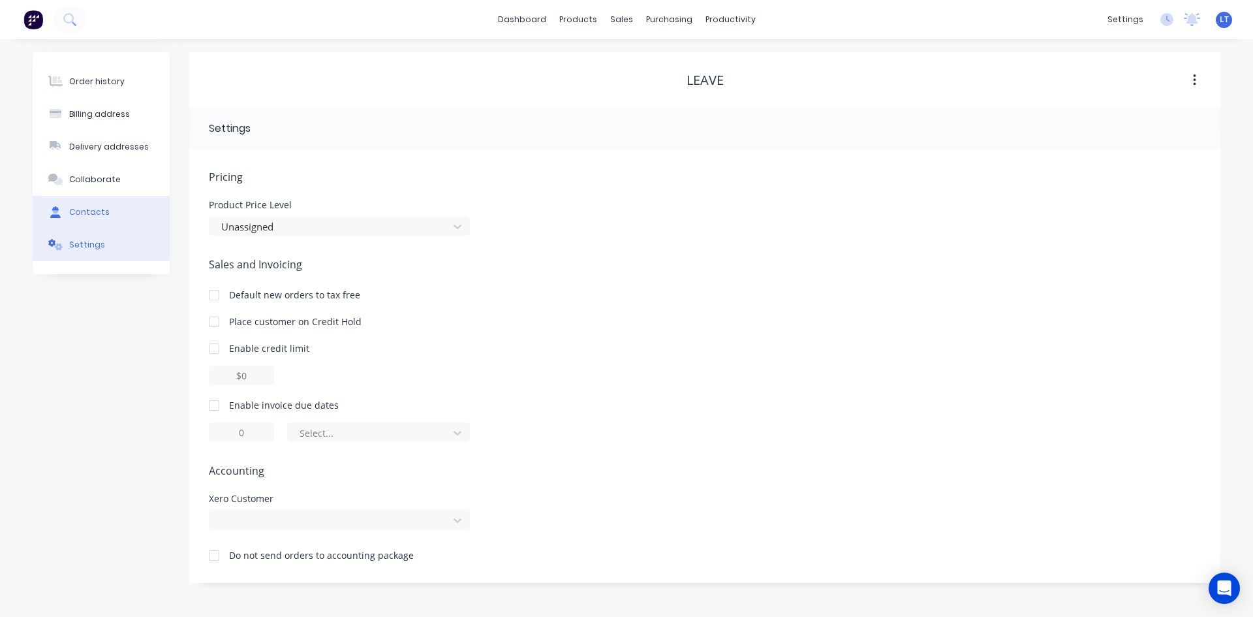
click at [94, 216] on div "Contacts" at bounding box center [89, 212] width 40 height 12
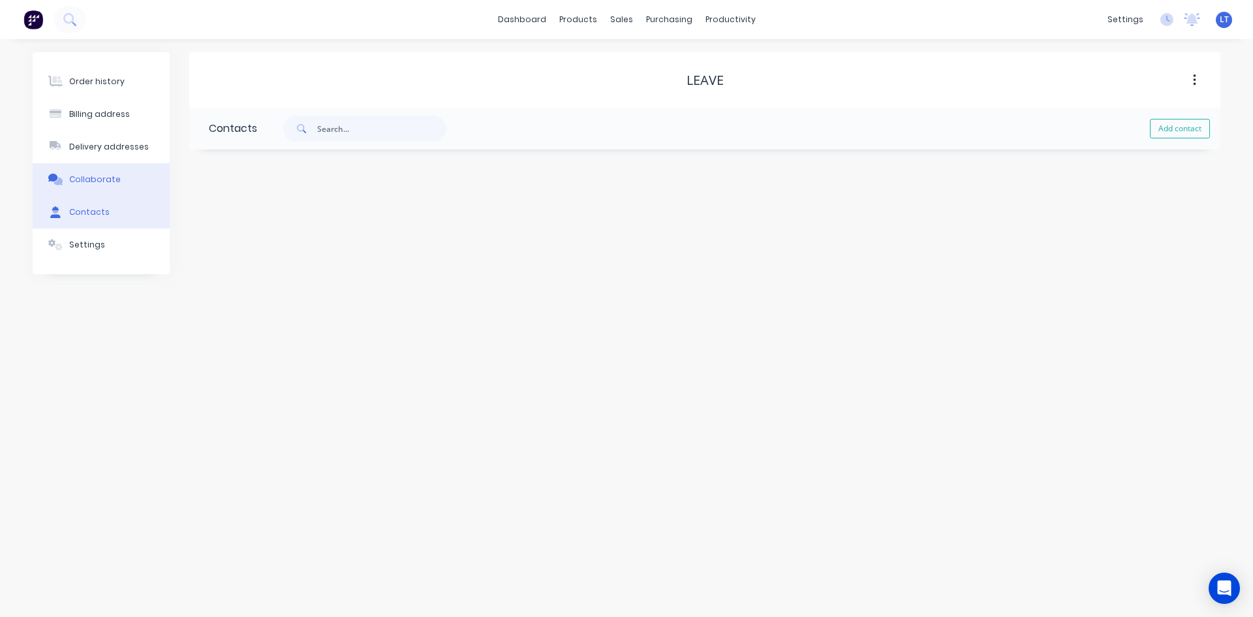
click at [92, 185] on div "Collaborate" at bounding box center [95, 180] width 52 height 12
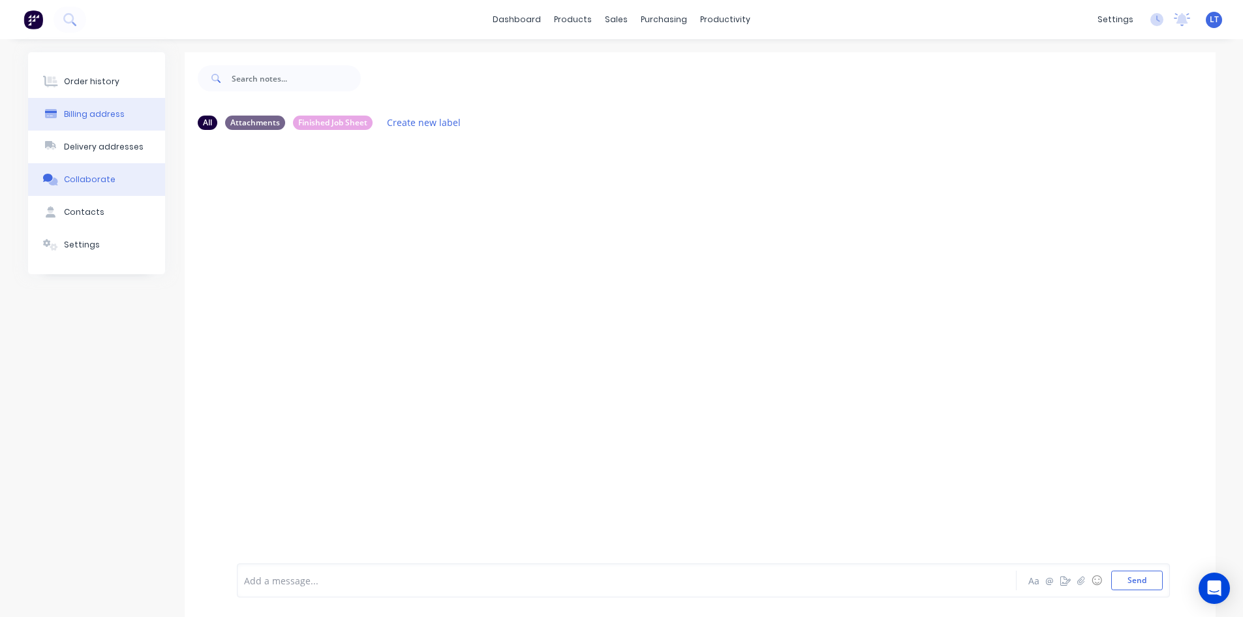
click at [98, 117] on div "Billing address" at bounding box center [94, 114] width 61 height 12
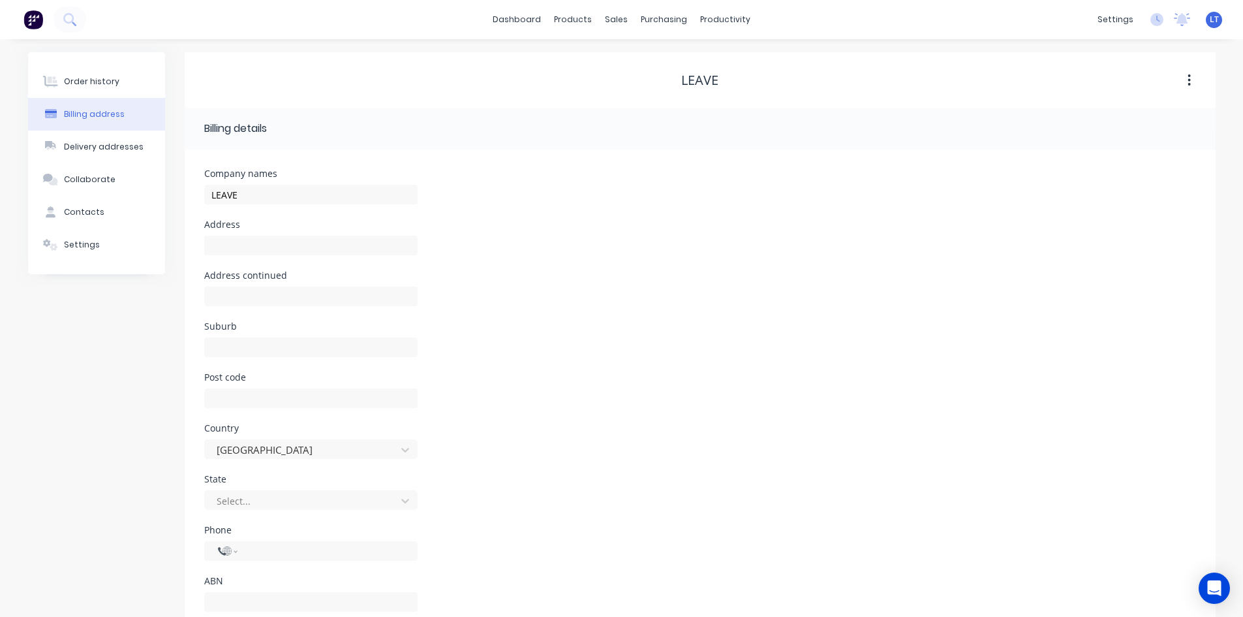
select select "AU"
click at [209, 193] on input "LEAVE" at bounding box center [310, 195] width 213 height 20
type input "ANNUAL LEAVE"
click at [87, 84] on div "Order history" at bounding box center [91, 82] width 55 height 12
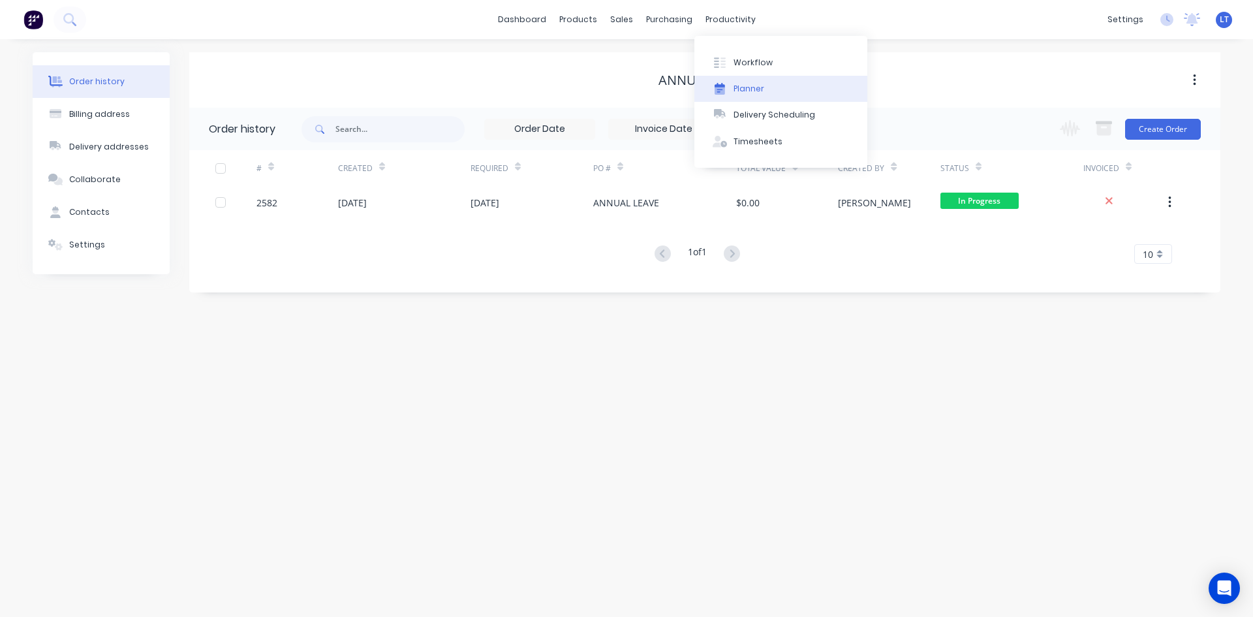
click at [768, 87] on button "Planner" at bounding box center [781, 89] width 173 height 26
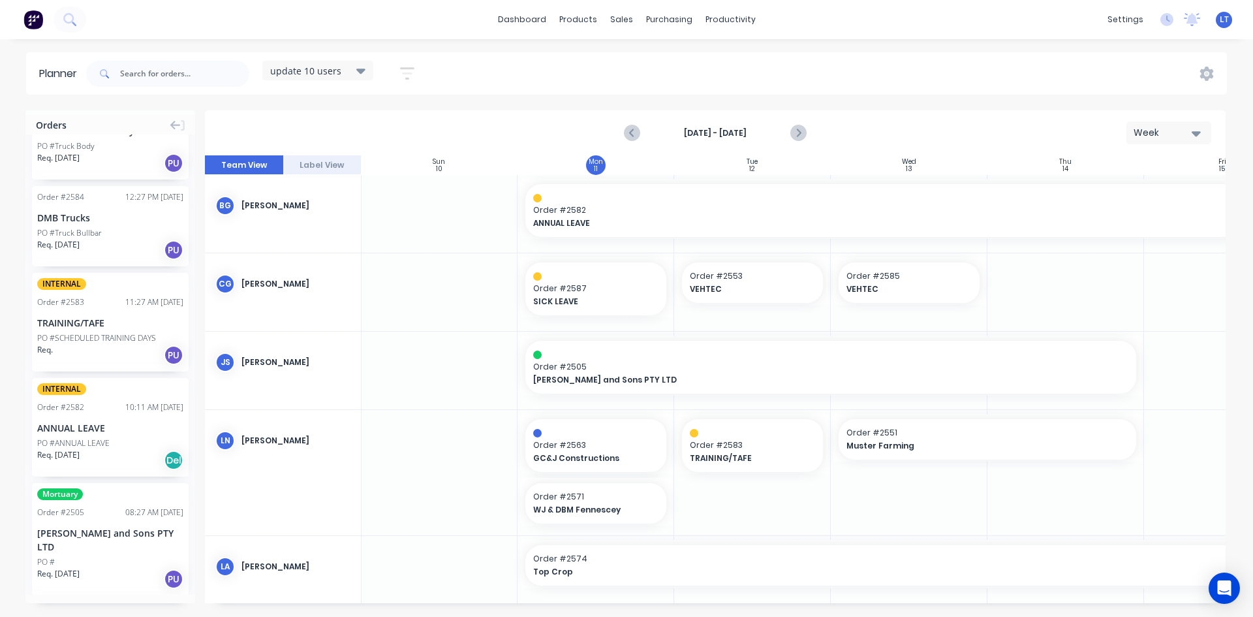
scroll to position [587, 0]
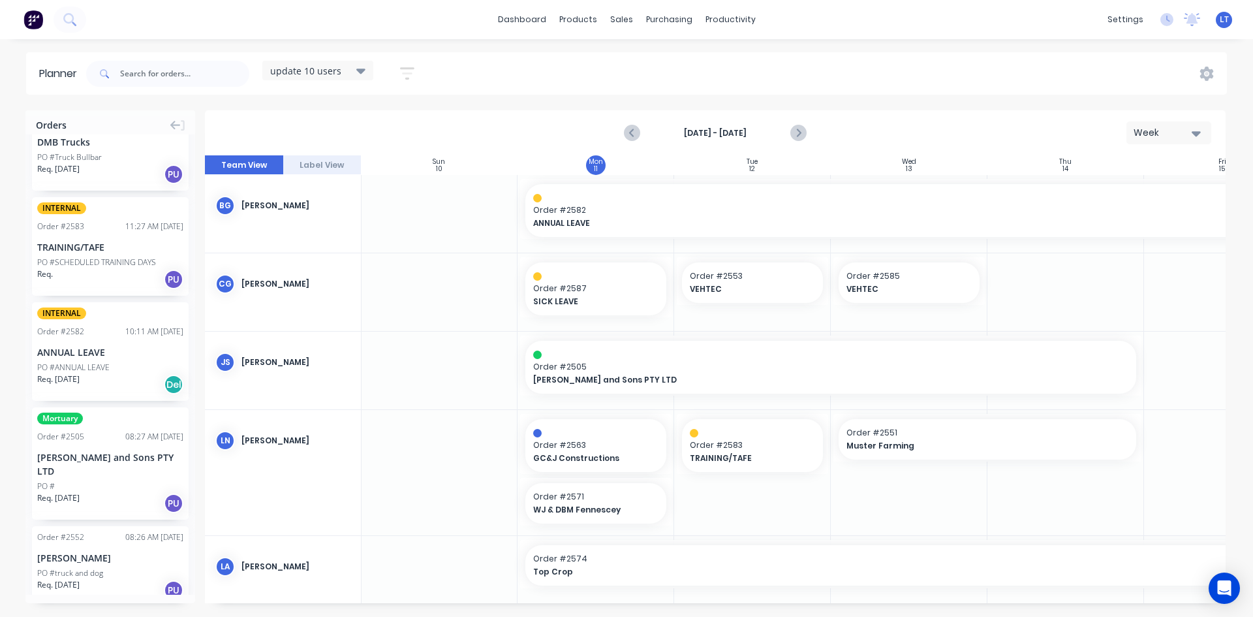
click at [97, 357] on div "ANNUAL LEAVE" at bounding box center [110, 352] width 146 height 14
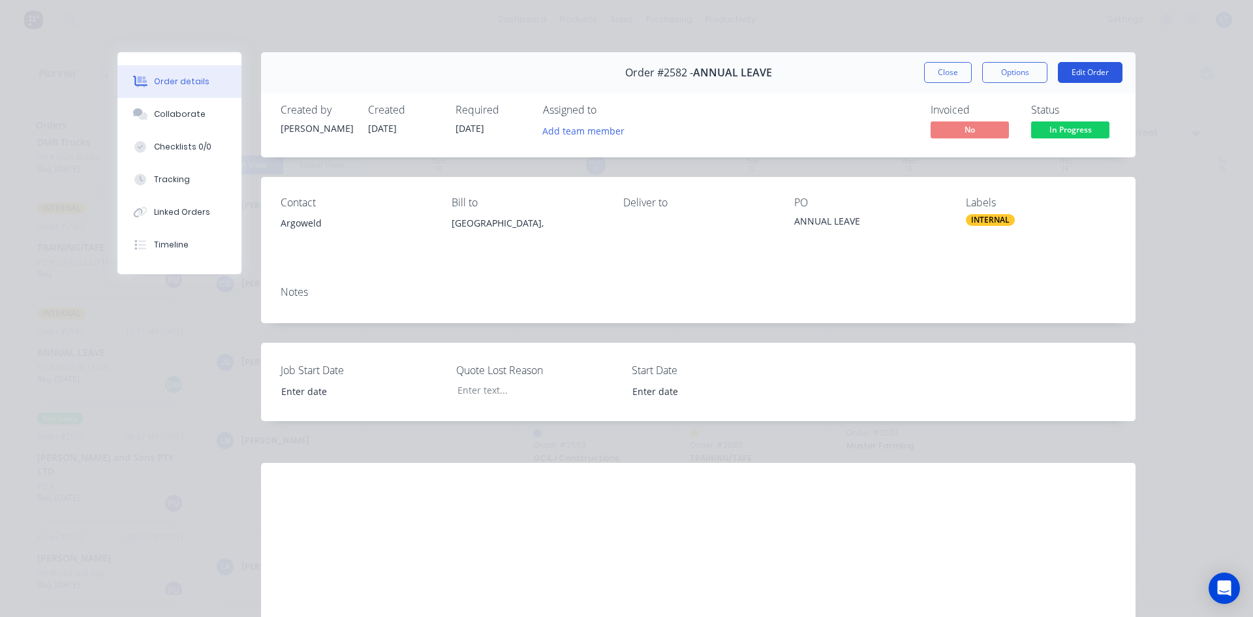
click at [1073, 76] on button "Edit Order" at bounding box center [1090, 72] width 65 height 21
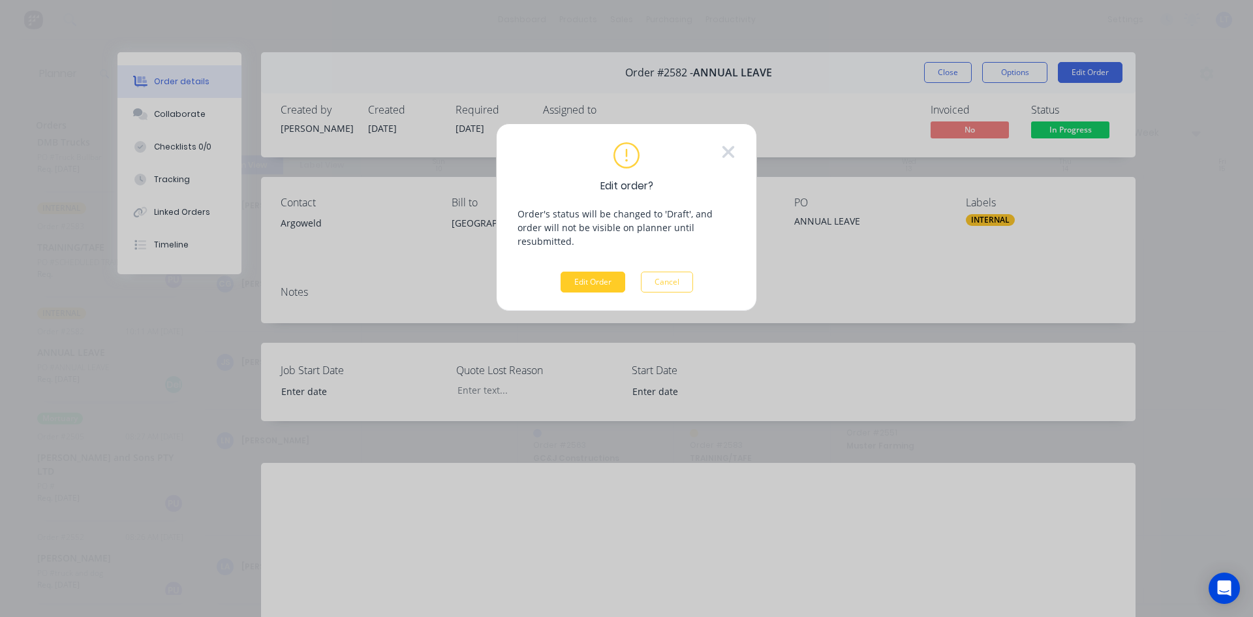
click at [587, 272] on button "Edit Order" at bounding box center [593, 282] width 65 height 21
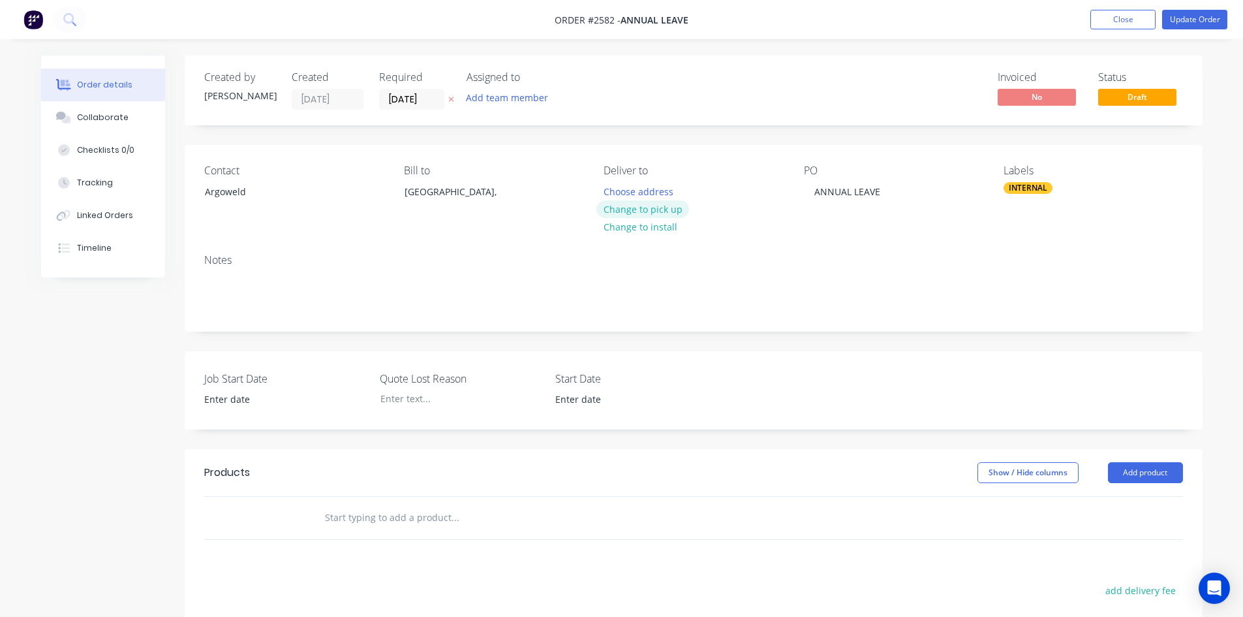
click at [663, 209] on button "Change to pick up" at bounding box center [643, 209] width 93 height 18
click at [1192, 19] on button "Update Order" at bounding box center [1195, 20] width 65 height 20
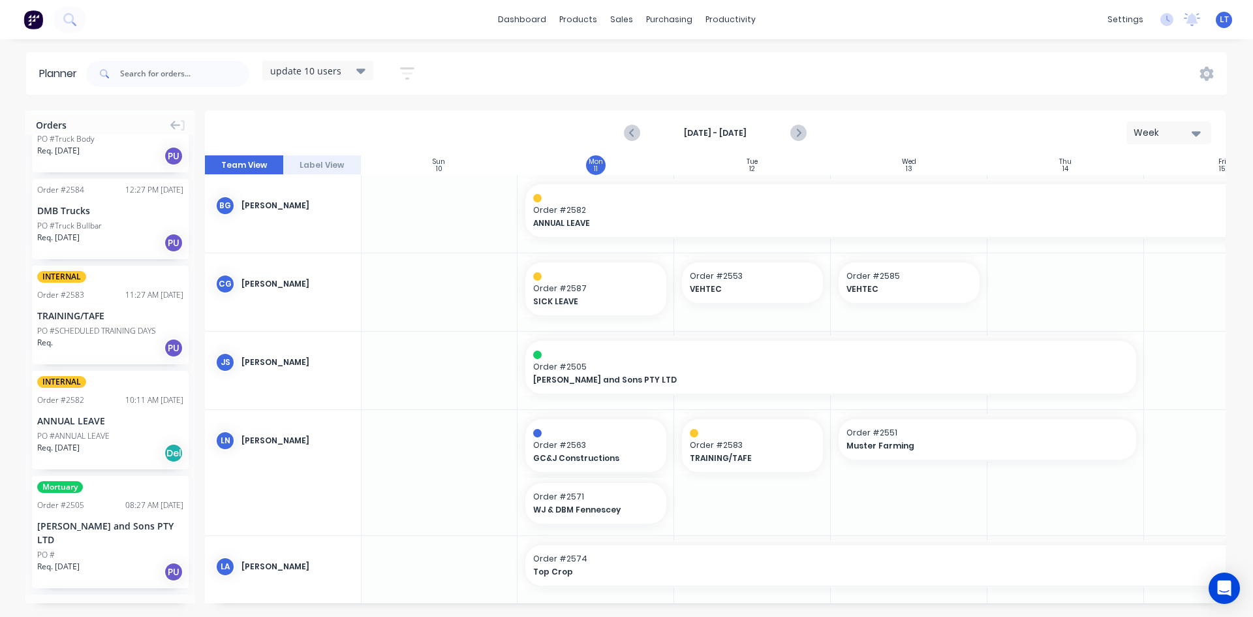
scroll to position [522, 0]
click at [123, 425] on div "INTERNAL Order # 2582 10:11 AM [DATE] ANNUAL LEAVE PO #ANNUAL LEAVE Req. [DATE]…" at bounding box center [110, 416] width 157 height 99
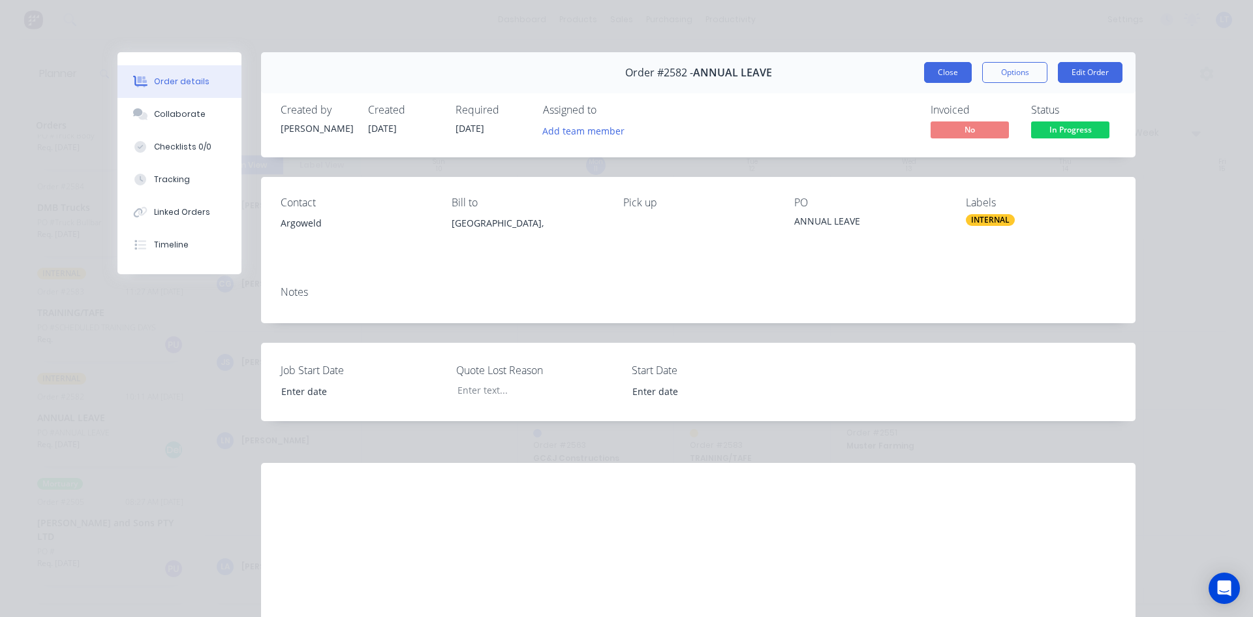
click at [937, 72] on button "Close" at bounding box center [948, 72] width 48 height 21
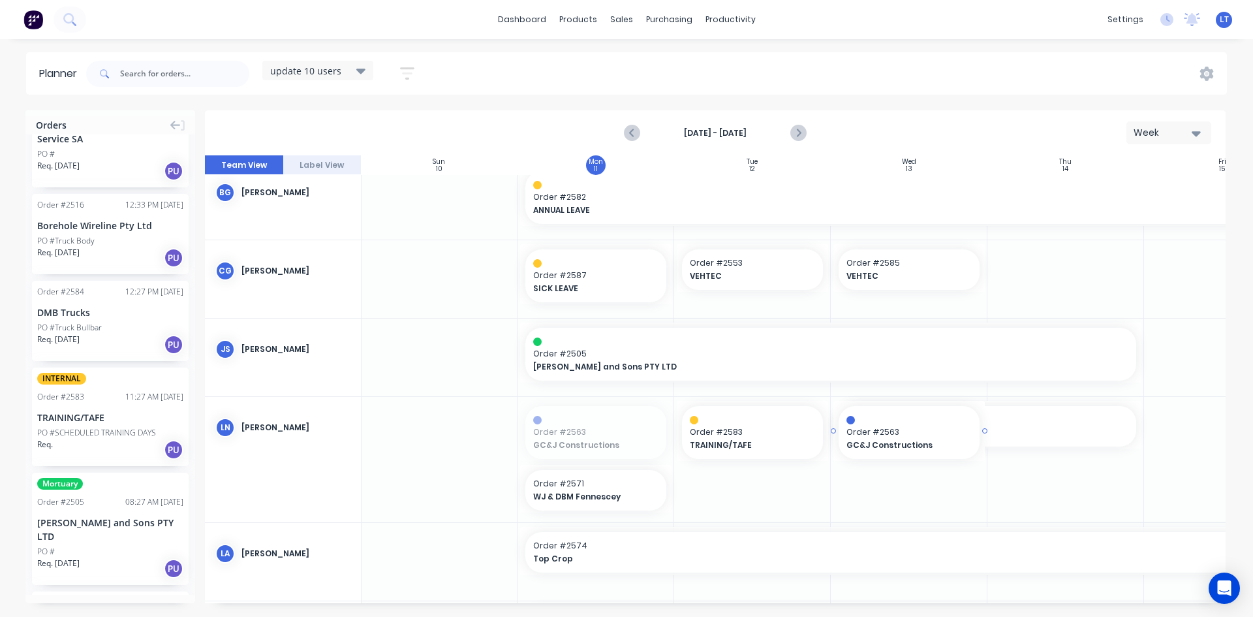
drag, startPoint x: 602, startPoint y: 429, endPoint x: 930, endPoint y: 506, distance: 336.0
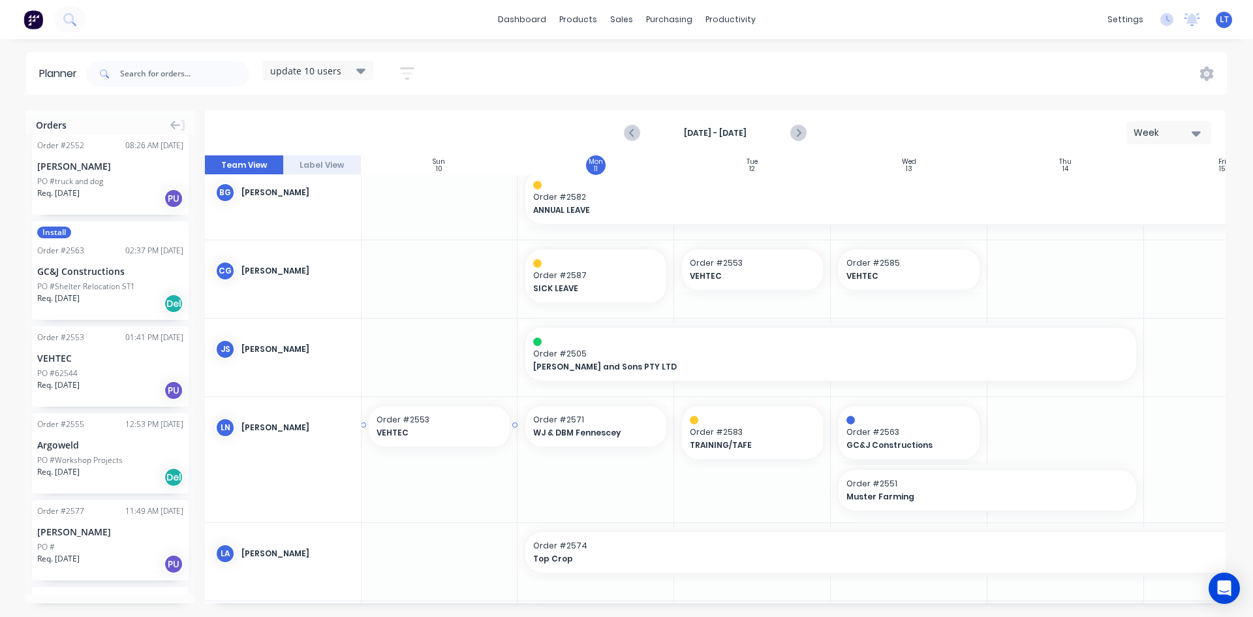
scroll to position [13, 0]
drag, startPoint x: 89, startPoint y: 352, endPoint x: 587, endPoint y: 481, distance: 514.5
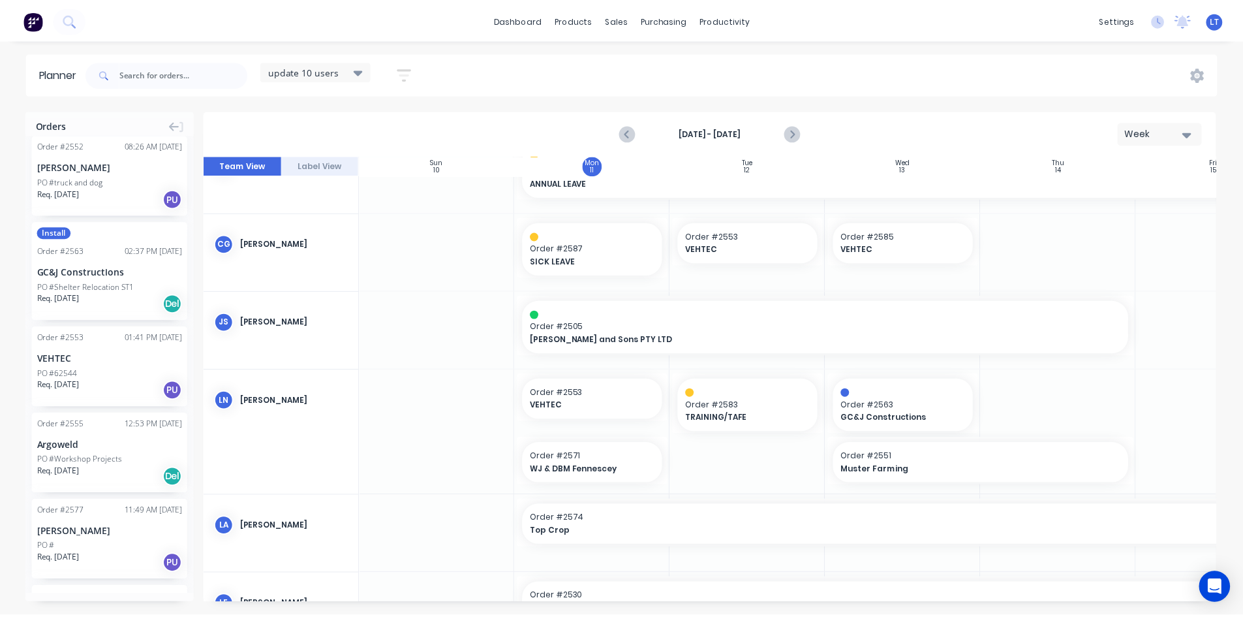
scroll to position [0, 0]
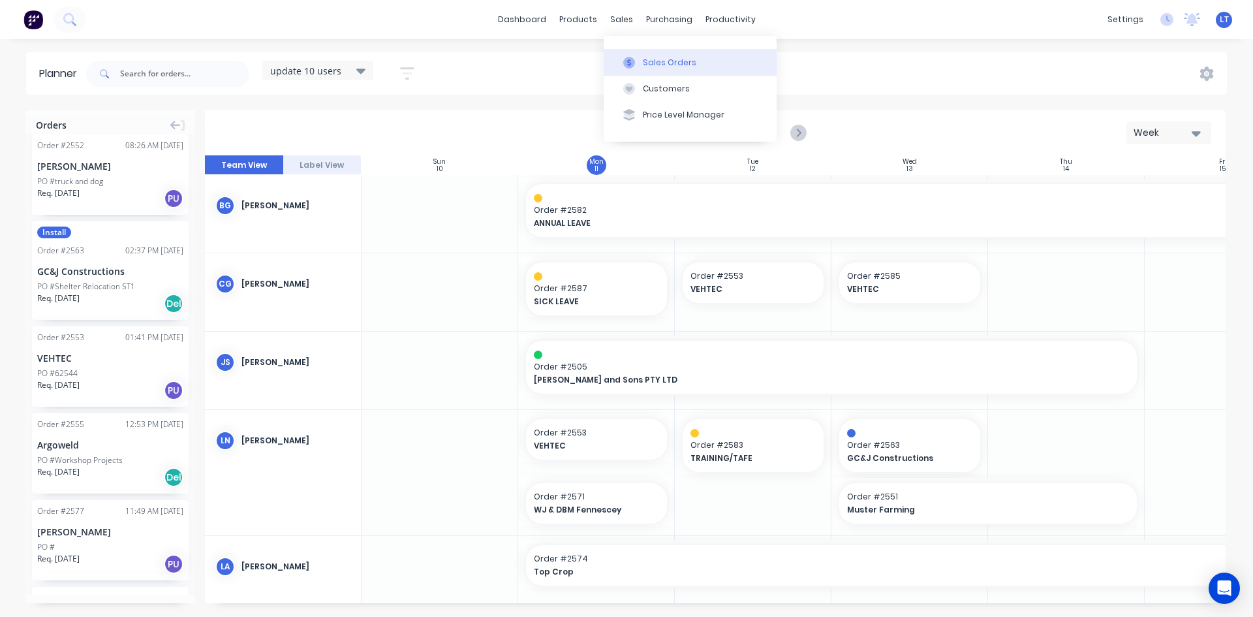
click at [651, 63] on div "Sales Orders" at bounding box center [670, 63] width 54 height 12
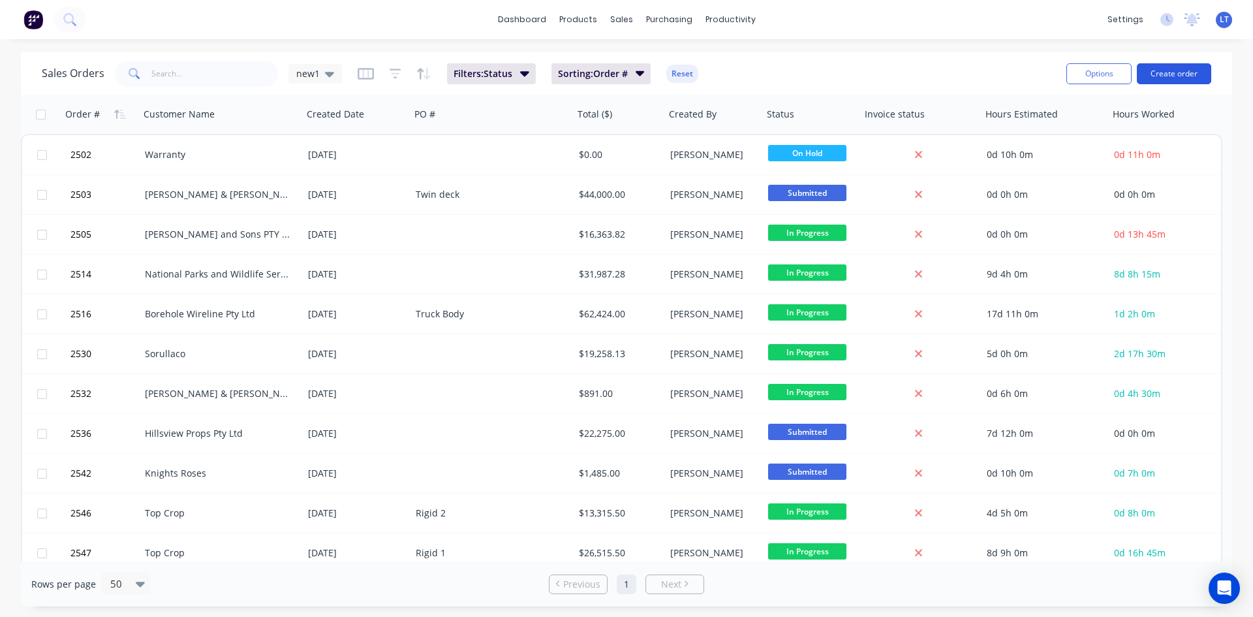
click at [1184, 68] on button "Create order" at bounding box center [1174, 73] width 74 height 21
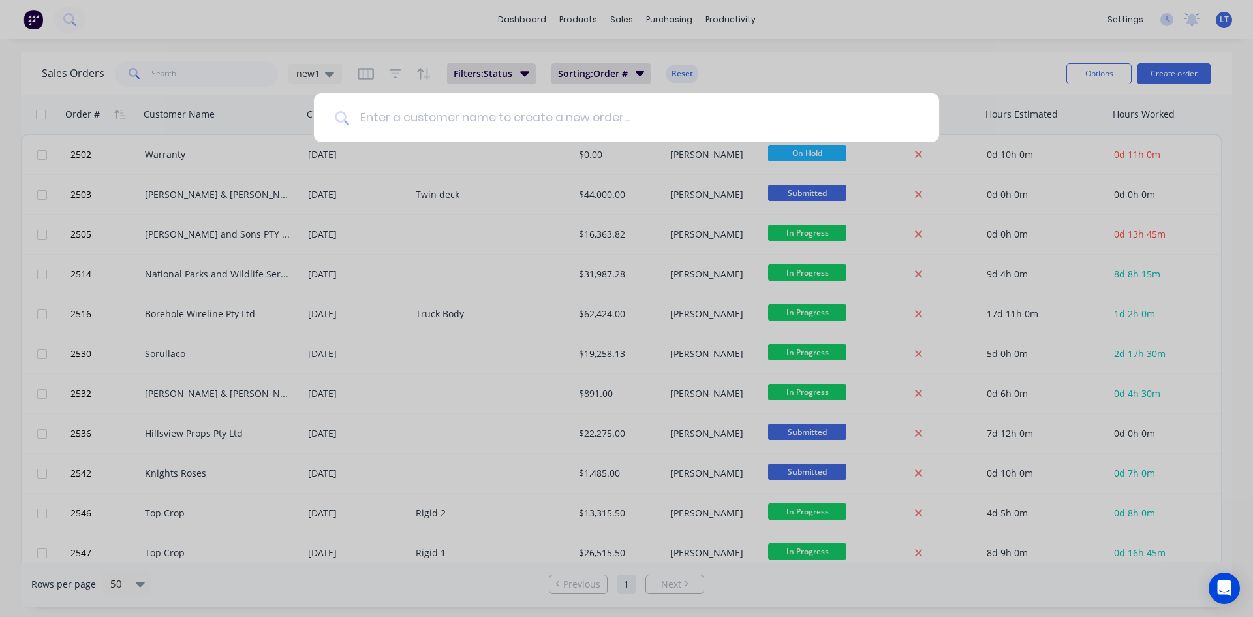
click at [445, 121] on input at bounding box center [633, 117] width 569 height 49
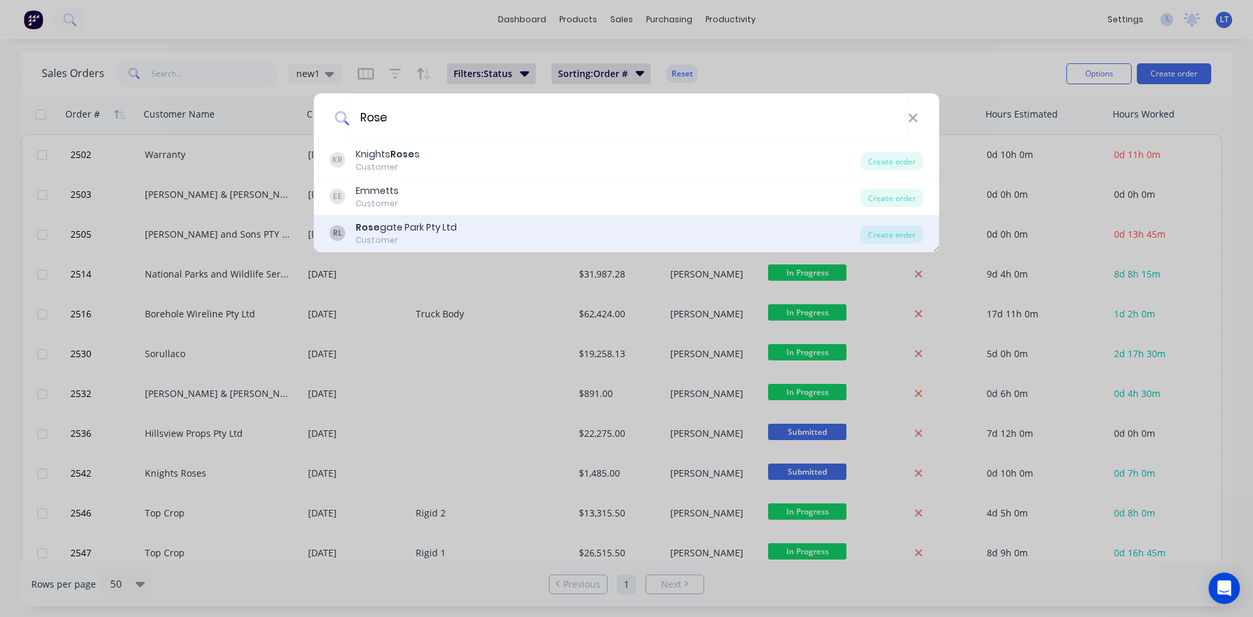
type input "Rose"
click at [422, 229] on div "Rose gate Park Pty Ltd" at bounding box center [406, 228] width 101 height 14
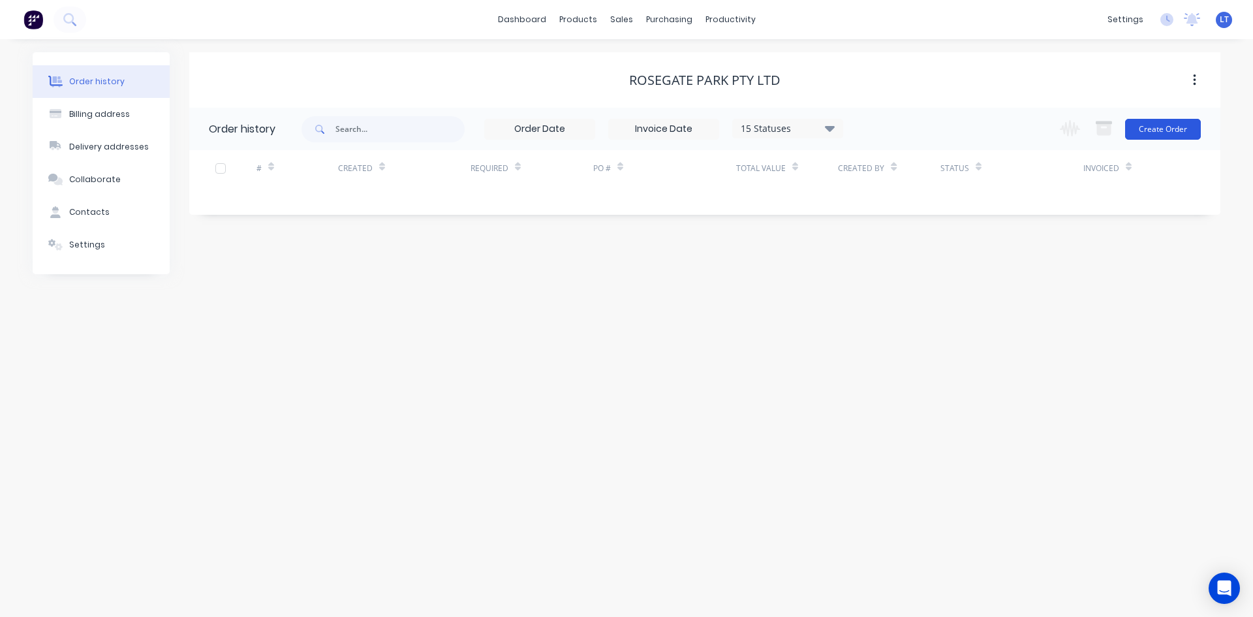
click at [1149, 122] on button "Create Order" at bounding box center [1163, 129] width 76 height 21
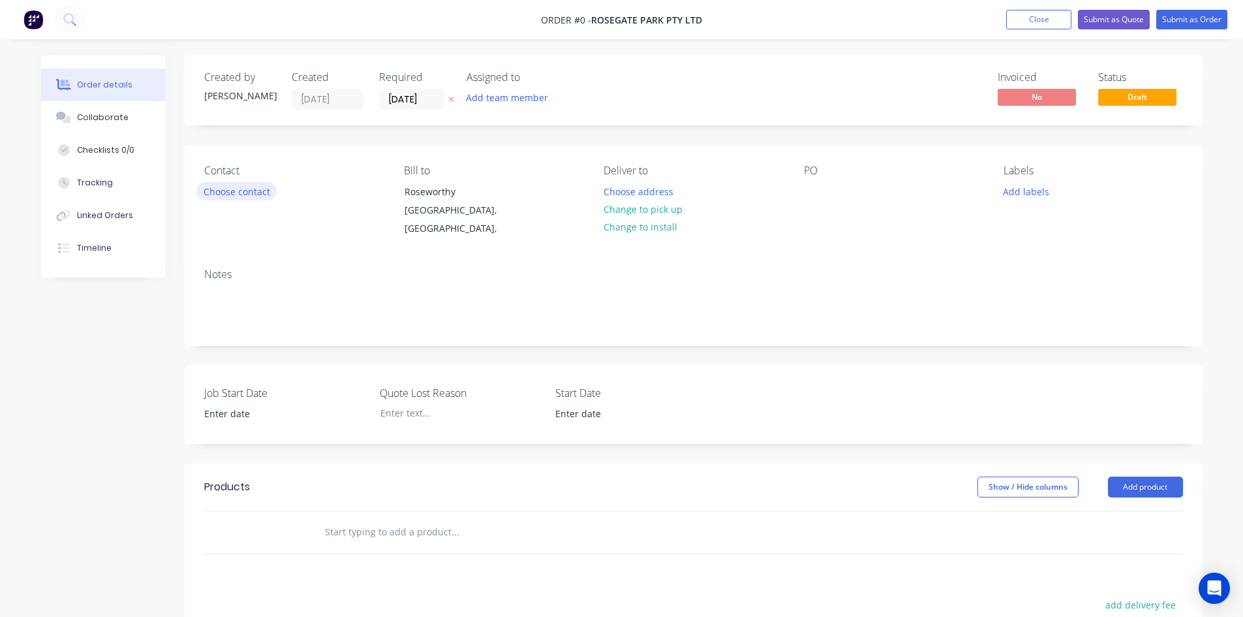
click at [250, 188] on button "Choose contact" at bounding box center [236, 191] width 80 height 18
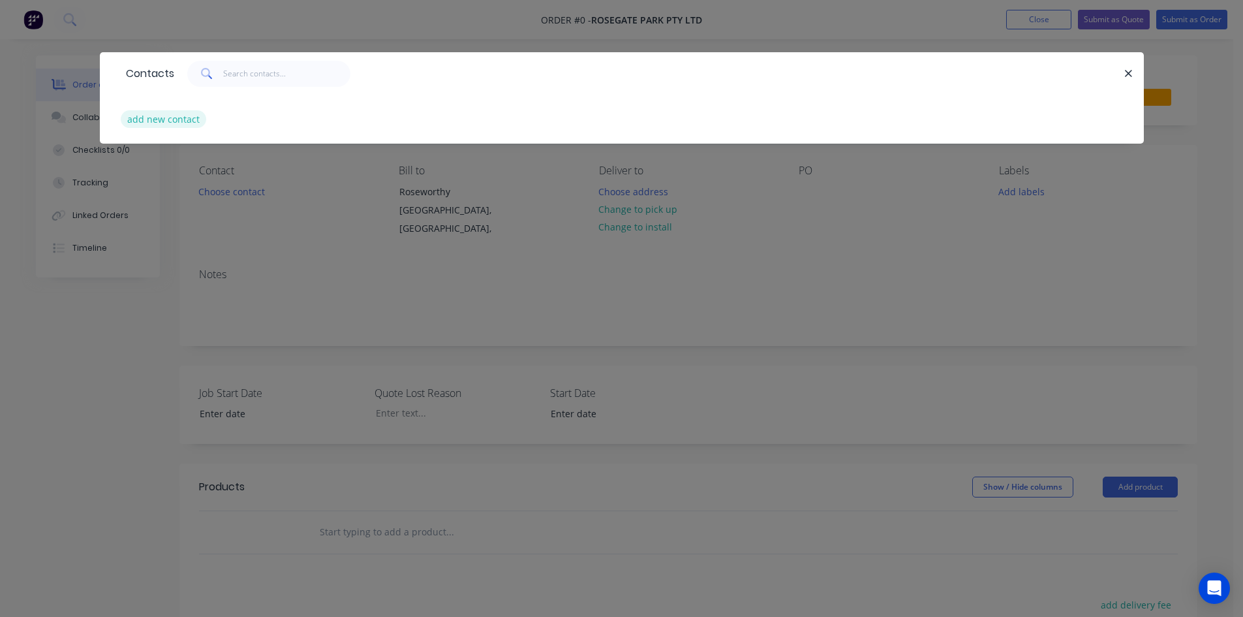
click at [180, 121] on button "add new contact" at bounding box center [164, 119] width 86 height 18
select select "AU"
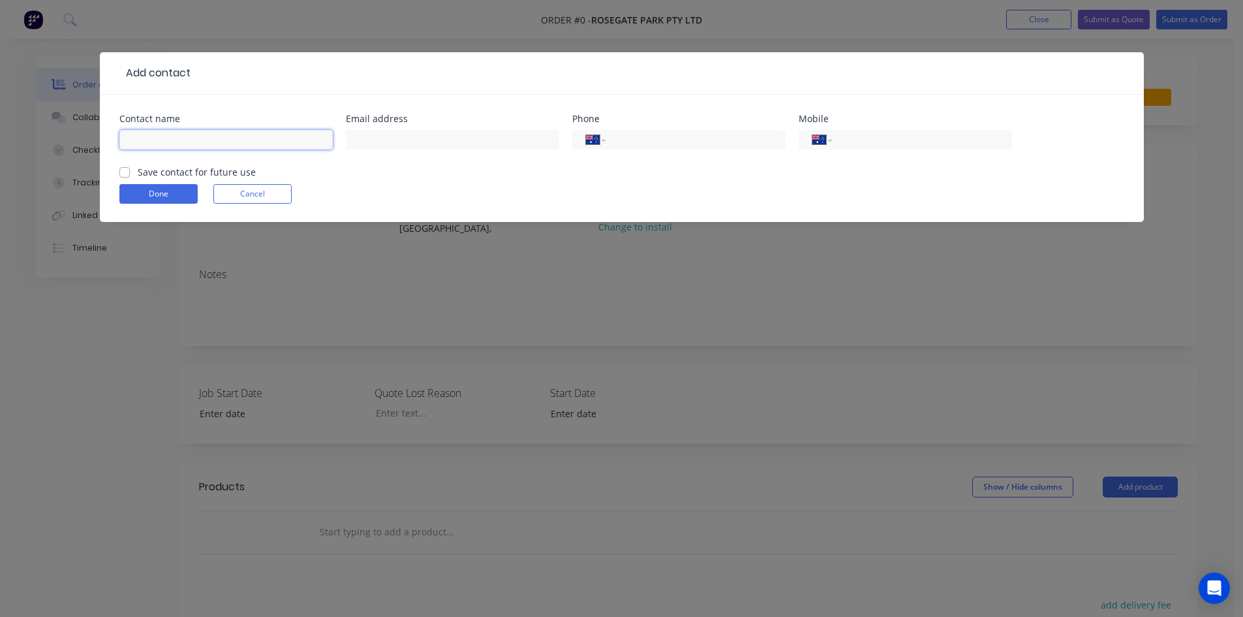
click at [216, 146] on input "text" at bounding box center [225, 140] width 213 height 20
click at [140, 140] on input "[PERSON_NAME]" at bounding box center [225, 140] width 213 height 20
type input "[PERSON_NAME]"
click at [365, 140] on input "text" at bounding box center [452, 140] width 213 height 20
click at [367, 140] on input "text" at bounding box center [452, 140] width 213 height 20
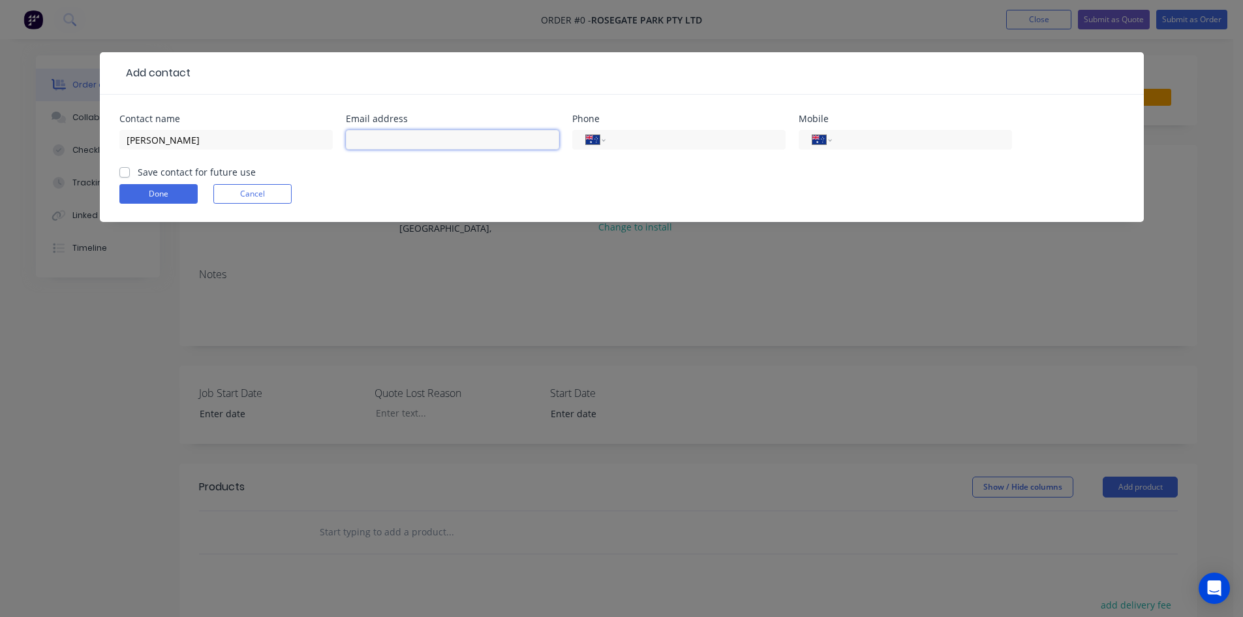
paste input "[EMAIL_ADDRESS][DOMAIN_NAME]"
type input "[EMAIL_ADDRESS][DOMAIN_NAME]"
click at [887, 142] on input "tel" at bounding box center [919, 140] width 157 height 15
type input "0409 873 600"
click at [138, 172] on label "Save contact for future use" at bounding box center [197, 172] width 118 height 14
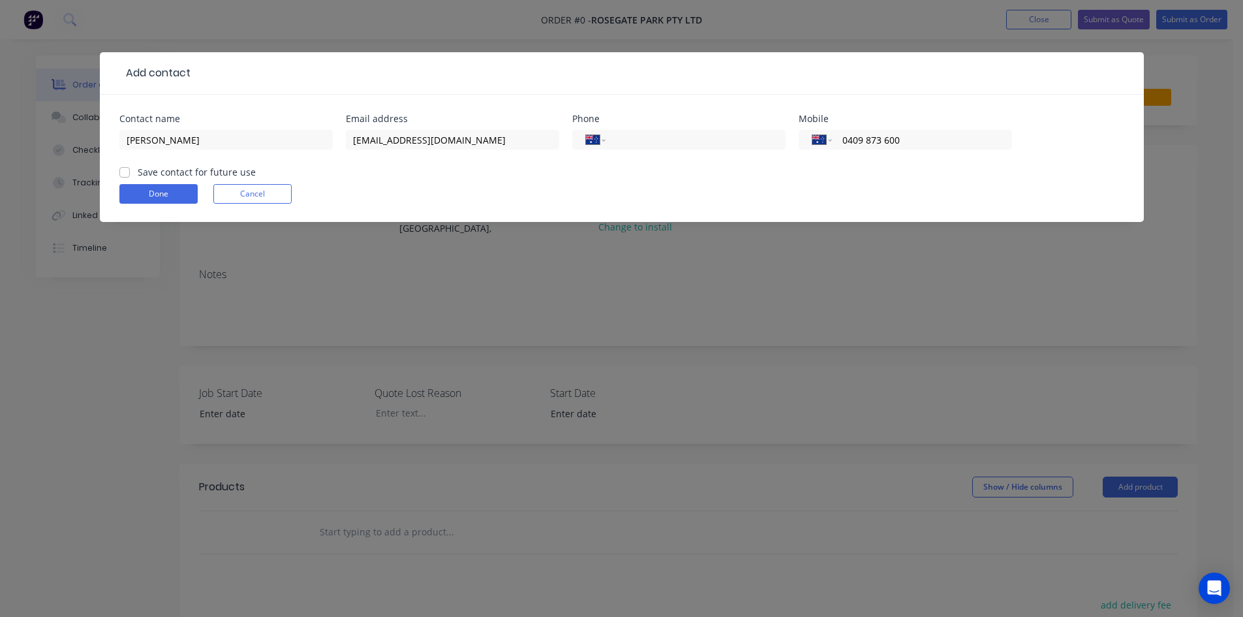
click at [126, 172] on input "Save contact for future use" at bounding box center [124, 171] width 10 height 12
checkbox input "true"
click at [146, 193] on button "Done" at bounding box center [158, 194] width 78 height 20
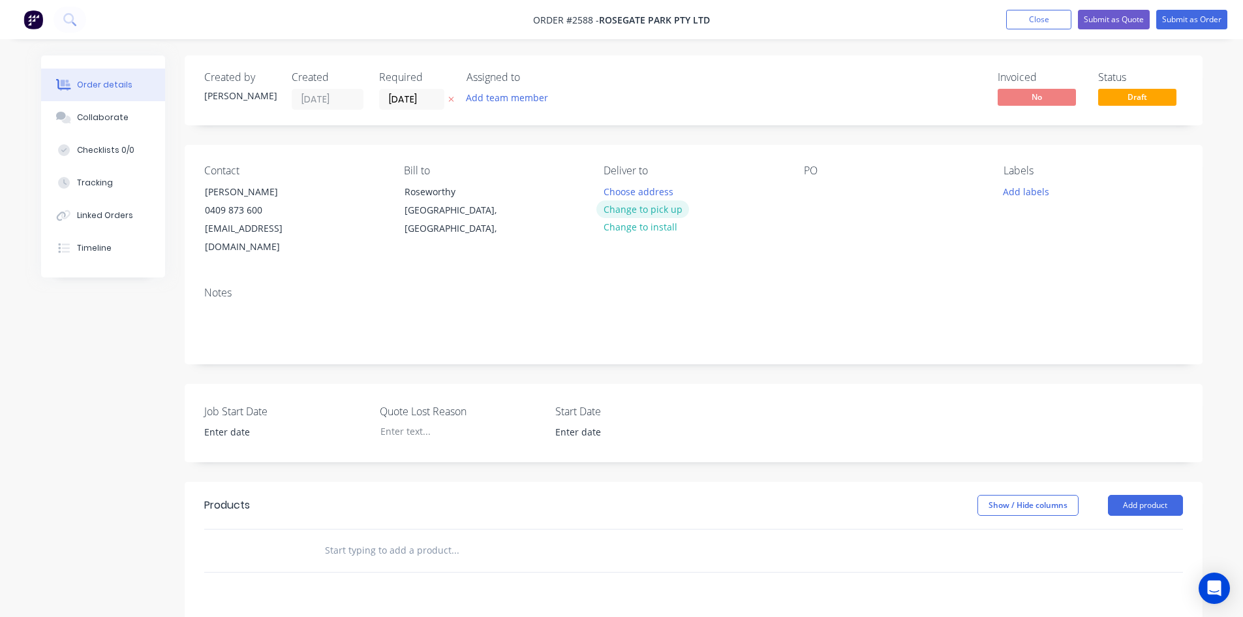
click at [672, 204] on button "Change to pick up" at bounding box center [643, 209] width 93 height 18
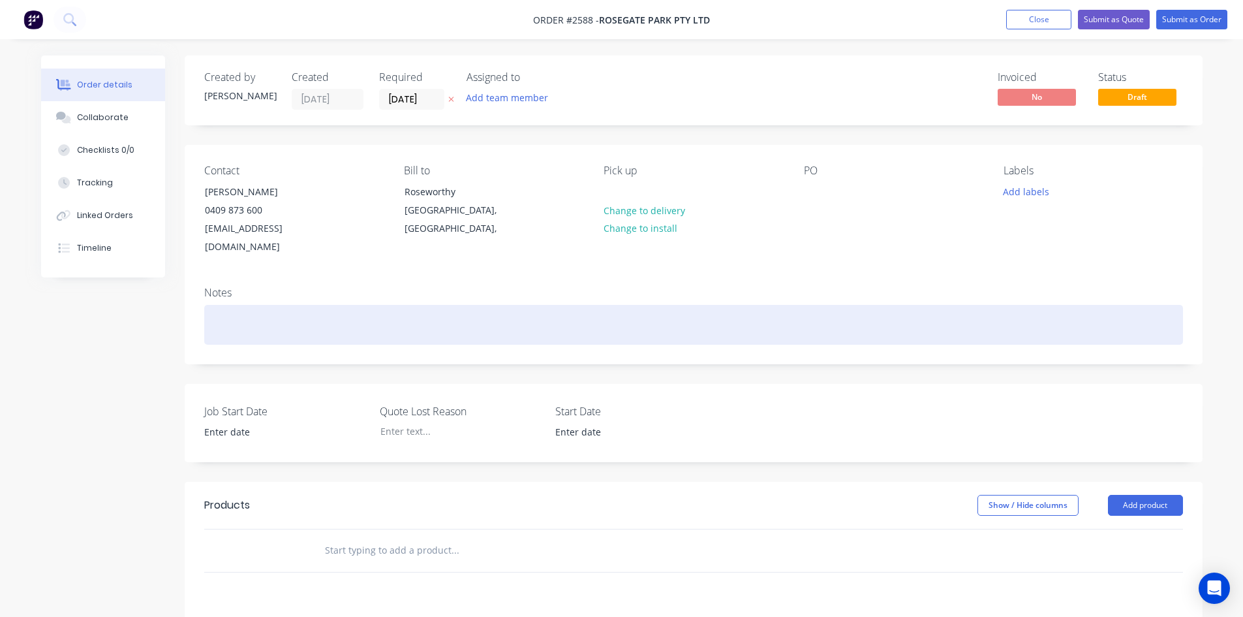
click at [317, 305] on div at bounding box center [693, 325] width 979 height 40
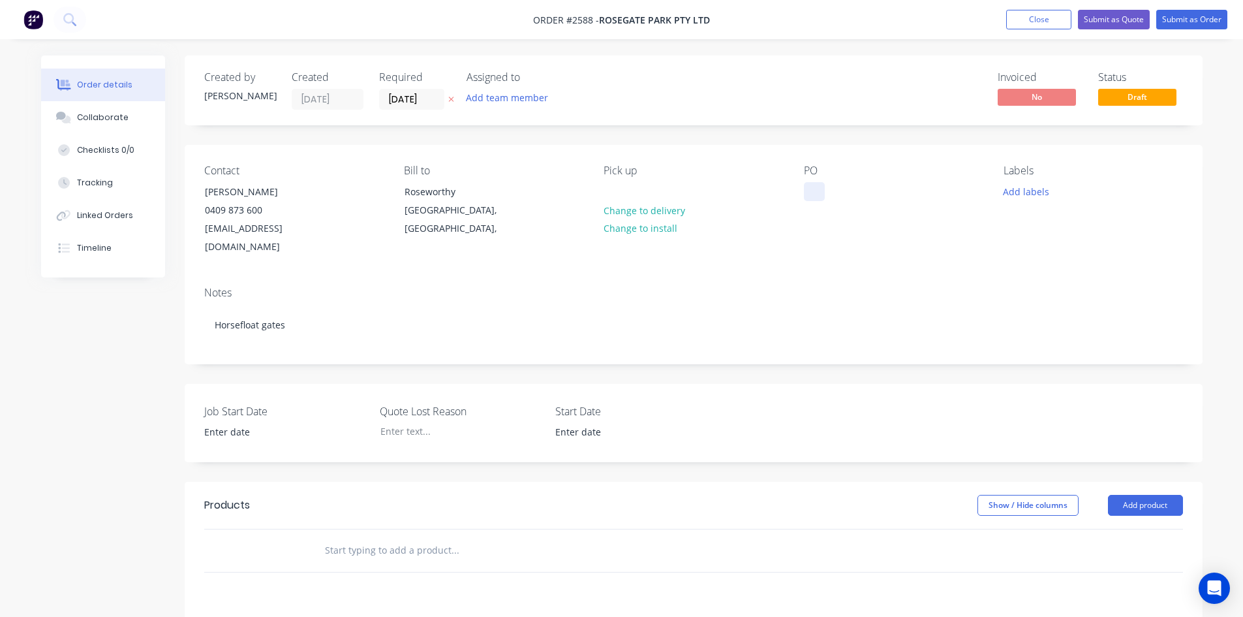
click at [813, 186] on div at bounding box center [814, 191] width 21 height 19
click at [423, 102] on input "[DATE]" at bounding box center [412, 99] width 64 height 20
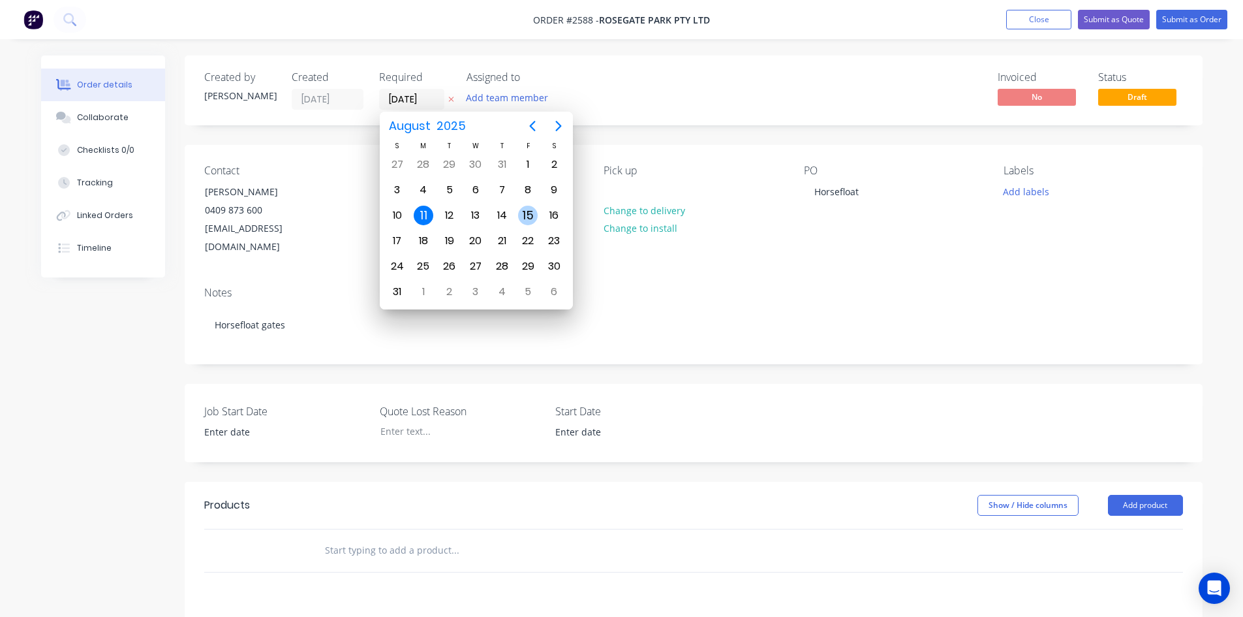
click at [528, 215] on div "15" at bounding box center [528, 216] width 20 height 20
type input "[DATE]"
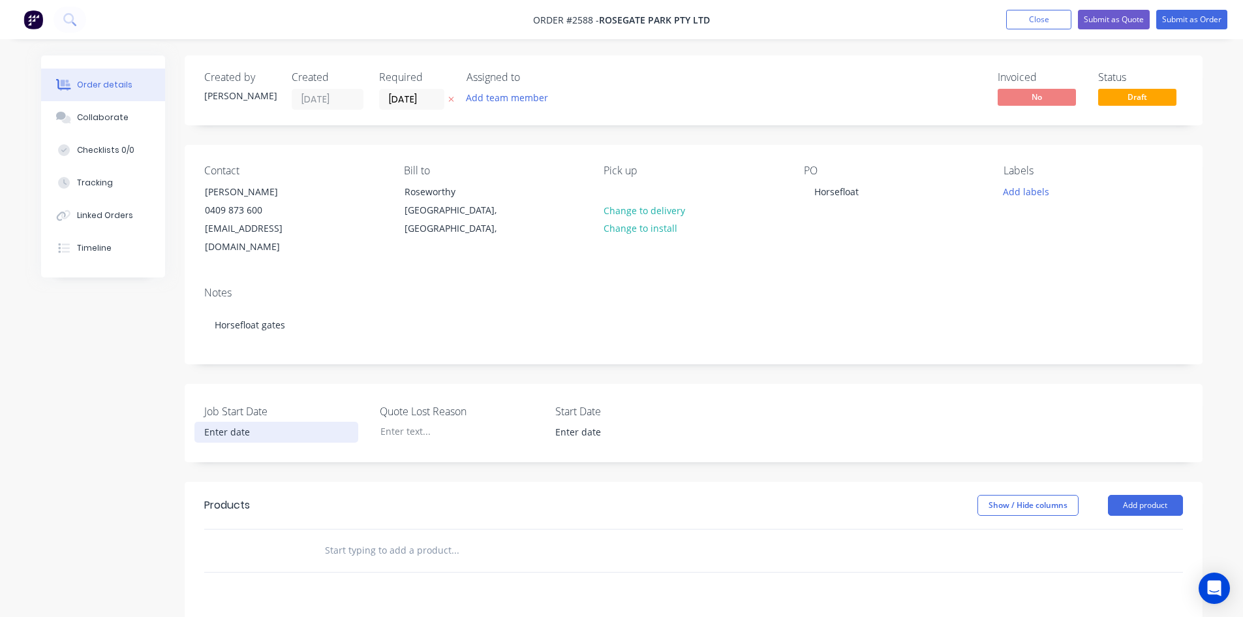
click at [220, 422] on input at bounding box center [276, 432] width 163 height 20
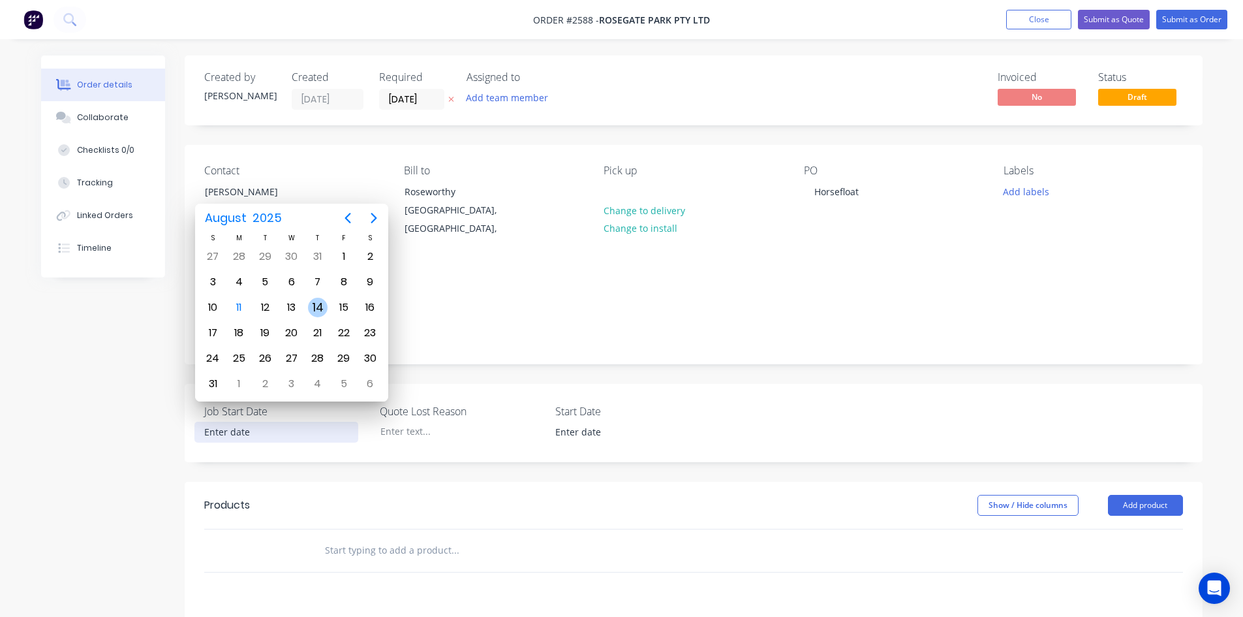
click at [325, 309] on div "14" at bounding box center [318, 308] width 20 height 20
type input "[DATE]"
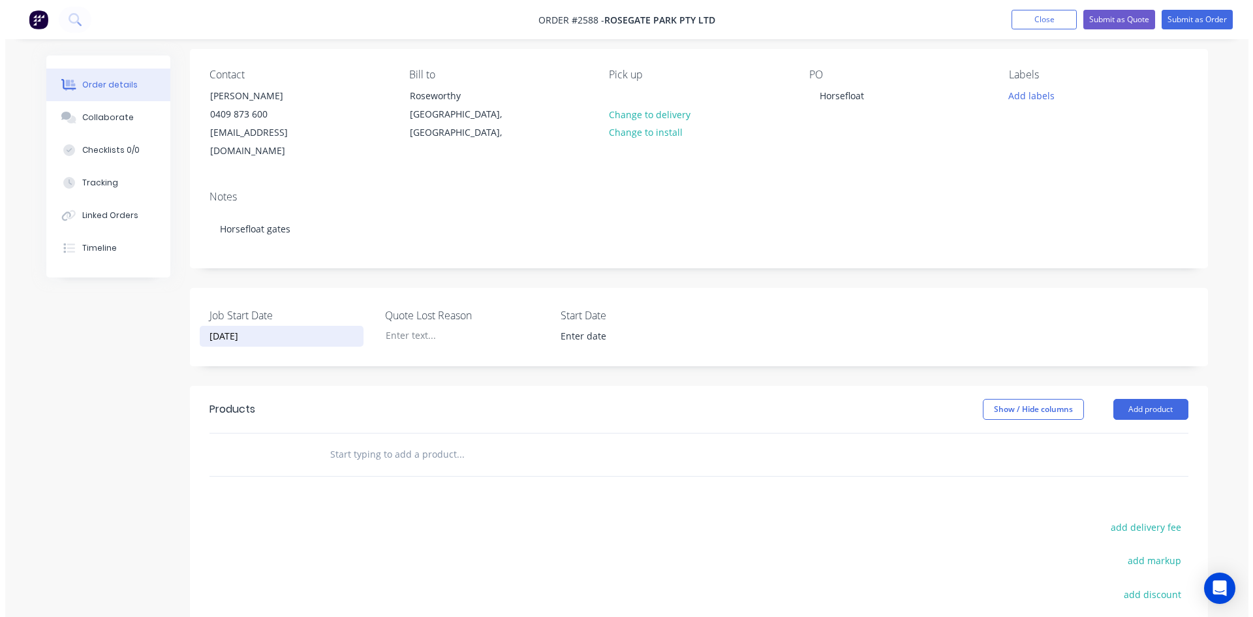
scroll to position [131, 0]
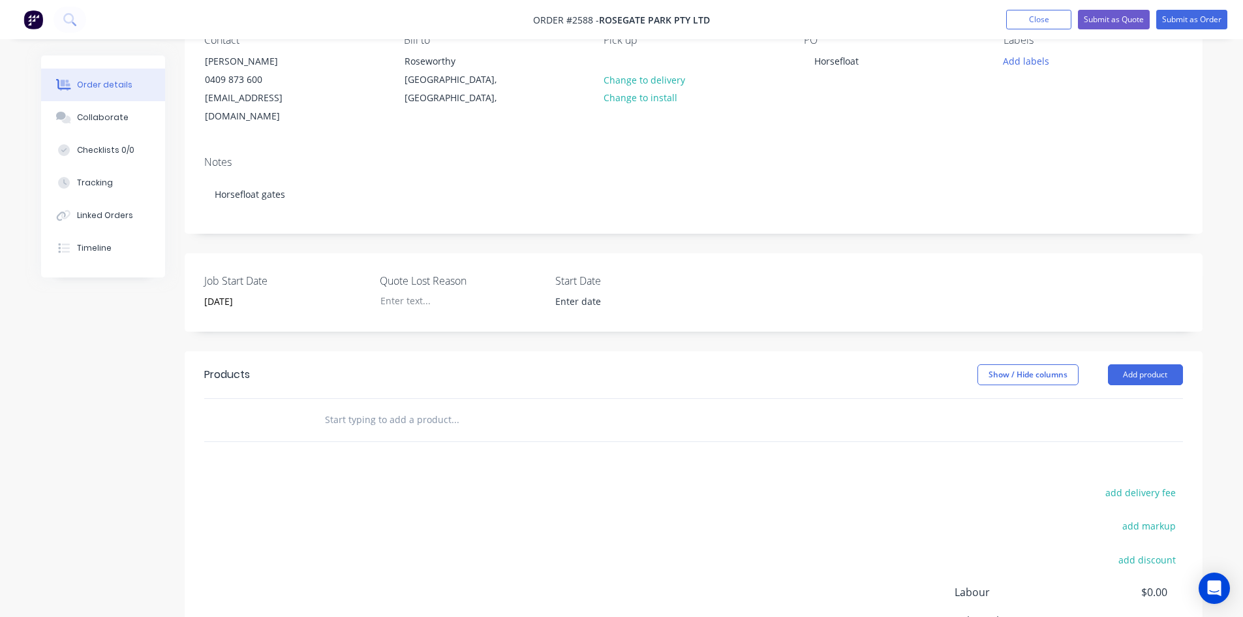
click at [431, 407] on input "text" at bounding box center [454, 420] width 261 height 26
click at [1178, 364] on button "Add product" at bounding box center [1145, 374] width 75 height 21
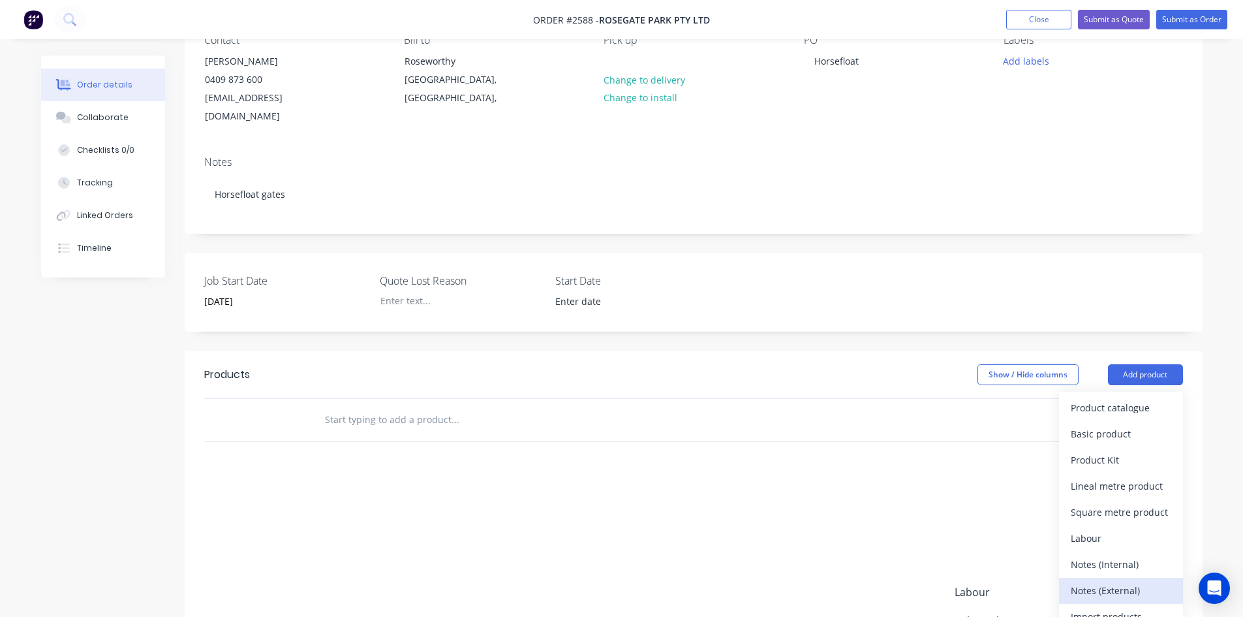
click at [1125, 581] on div "Notes (External)" at bounding box center [1121, 590] width 101 height 19
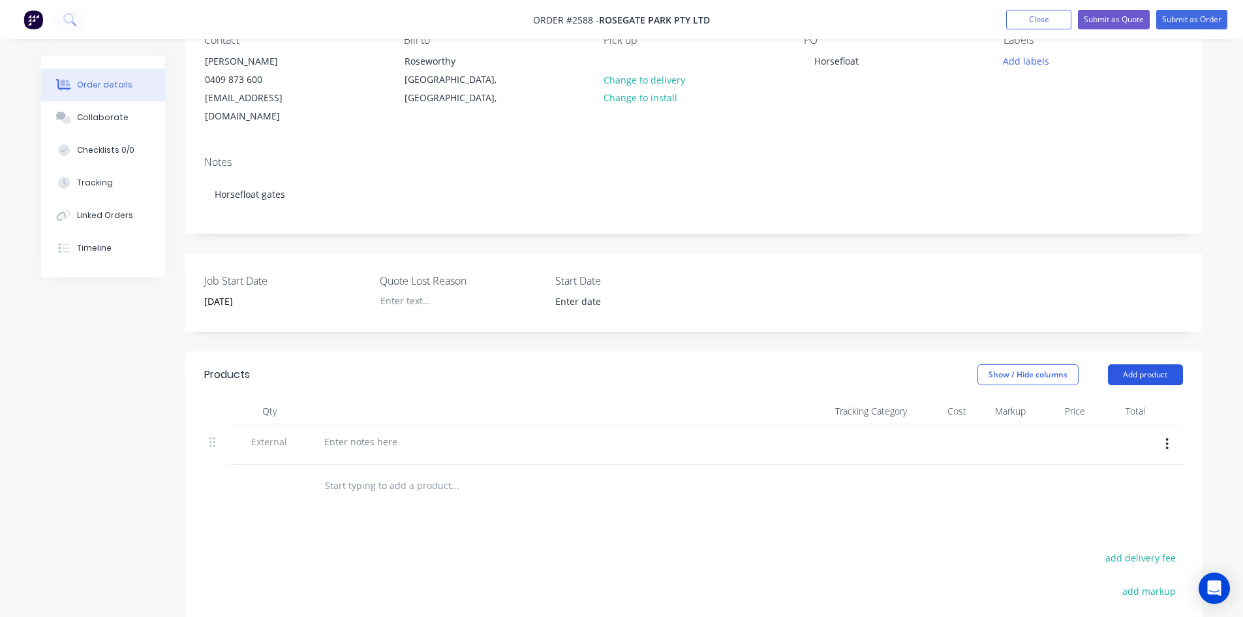
click at [1149, 364] on button "Add product" at bounding box center [1145, 374] width 75 height 21
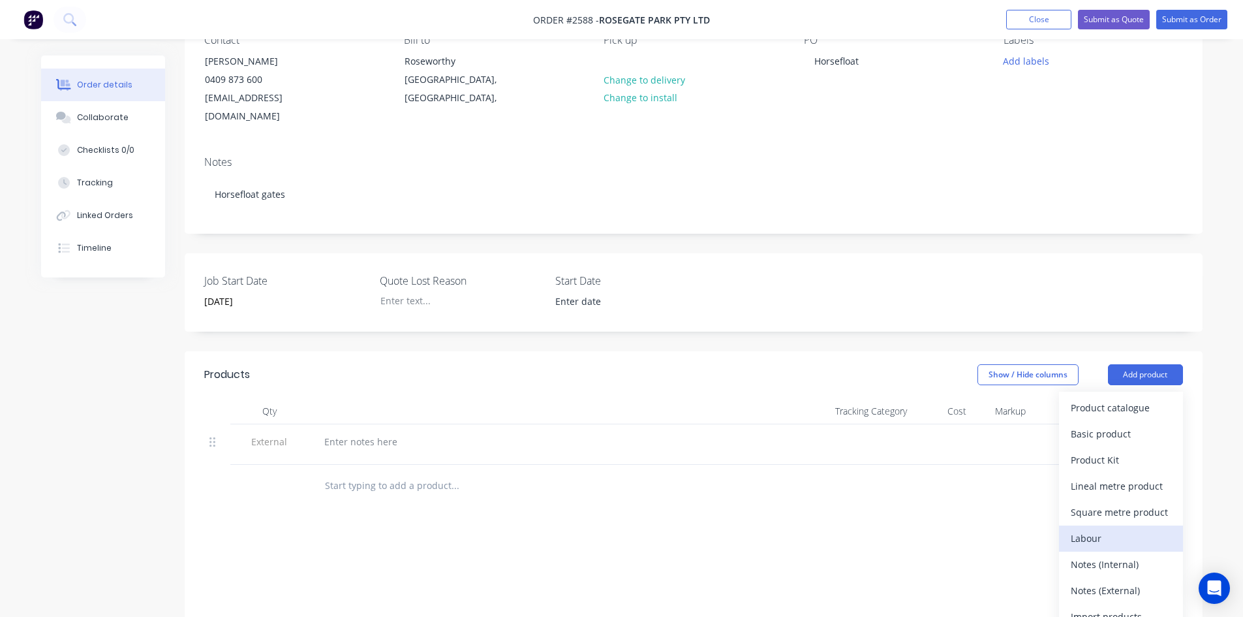
click at [1122, 529] on div "Labour" at bounding box center [1121, 538] width 101 height 19
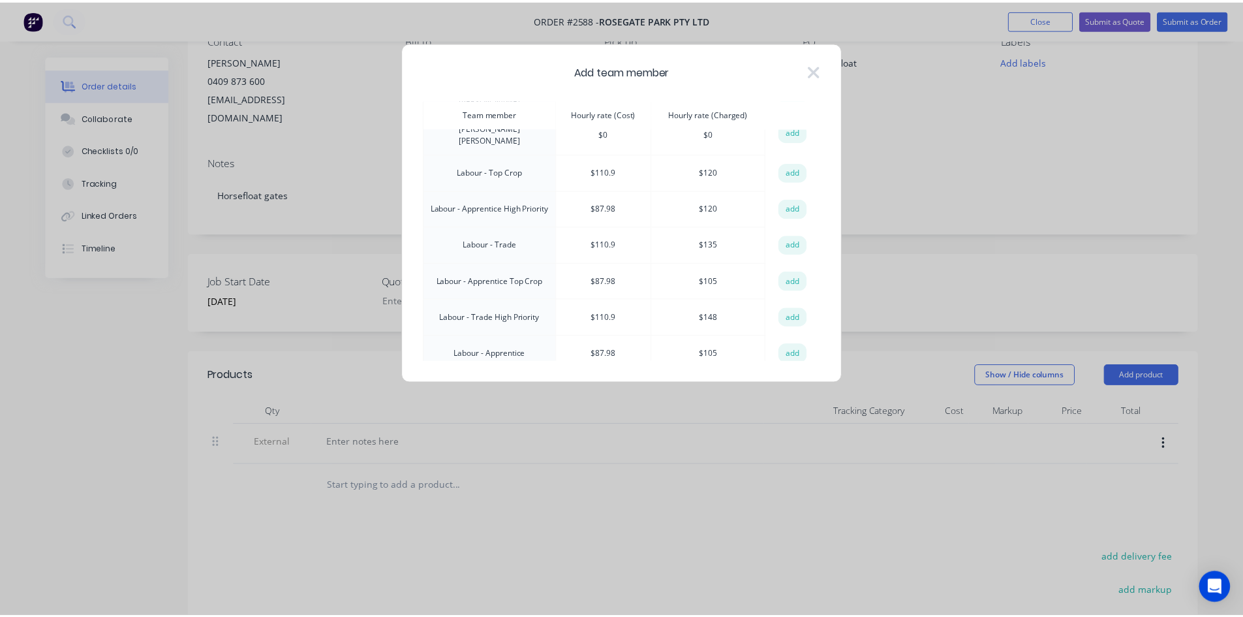
scroll to position [196, 0]
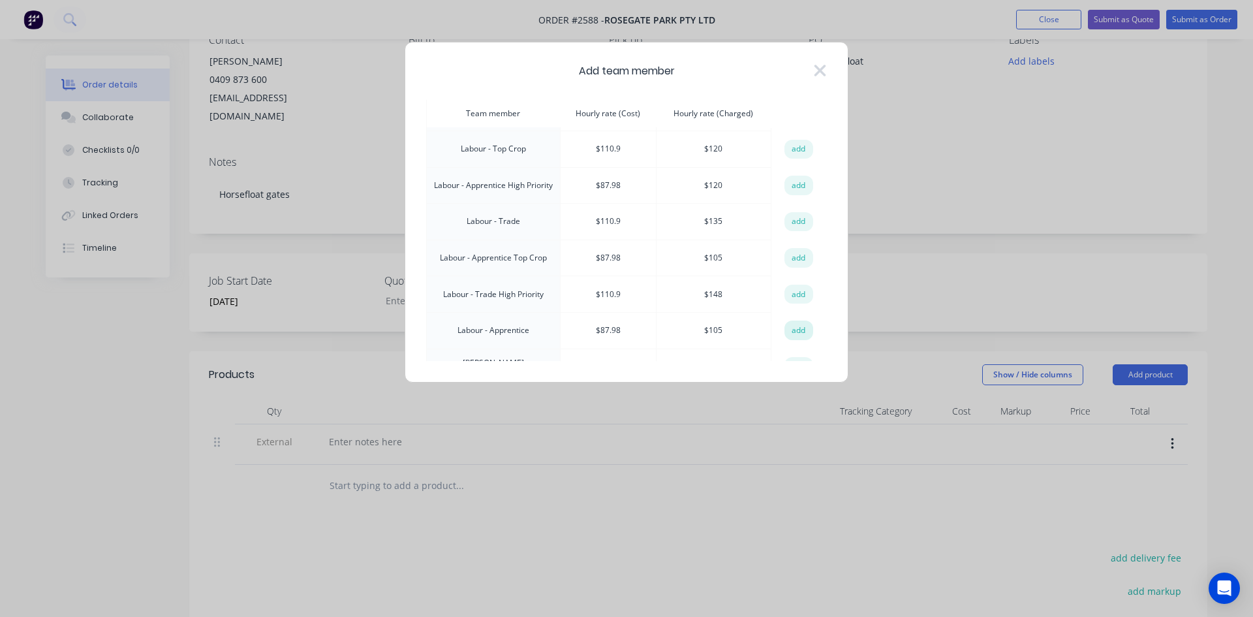
click at [796, 320] on button "add" at bounding box center [799, 330] width 29 height 20
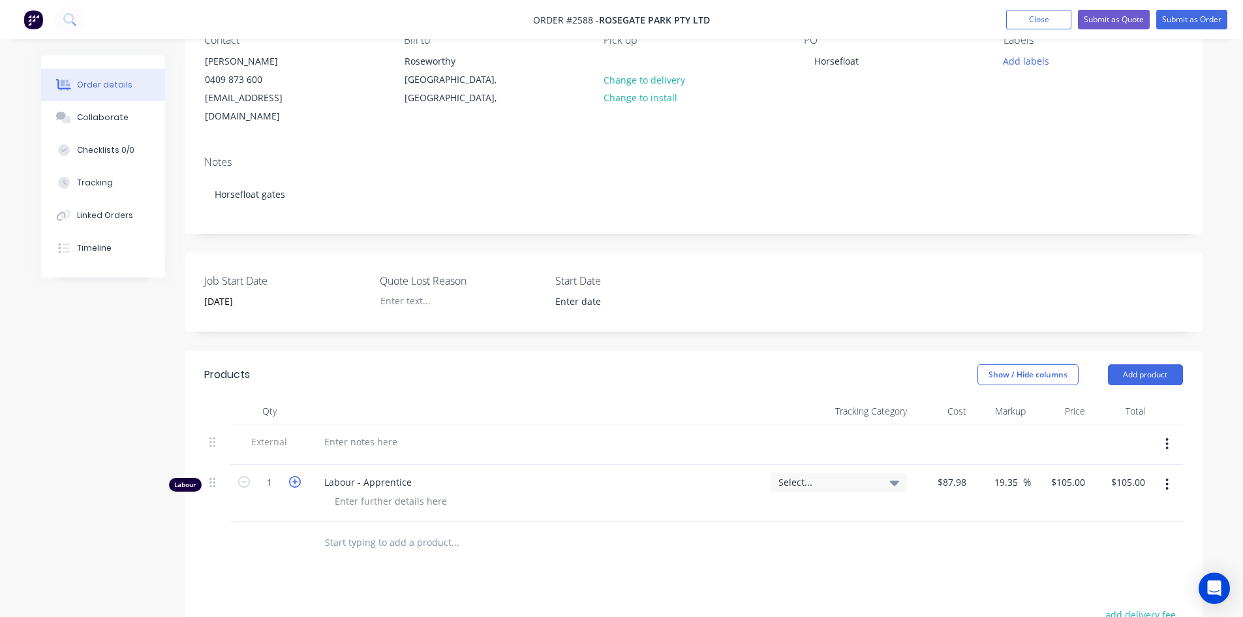
click at [296, 476] on icon "button" at bounding box center [295, 482] width 12 height 12
type input "2"
type input "$210.00"
click at [296, 476] on icon "button" at bounding box center [295, 482] width 12 height 12
type input "3"
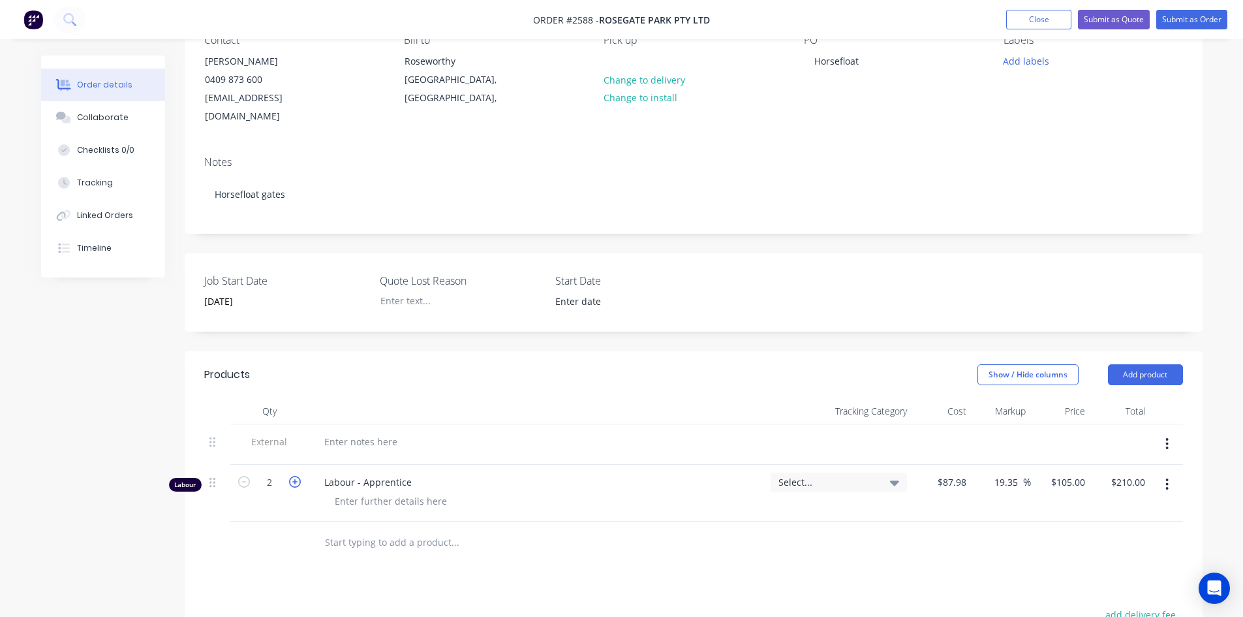
type input "$315.00"
click at [296, 476] on icon "button" at bounding box center [295, 482] width 12 height 12
type input "4"
type input "$420.00"
click at [296, 476] on icon "button" at bounding box center [295, 482] width 12 height 12
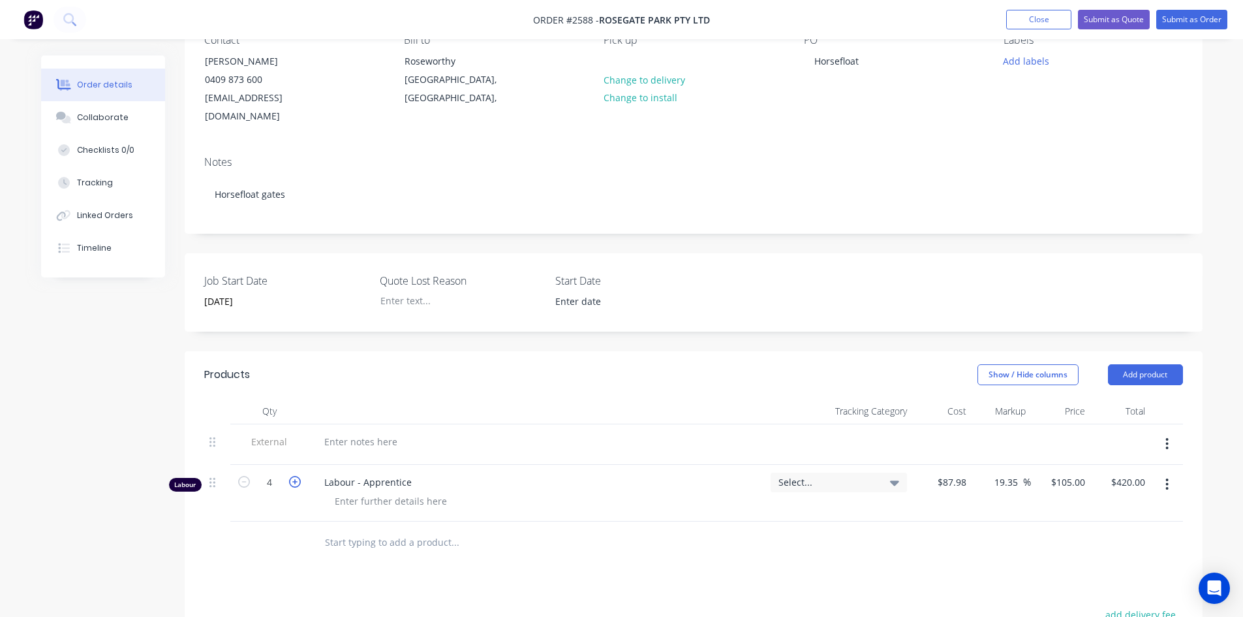
type input "5"
type input "$525.00"
click at [354, 432] on div at bounding box center [361, 441] width 94 height 19
click at [374, 432] on div "Modify horsefloat internal gates" at bounding box center [394, 441] width 161 height 19
click at [471, 432] on div "Modify horse float internal gates" at bounding box center [395, 441] width 163 height 19
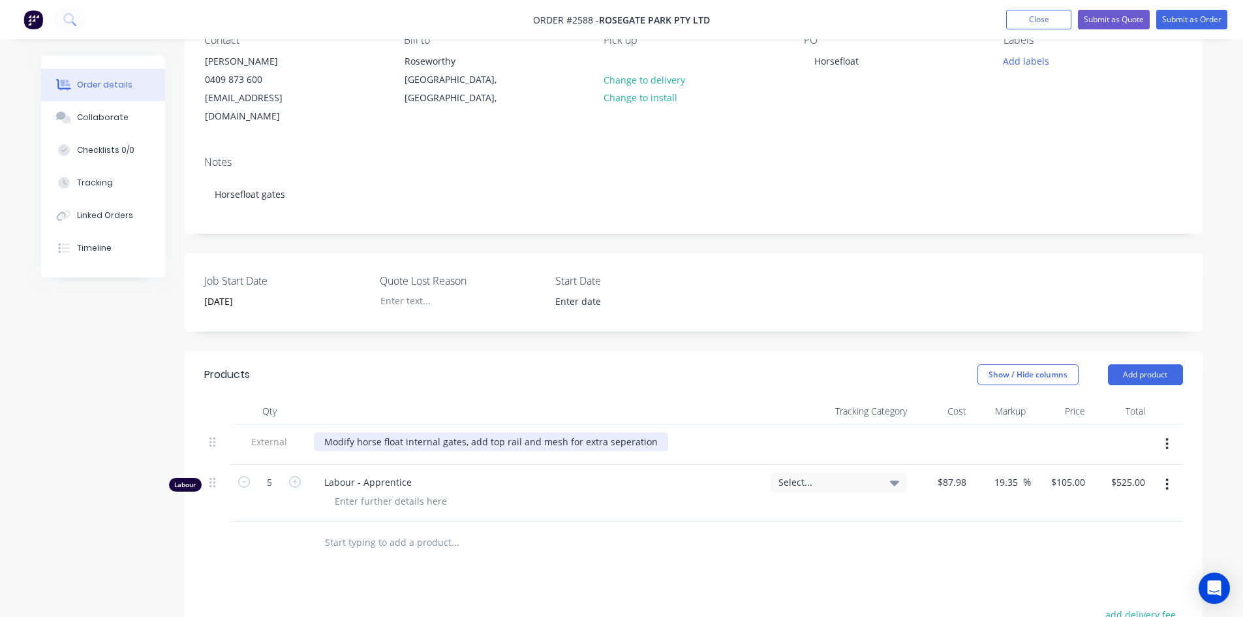
click at [628, 432] on div "Modify horse float internal gates, add top rail and mesh for extra seperation" at bounding box center [491, 441] width 354 height 19
click at [621, 432] on div "Modify horse float internal gates, add top rail and mesh for extra seperation" at bounding box center [491, 441] width 354 height 19
click at [648, 432] on div "Modify horse float internal gates, add top rail and mesh for extra separation" at bounding box center [491, 441] width 354 height 19
click at [700, 432] on div "Modify horse float internal gates, add top rail and mesh for extra separation" at bounding box center [537, 441] width 446 height 19
click at [1164, 364] on button "Add product" at bounding box center [1145, 374] width 75 height 21
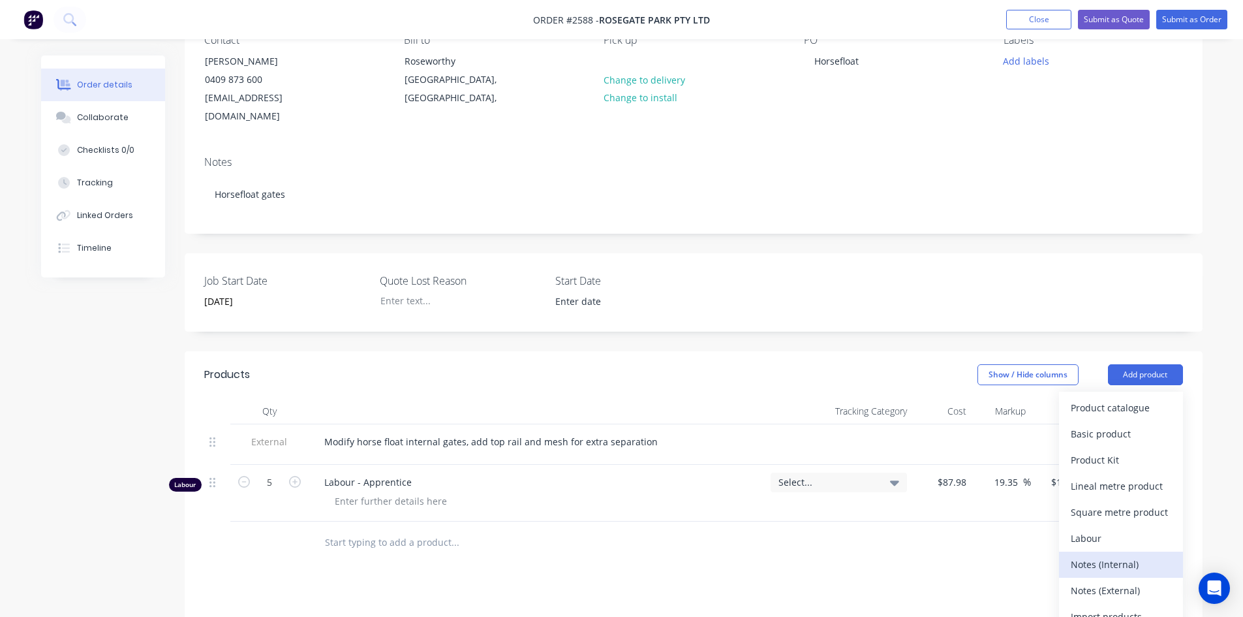
click at [1114, 555] on div "Notes (Internal)" at bounding box center [1121, 564] width 101 height 19
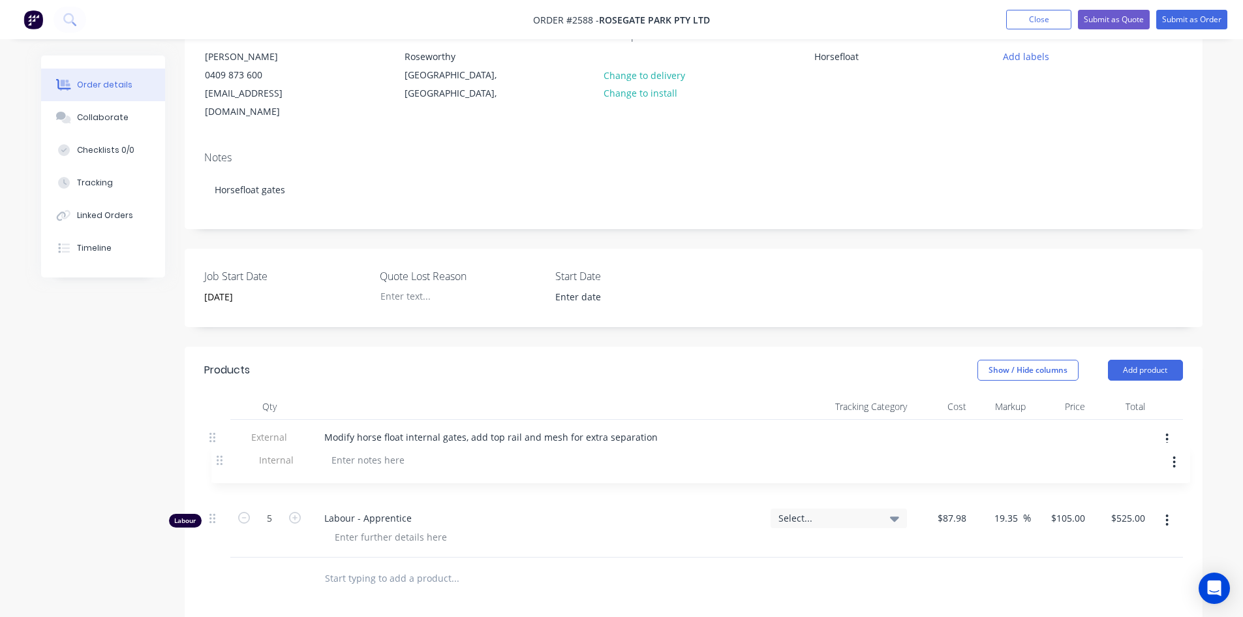
scroll to position [139, 0]
drag, startPoint x: 216, startPoint y: 522, endPoint x: 224, endPoint y: 445, distance: 76.8
click at [224, 445] on div "External Modify horse float internal gates, add top rail and mesh for extra sep…" at bounding box center [693, 485] width 979 height 138
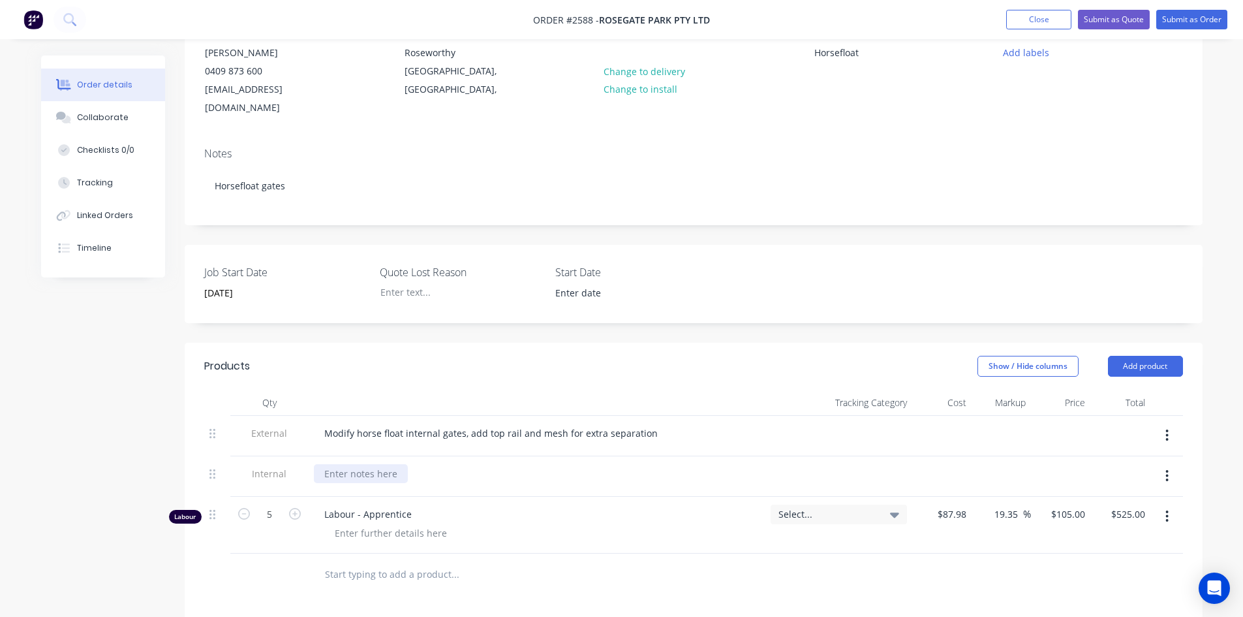
click at [344, 464] on div at bounding box center [361, 473] width 94 height 19
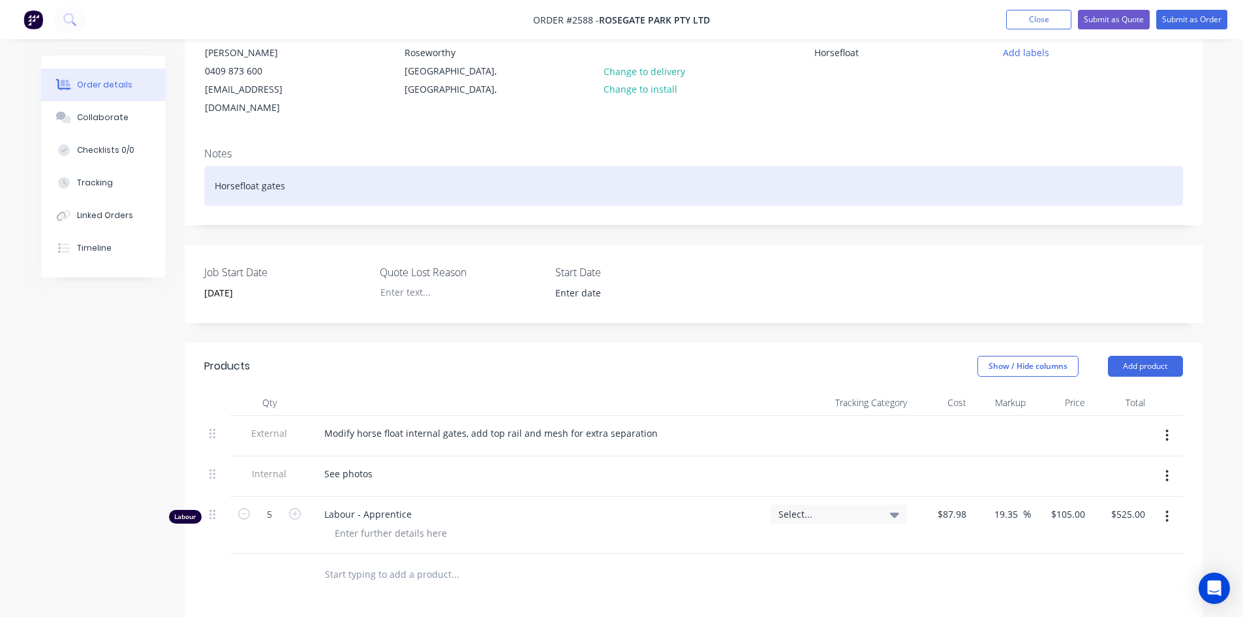
click at [240, 168] on div "Horsefloat gates" at bounding box center [693, 186] width 979 height 40
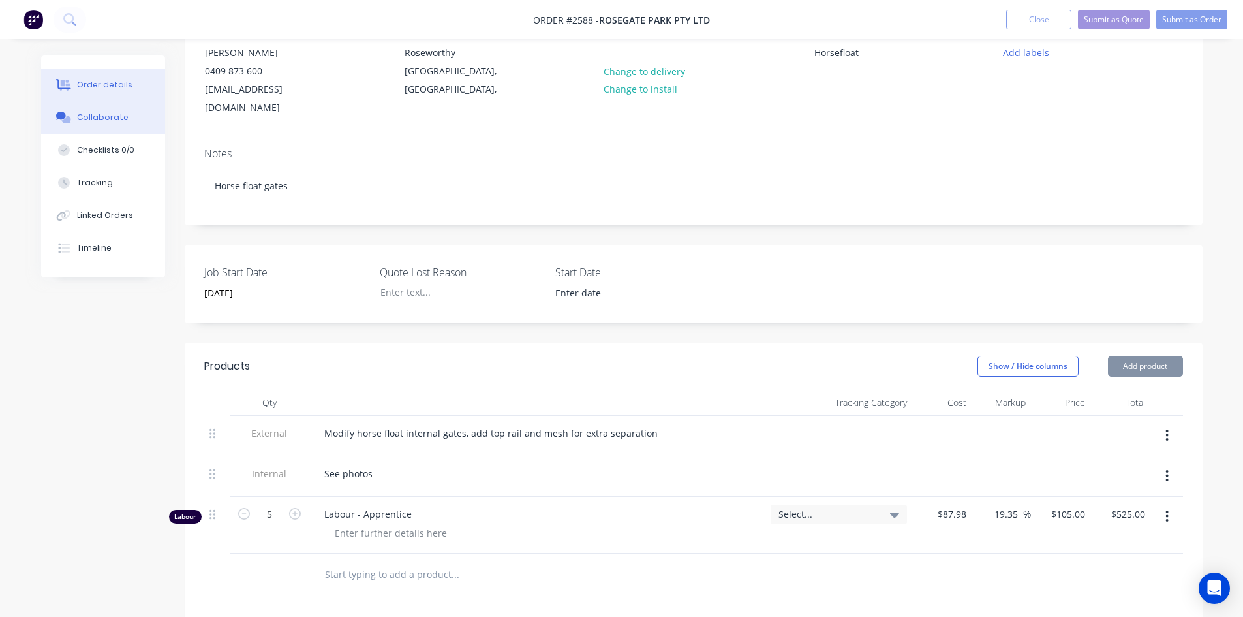
click at [100, 114] on div "Collaborate" at bounding box center [103, 118] width 52 height 12
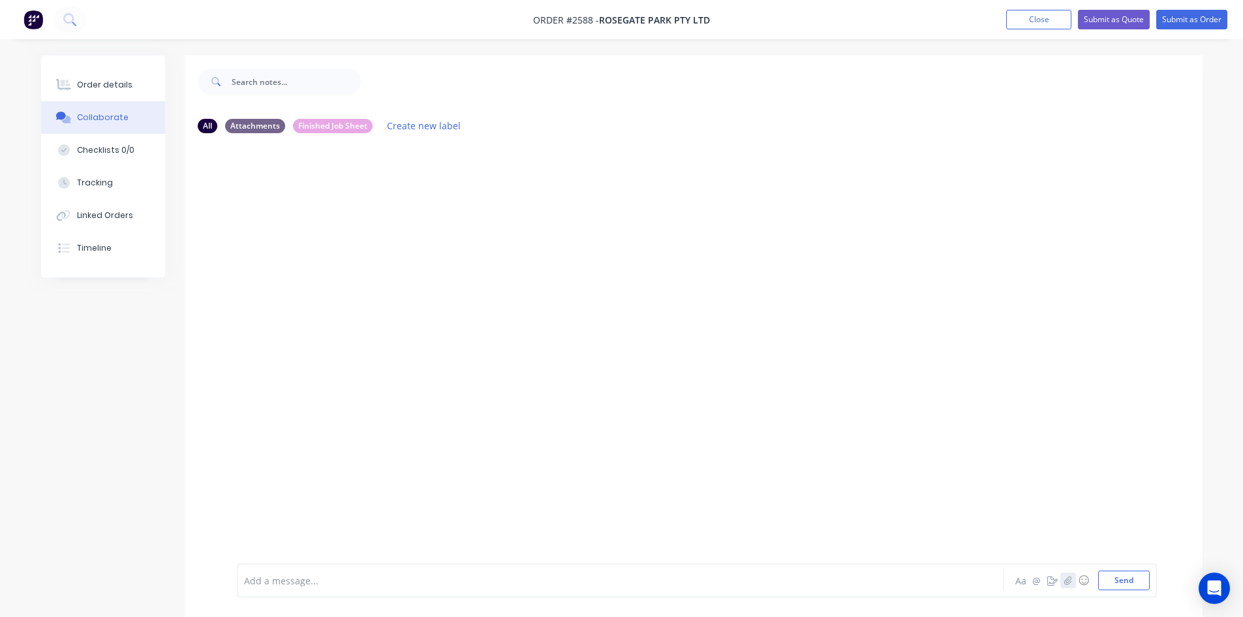
click at [1067, 576] on icon "button" at bounding box center [1068, 580] width 8 height 9
click at [295, 508] on icon at bounding box center [296, 509] width 4 height 4
click at [1067, 585] on button "button" at bounding box center [1069, 580] width 16 height 16
click at [1128, 584] on button "Send" at bounding box center [1125, 581] width 52 height 20
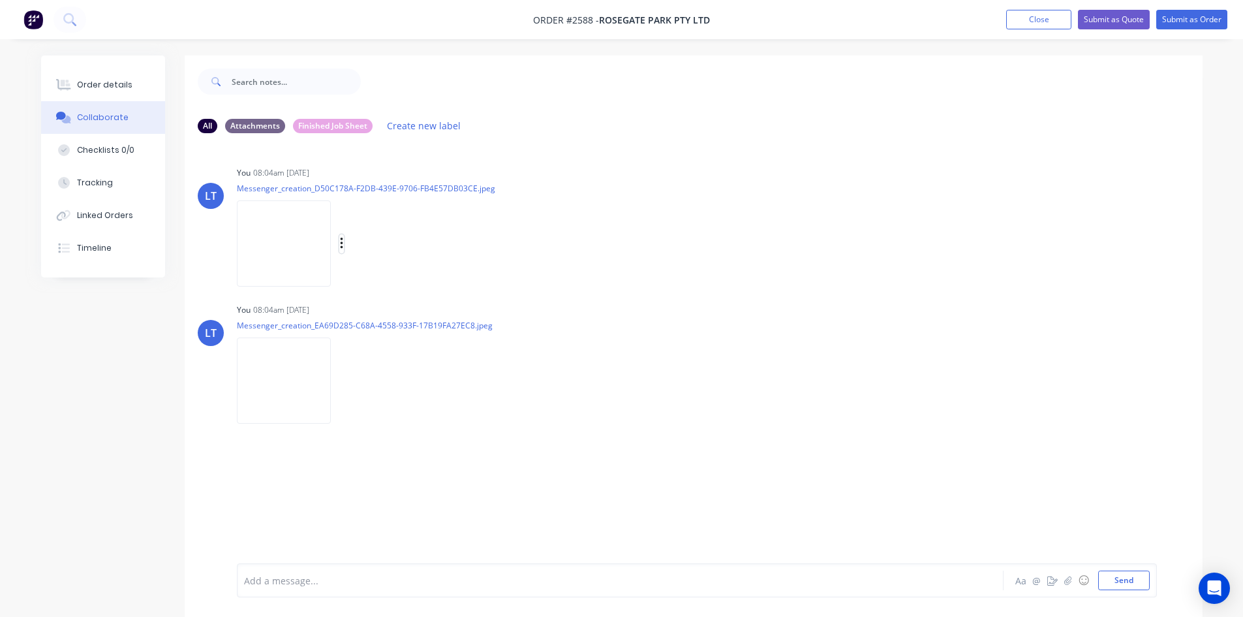
click at [344, 247] on icon "button" at bounding box center [342, 243] width 4 height 15
click at [425, 244] on button "Labels" at bounding box center [427, 248] width 147 height 29
click at [768, 277] on div "LT You 08:04am [DATE] Messenger_creation_D50C178A-F2DB-439E-9706-FB4E57DB03CE.j…" at bounding box center [694, 221] width 1018 height 117
click at [291, 251] on img at bounding box center [284, 243] width 94 height 86
click at [1024, 20] on button "Close" at bounding box center [1039, 20] width 65 height 20
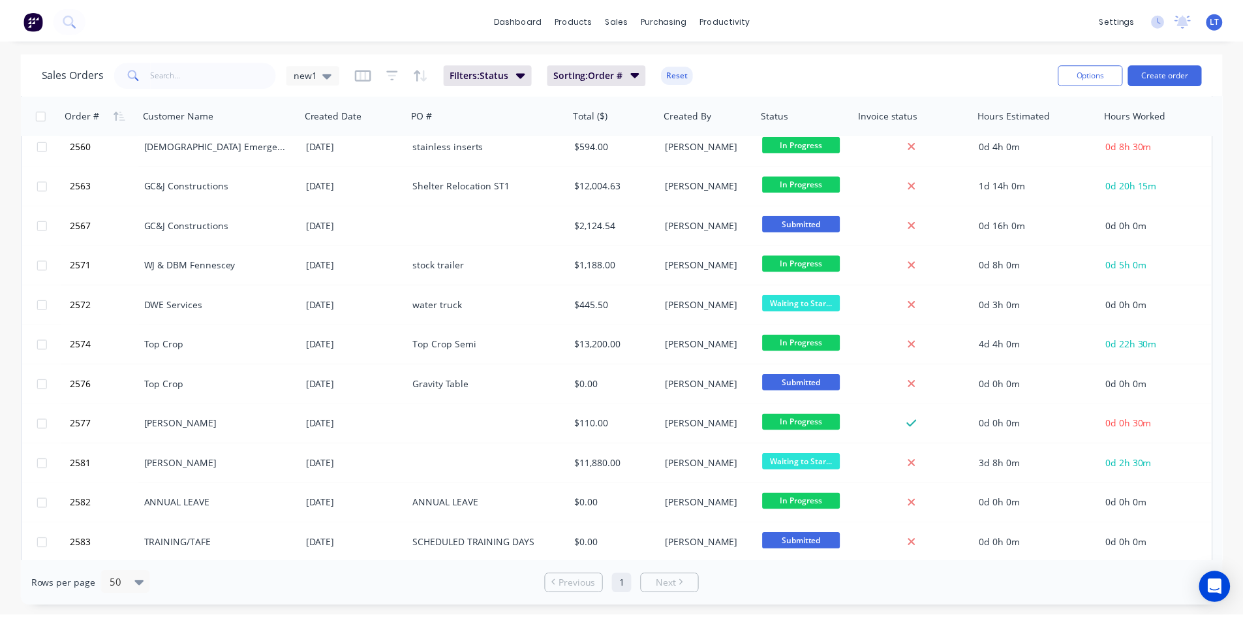
scroll to position [807, 0]
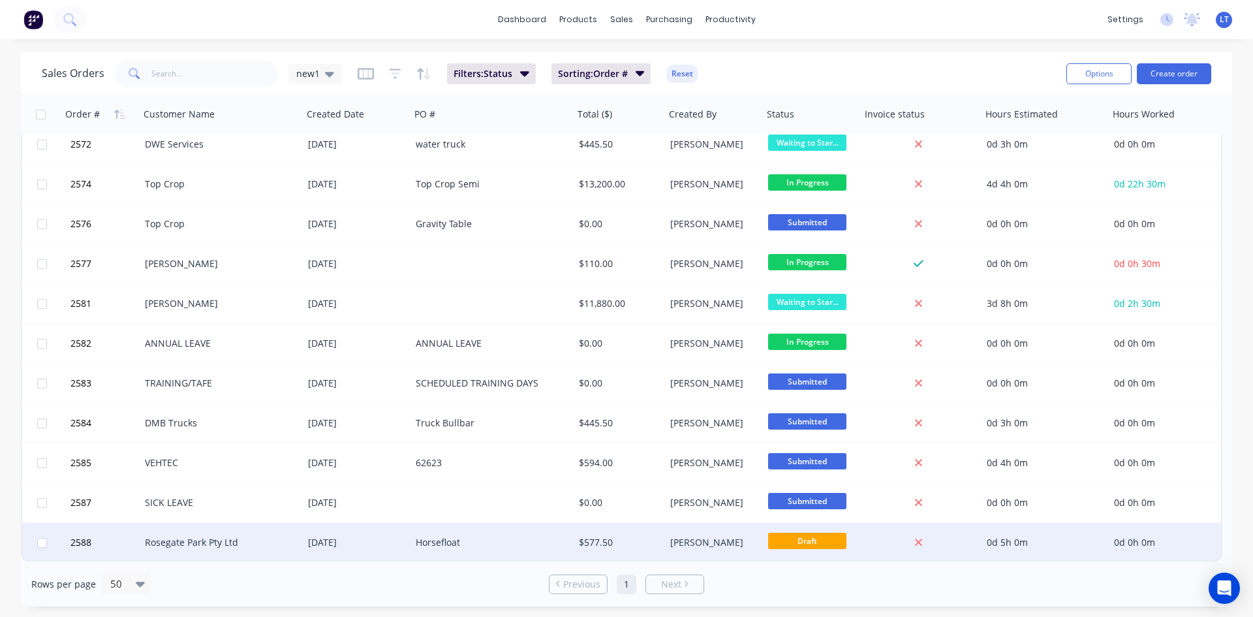
click at [195, 551] on div "Rosegate Park Pty Ltd" at bounding box center [221, 542] width 163 height 39
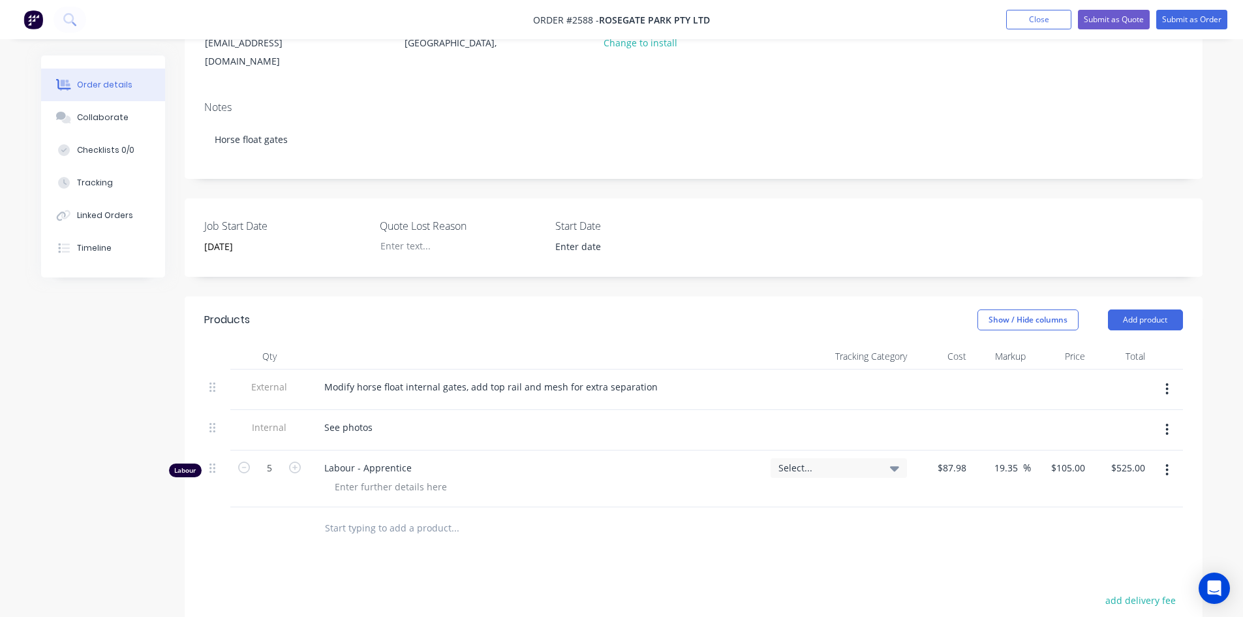
scroll to position [196, 0]
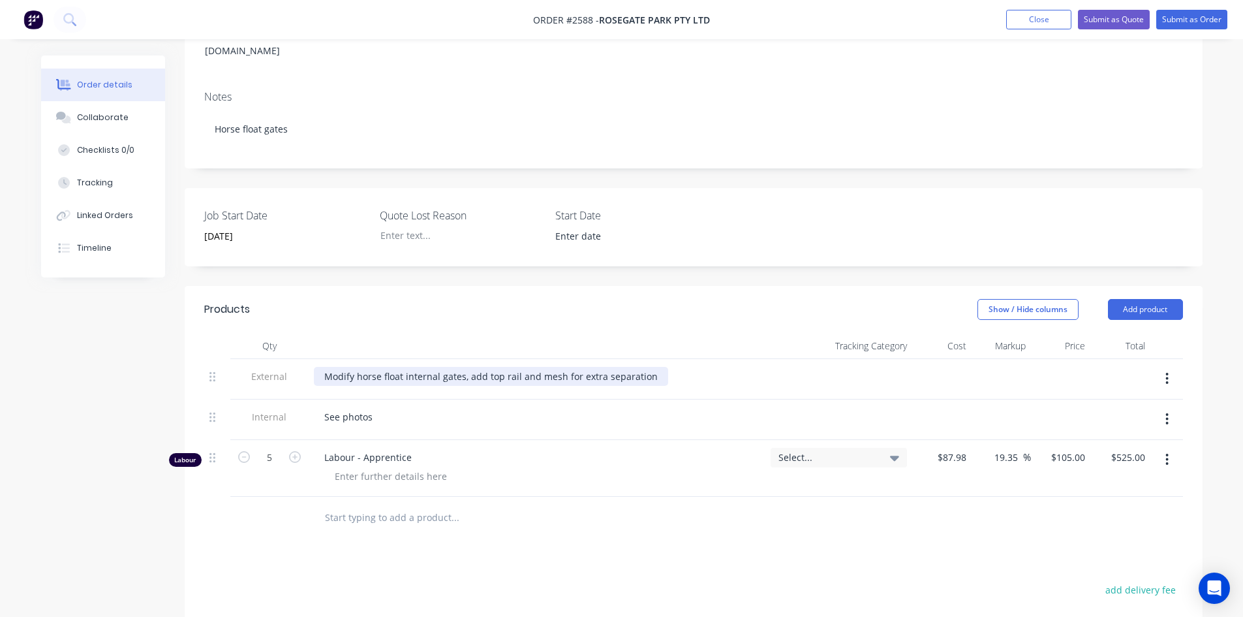
click at [354, 367] on div "Modify horse float internal gates, add top rail and mesh for extra separation" at bounding box center [491, 376] width 354 height 19
click at [384, 407] on div "See photos" at bounding box center [537, 416] width 446 height 19
click at [377, 407] on div "See photos" at bounding box center [348, 416] width 69 height 19
click at [608, 477] on div "Labour - Apprentice" at bounding box center [537, 468] width 457 height 57
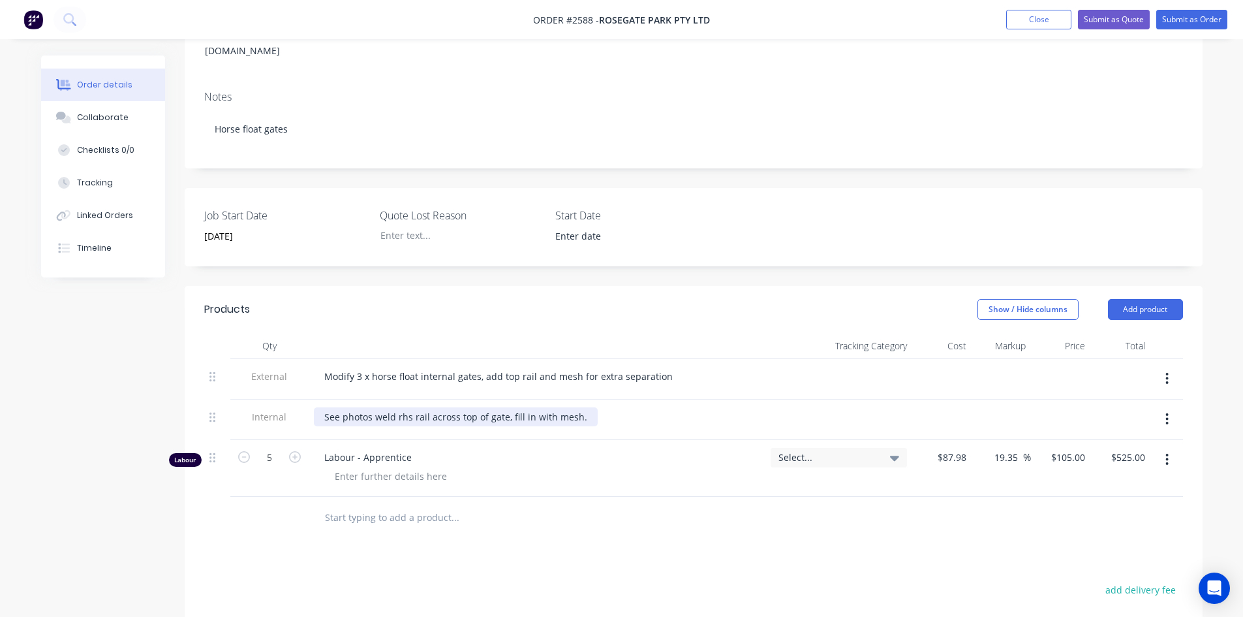
click at [578, 407] on div "See photos weld rhs rail across top of gate, fill in with mesh." at bounding box center [456, 416] width 284 height 19
click at [670, 514] on div at bounding box center [544, 518] width 470 height 42
click at [1203, 23] on button "Submit as Order" at bounding box center [1192, 20] width 71 height 20
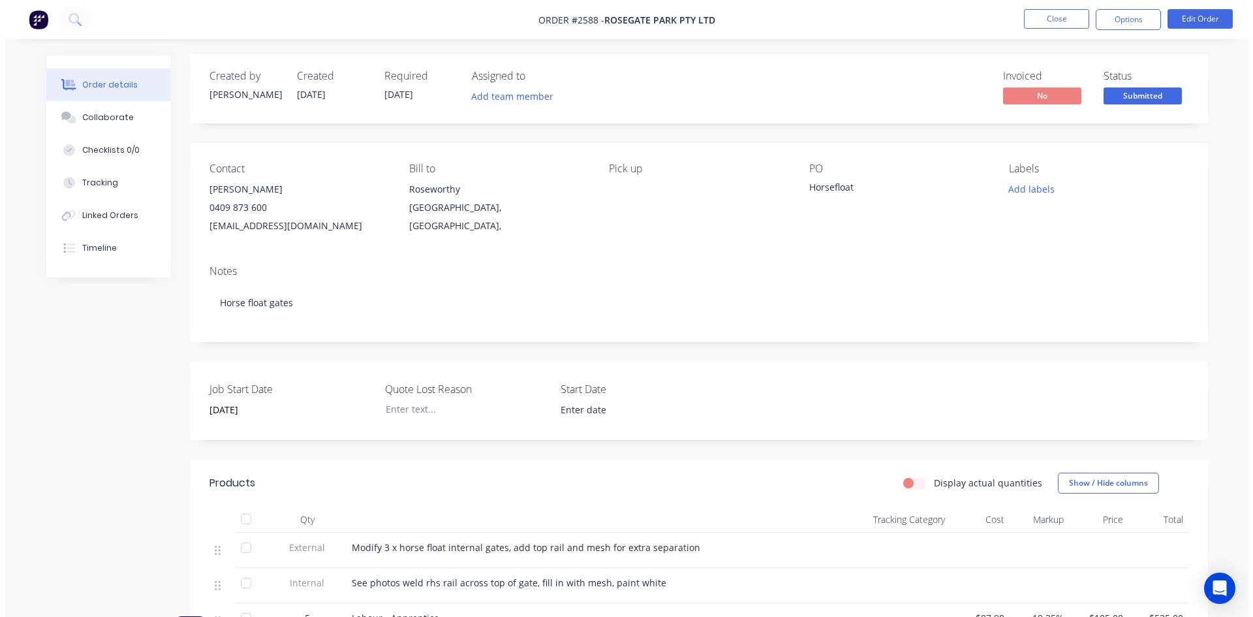
scroll to position [0, 0]
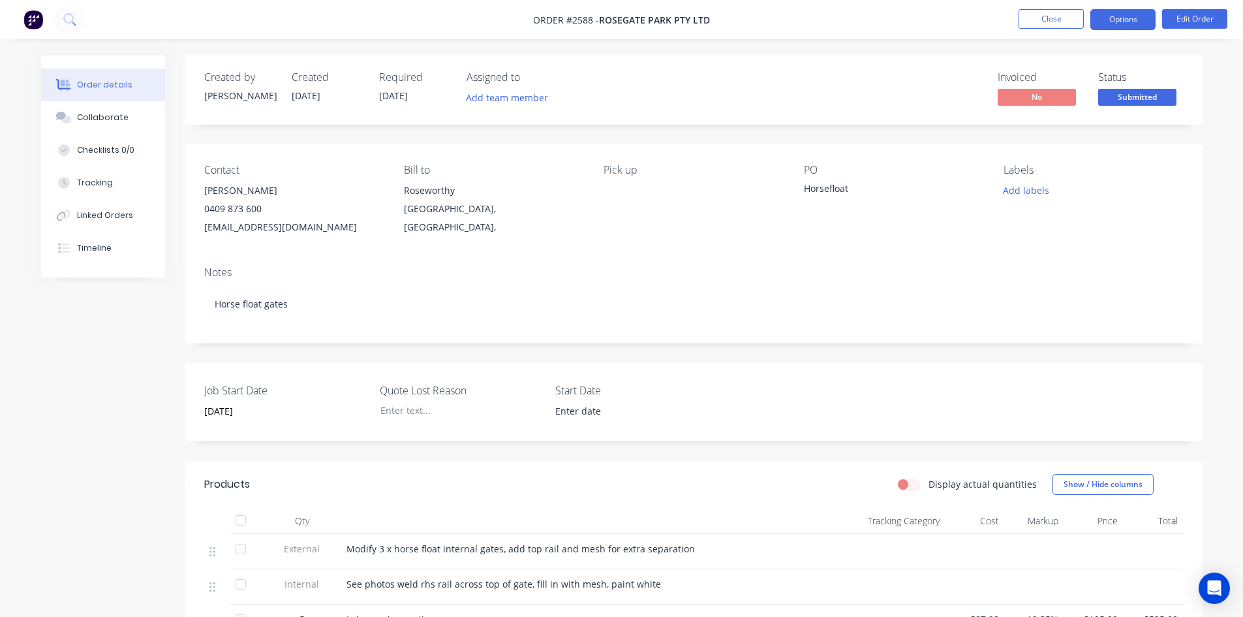
click at [1115, 19] on button "Options" at bounding box center [1123, 19] width 65 height 21
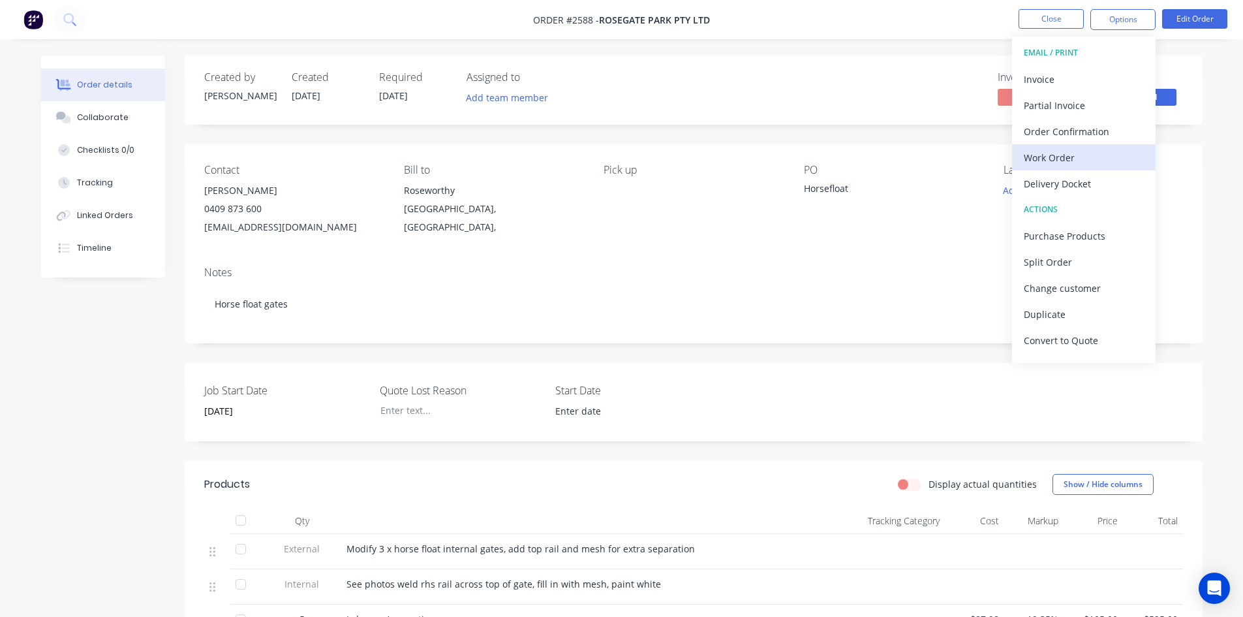
click at [1050, 159] on div "Work Order" at bounding box center [1084, 157] width 120 height 19
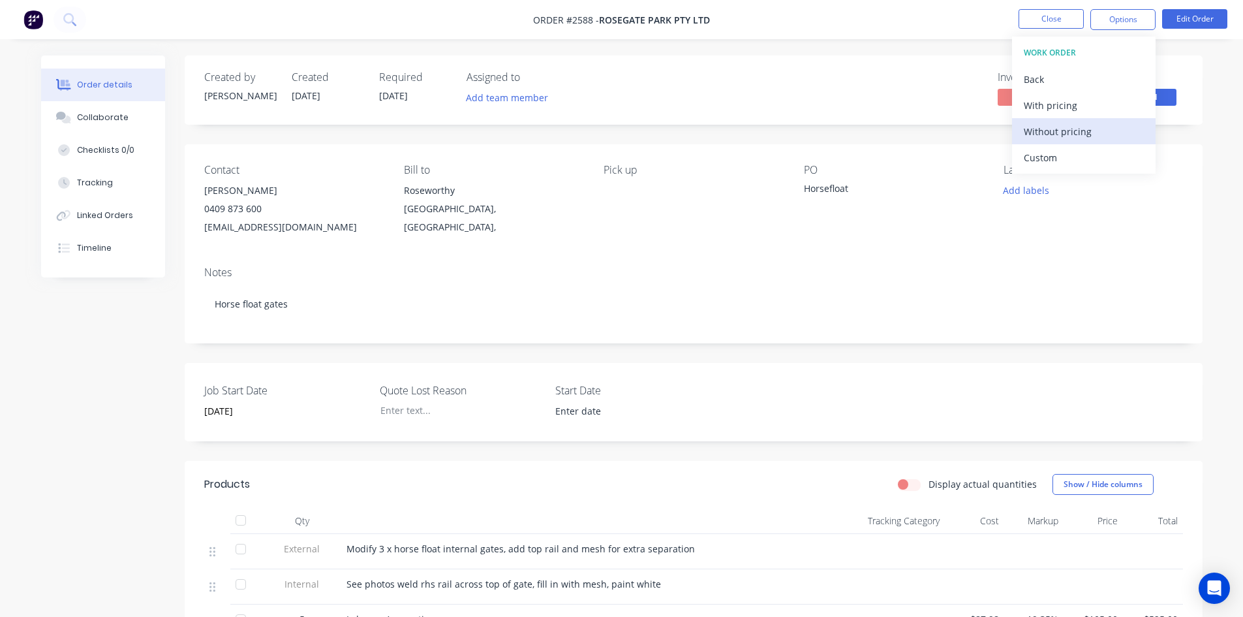
click at [1063, 130] on div "Without pricing" at bounding box center [1084, 131] width 120 height 19
click at [819, 39] on nav "Order #2588 - Rosegate Park Pty Ltd Close Options EMAIL / PRINT Invoice Partial…" at bounding box center [621, 19] width 1243 height 39
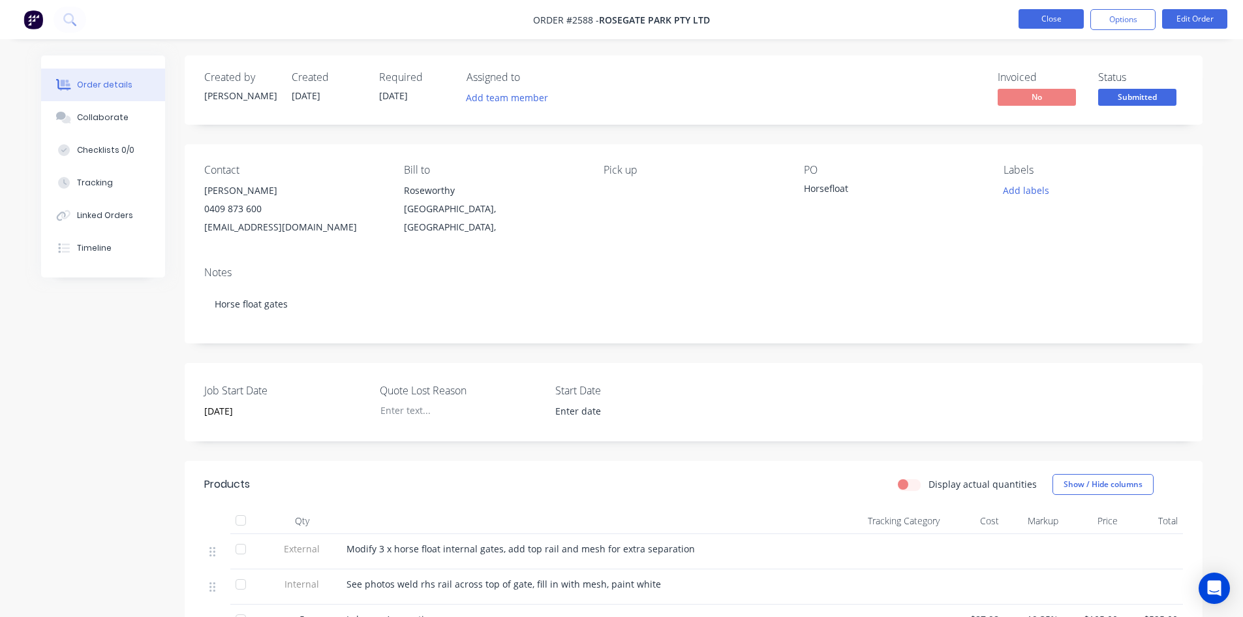
click at [1052, 20] on button "Close" at bounding box center [1051, 19] width 65 height 20
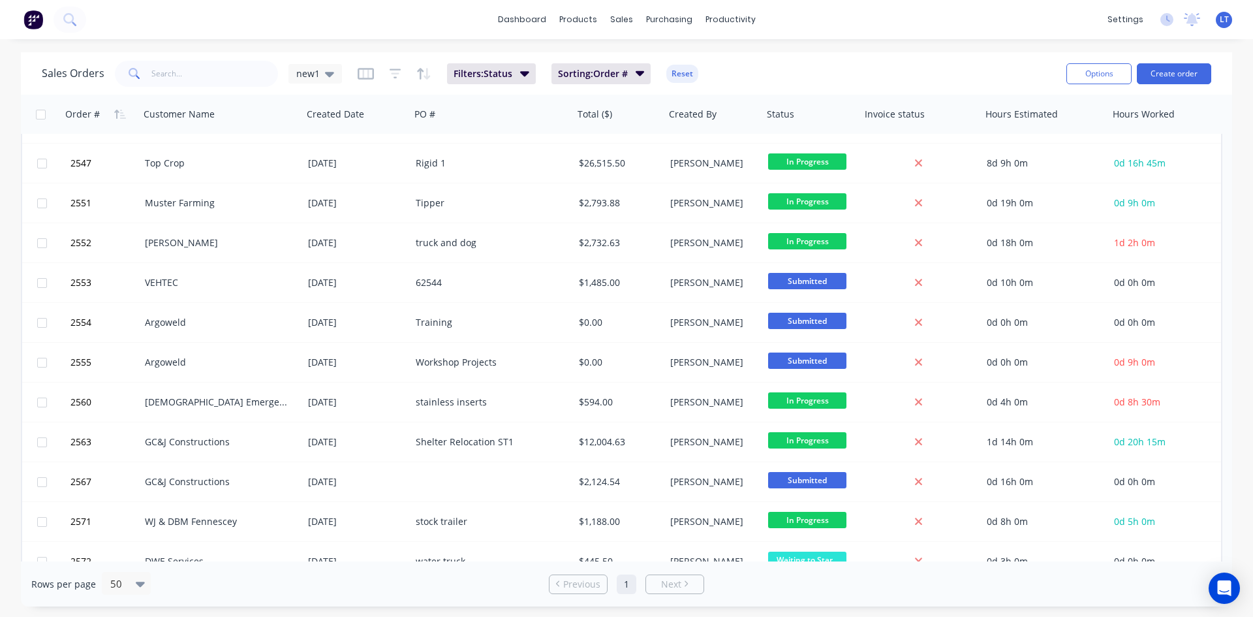
scroll to position [392, 0]
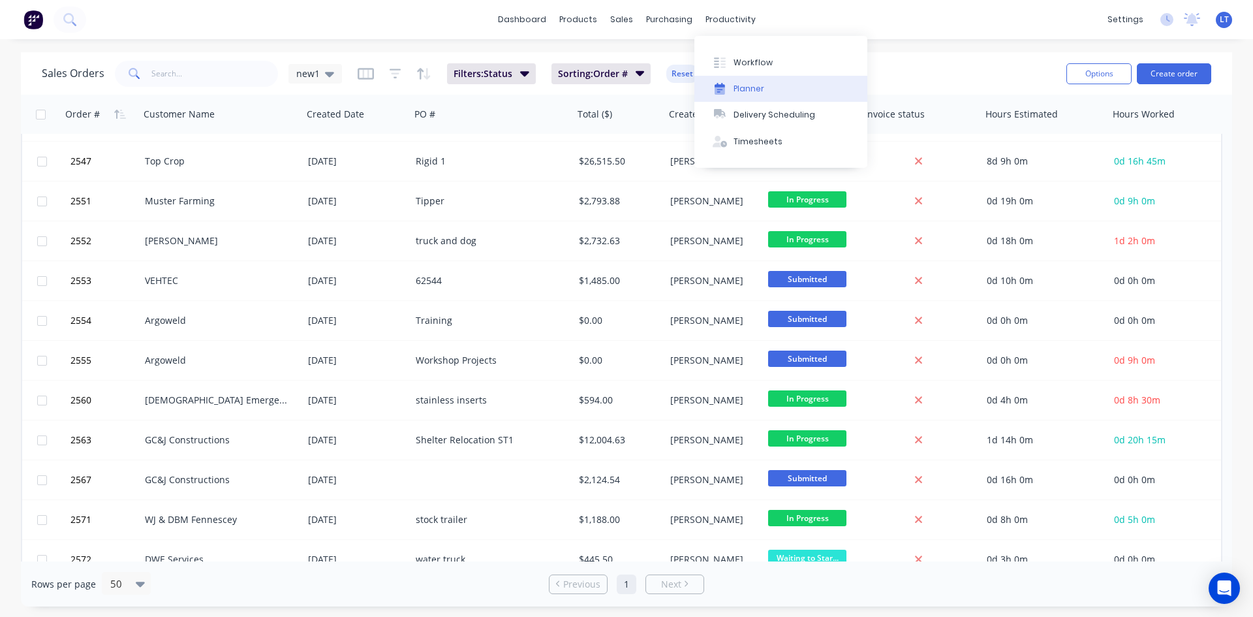
click at [745, 90] on div "Planner" at bounding box center [749, 89] width 31 height 12
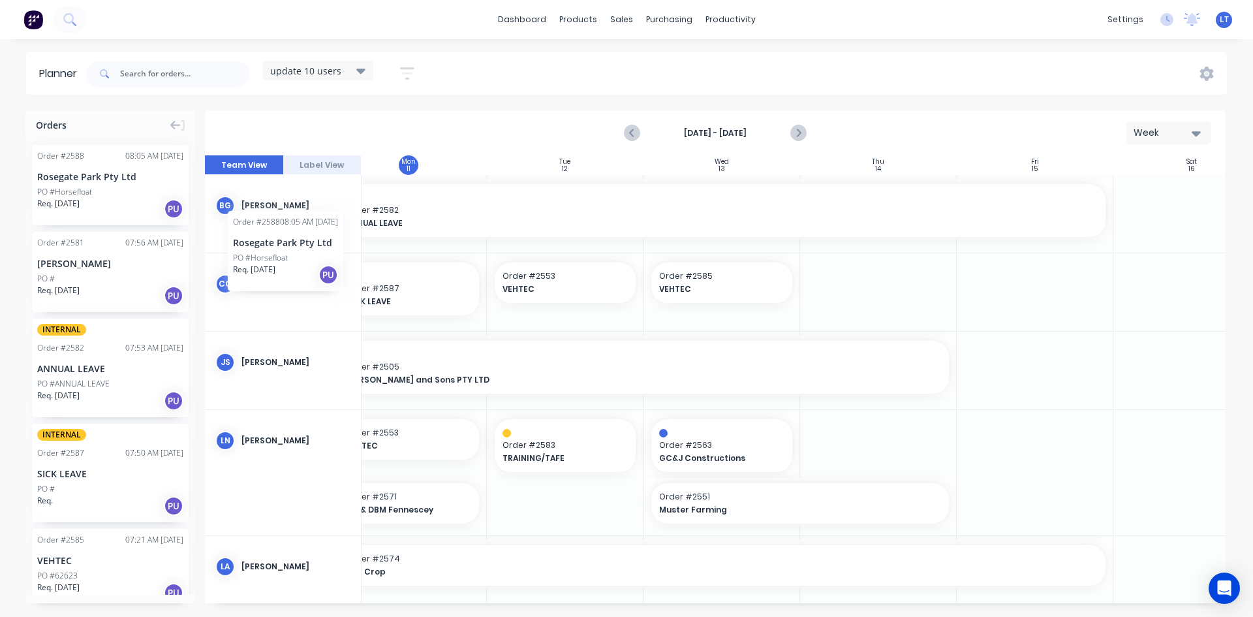
scroll to position [0, 185]
drag, startPoint x: 103, startPoint y: 176, endPoint x: 890, endPoint y: 309, distance: 797.8
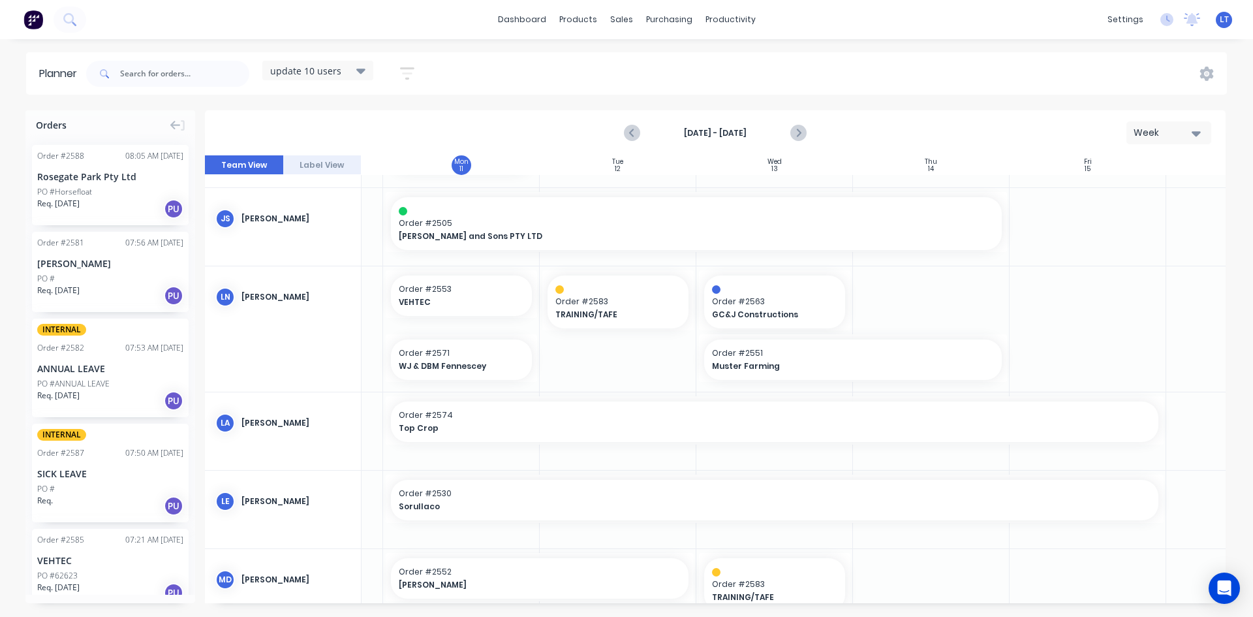
scroll to position [209, 135]
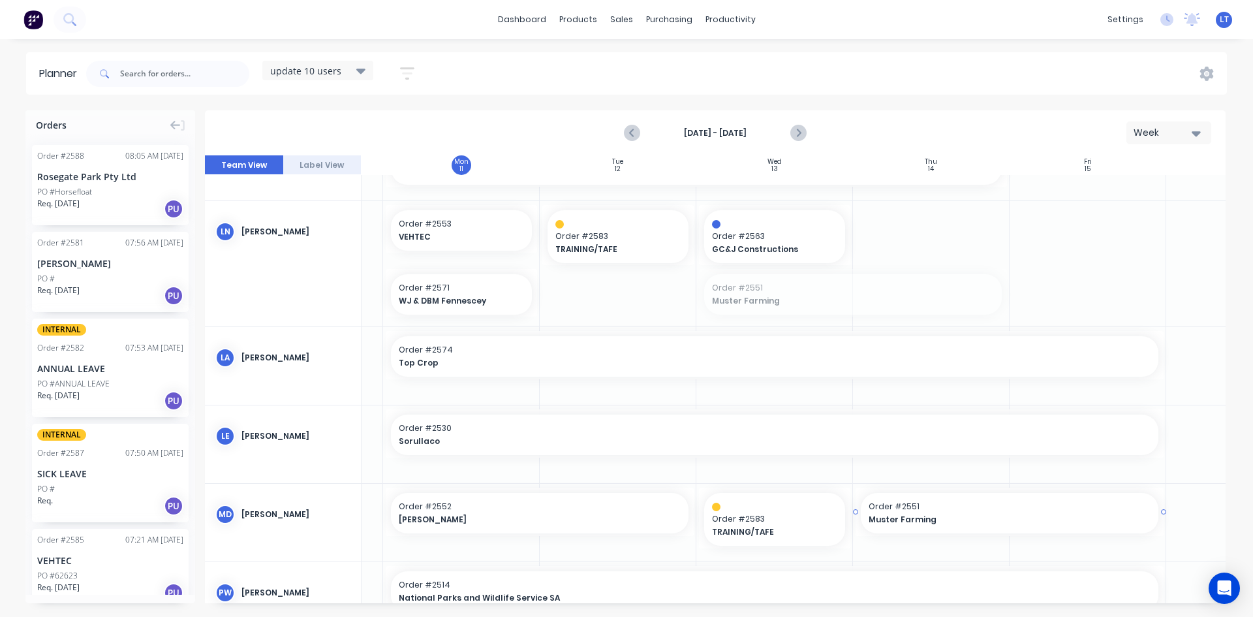
drag, startPoint x: 794, startPoint y: 294, endPoint x: 982, endPoint y: 533, distance: 304.1
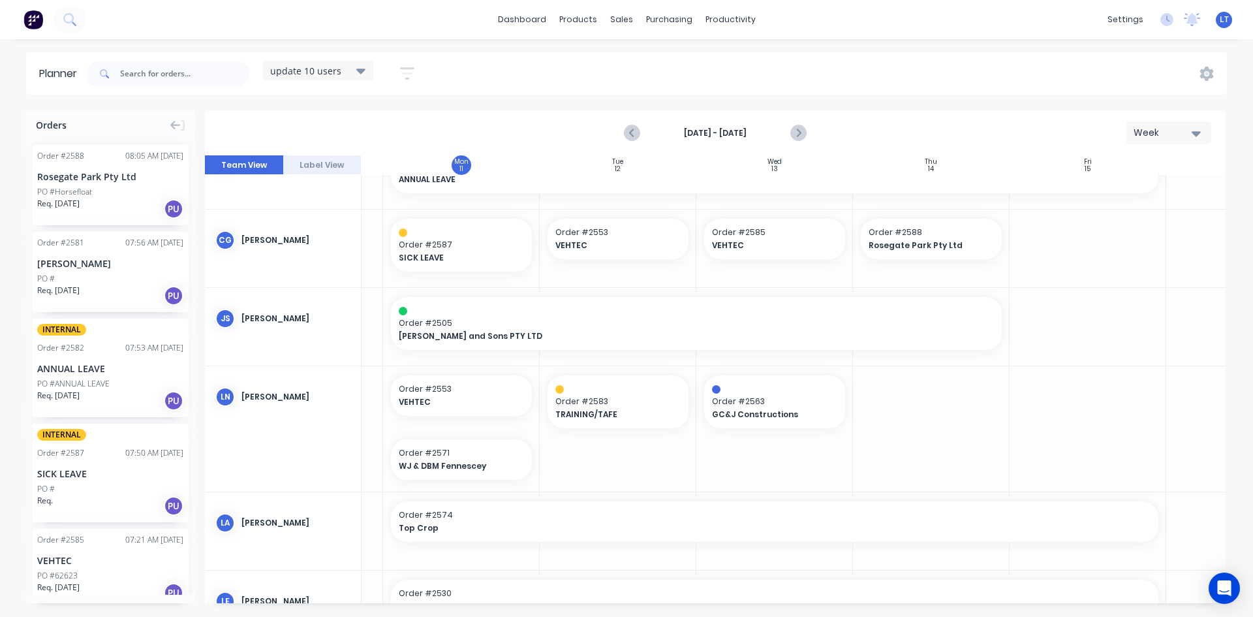
scroll to position [13, 135]
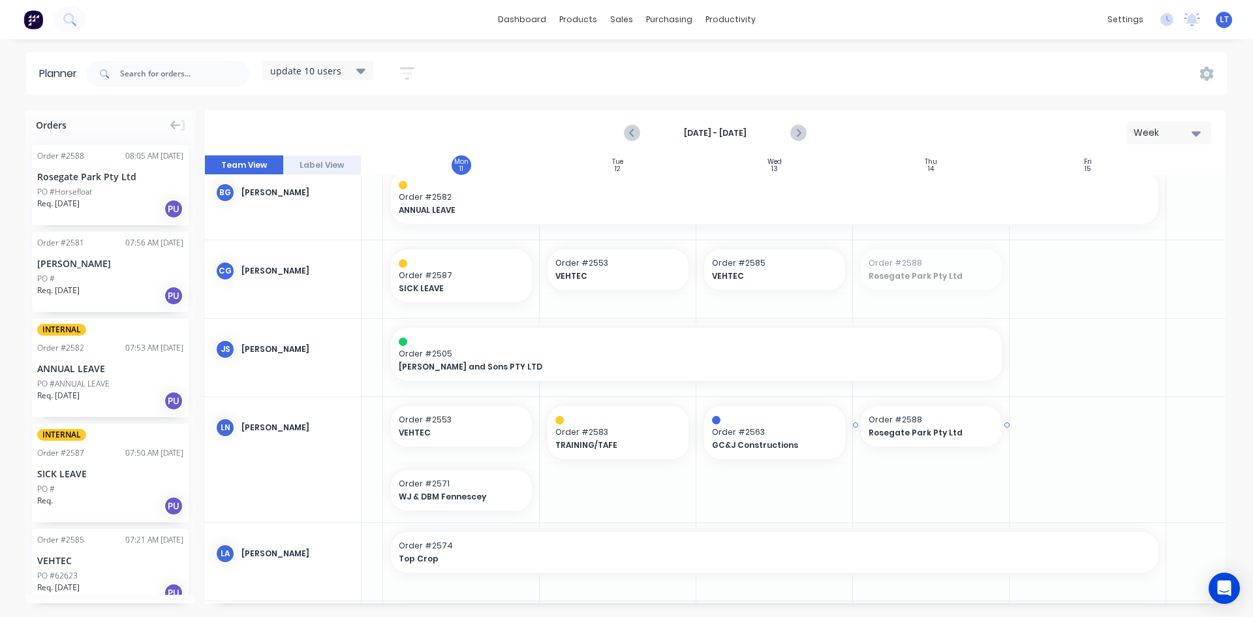
drag, startPoint x: 931, startPoint y: 272, endPoint x: 952, endPoint y: 484, distance: 212.5
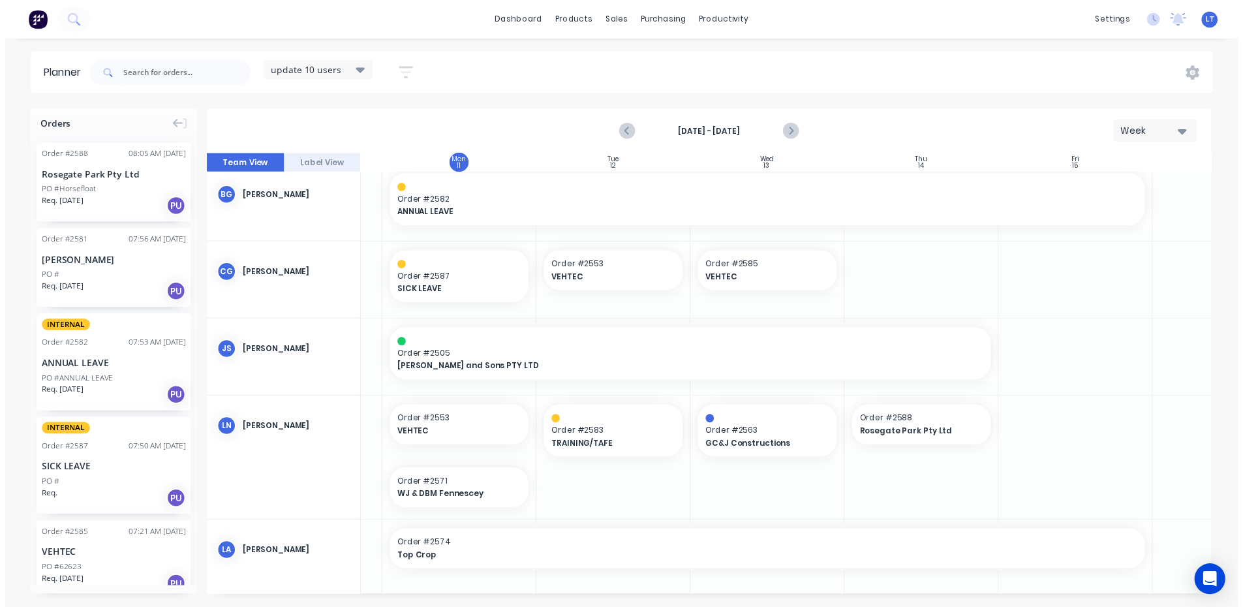
scroll to position [0, 135]
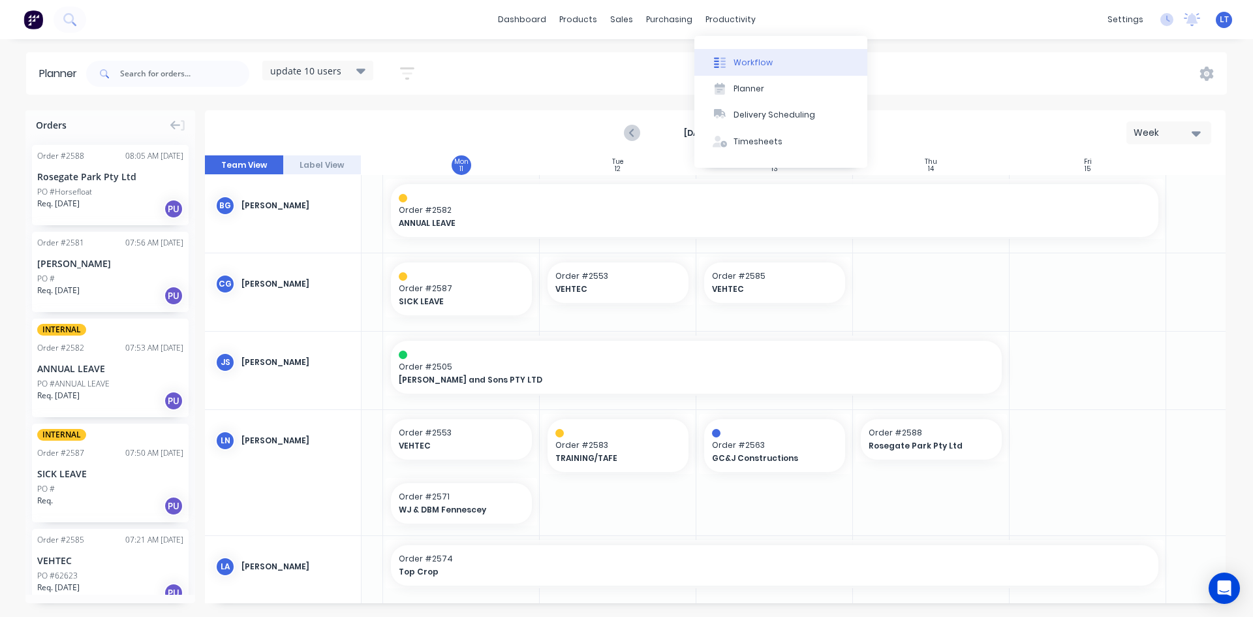
click at [757, 61] on div "Workflow" at bounding box center [753, 63] width 39 height 12
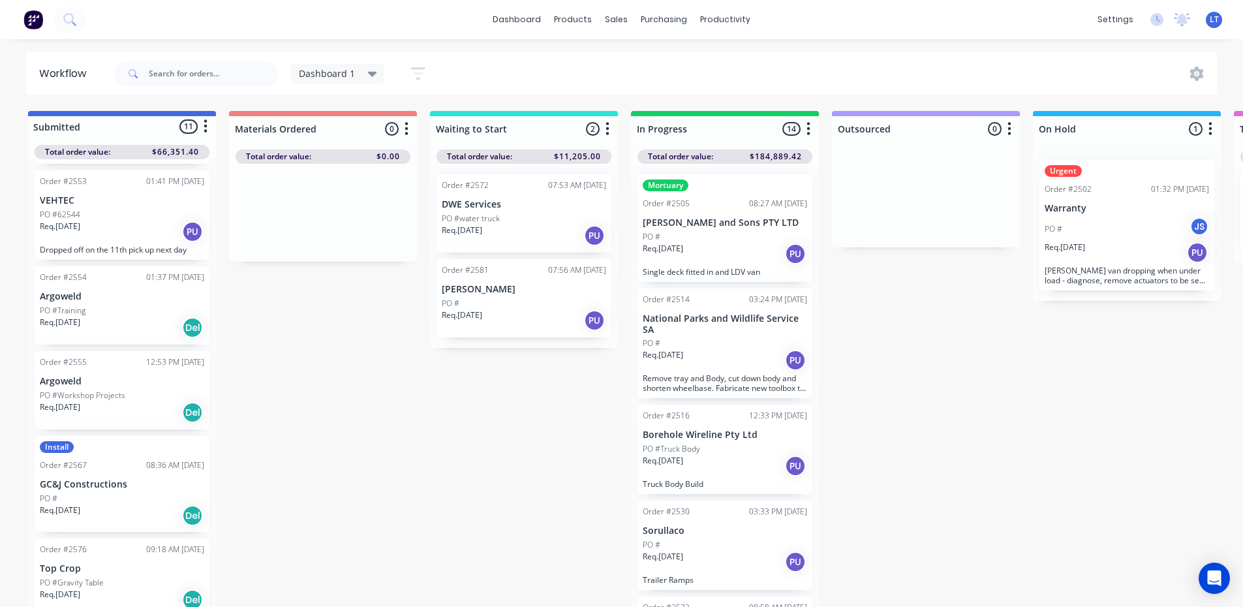
scroll to position [326, 0]
click at [373, 76] on icon at bounding box center [372, 74] width 9 height 14
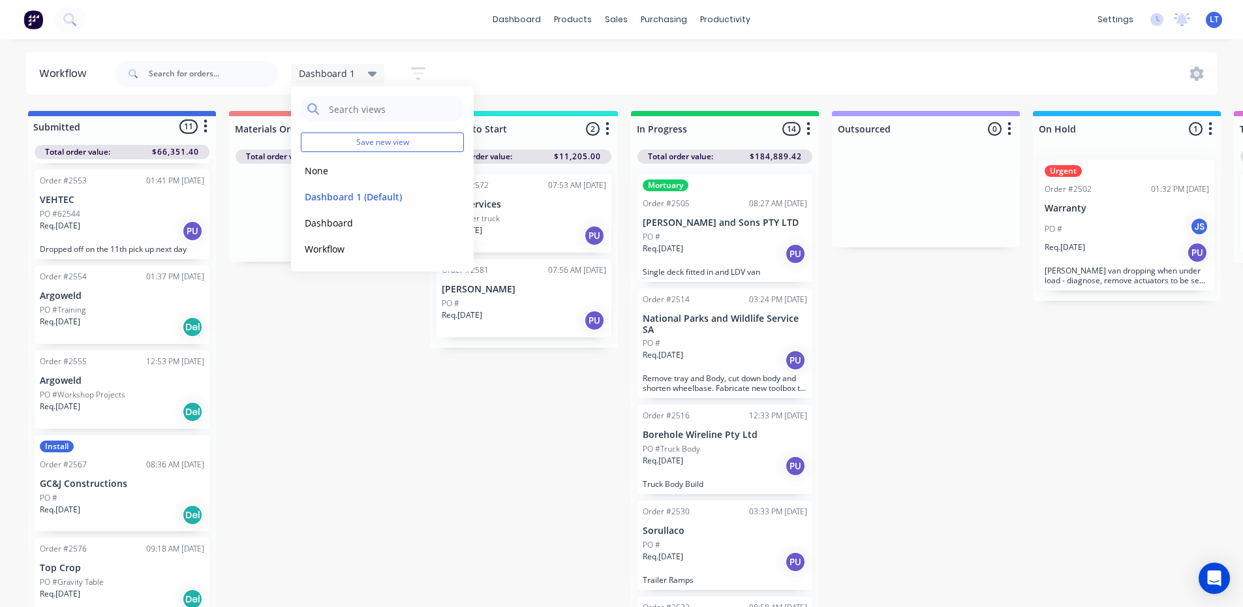
click at [373, 76] on icon at bounding box center [372, 74] width 9 height 14
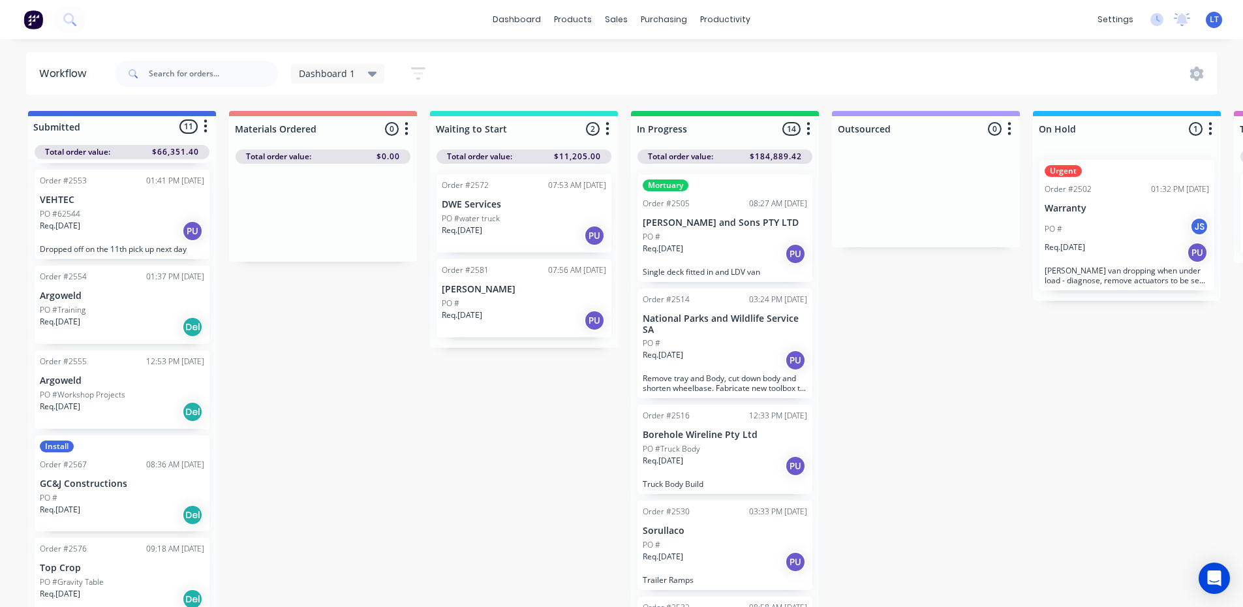
click at [416, 69] on icon "button" at bounding box center [418, 73] width 14 height 12
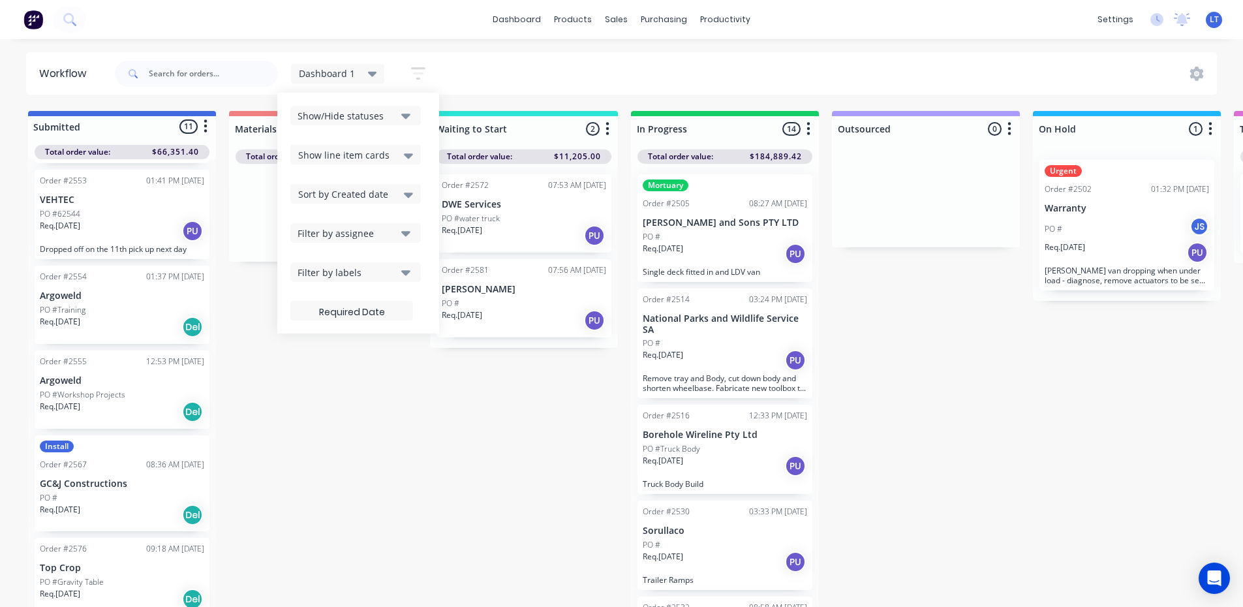
click at [400, 272] on button "Filter by labels" at bounding box center [355, 272] width 131 height 20
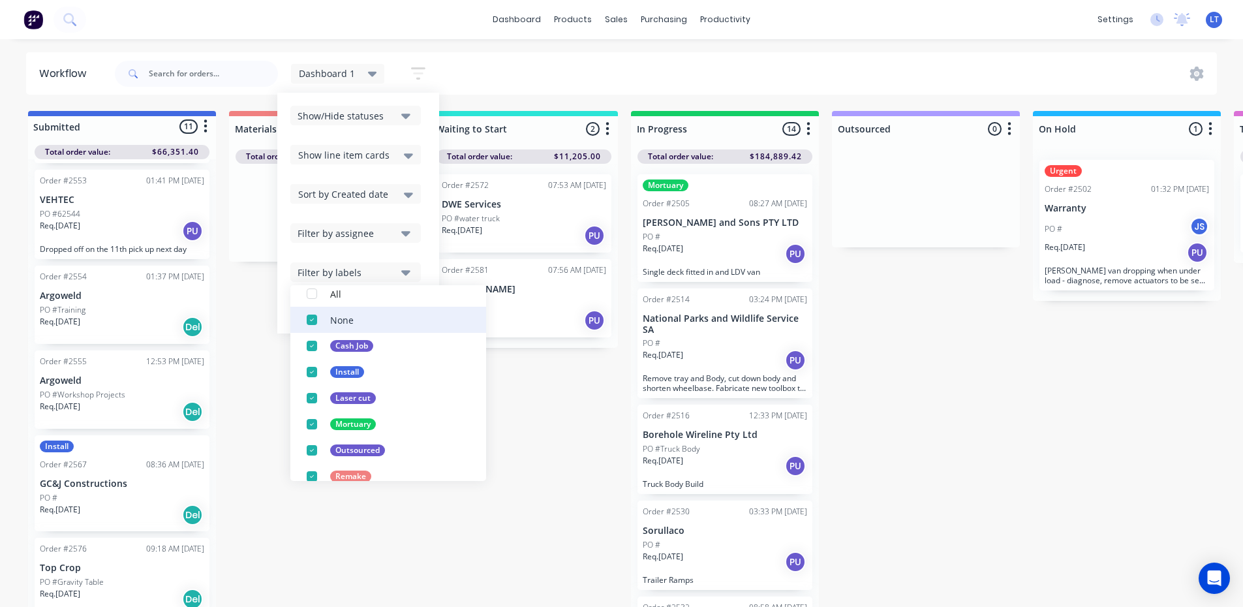
scroll to position [117, 0]
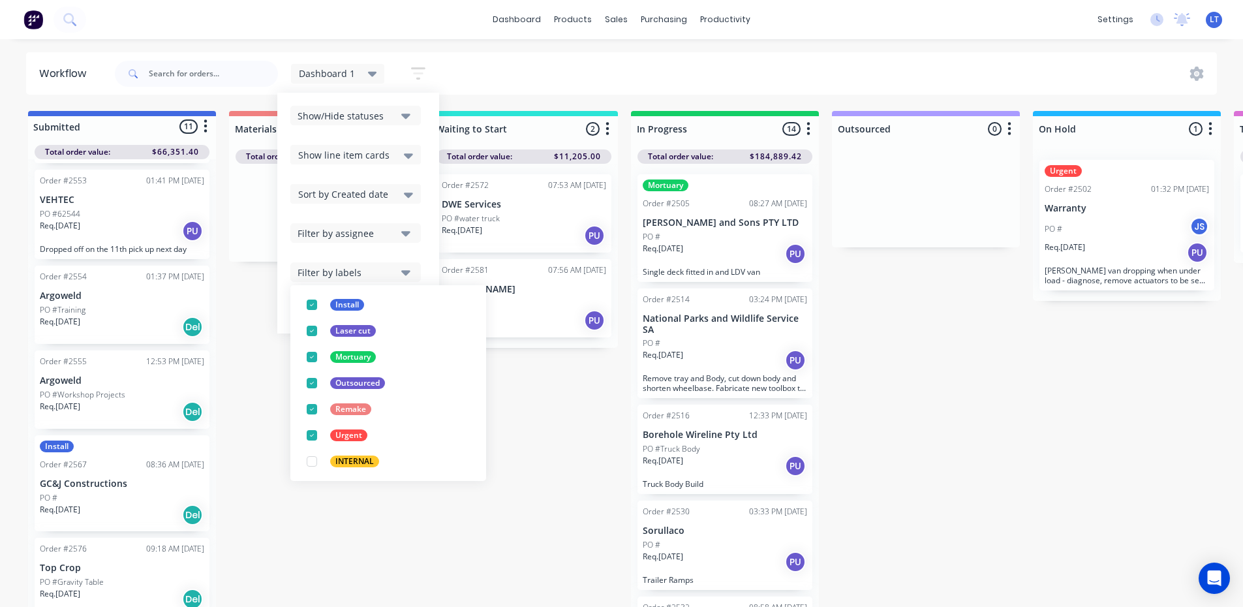
click at [544, 447] on div "Submitted 11 Status colour #4169E1 hex #4169E1 Save Cancel Summaries Total orde…" at bounding box center [984, 362] width 1988 height 503
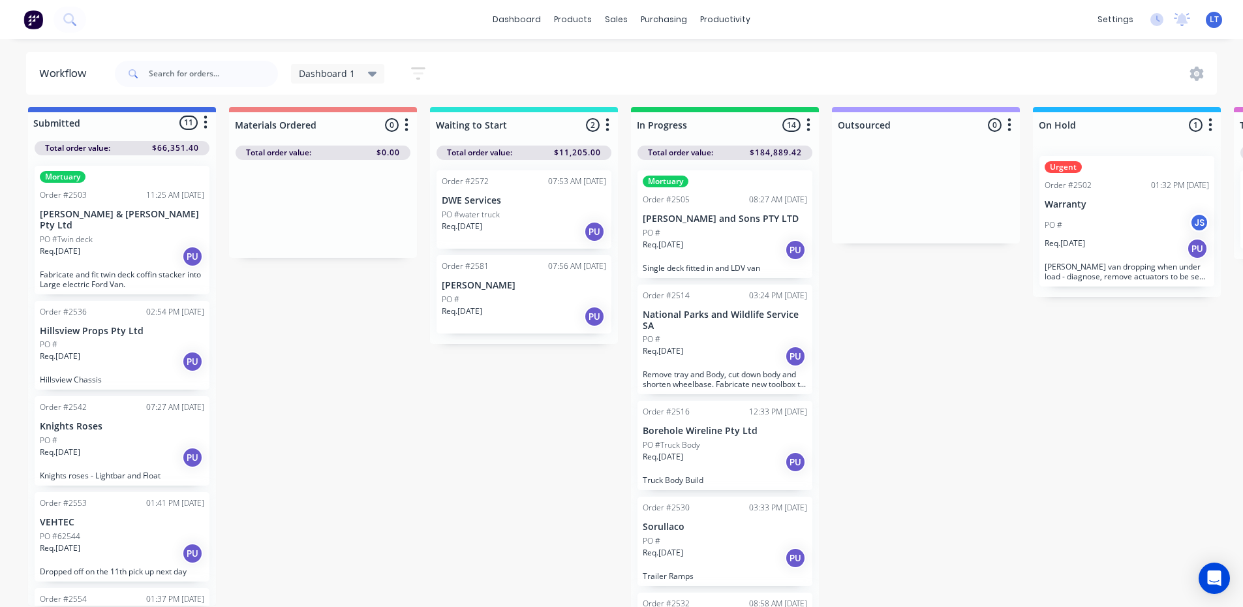
scroll to position [0, 0]
